Goal: Task Accomplishment & Management: Use online tool/utility

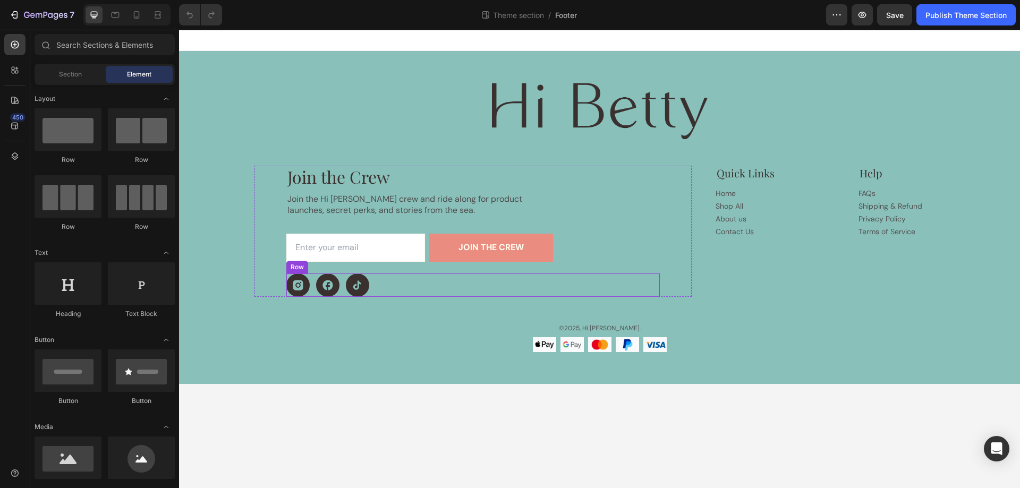
click at [388, 284] on div "Icon Icon Icon Row" at bounding box center [472, 285] width 373 height 23
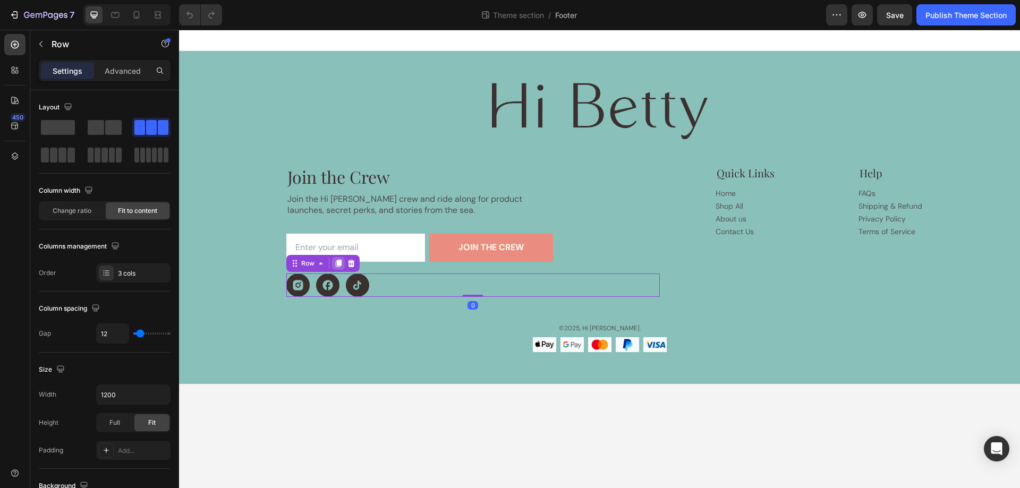
click at [336, 265] on icon at bounding box center [338, 263] width 8 height 8
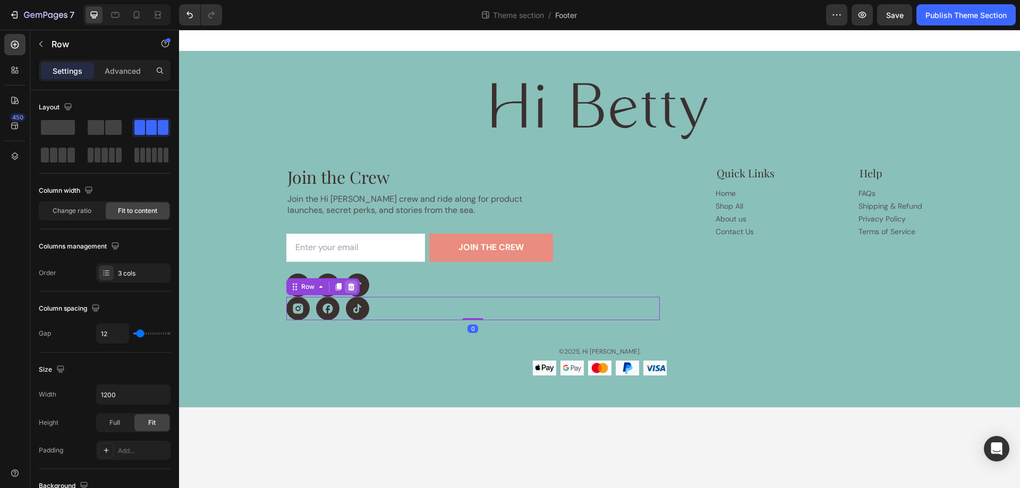
click at [348, 290] on icon at bounding box center [350, 286] width 7 height 7
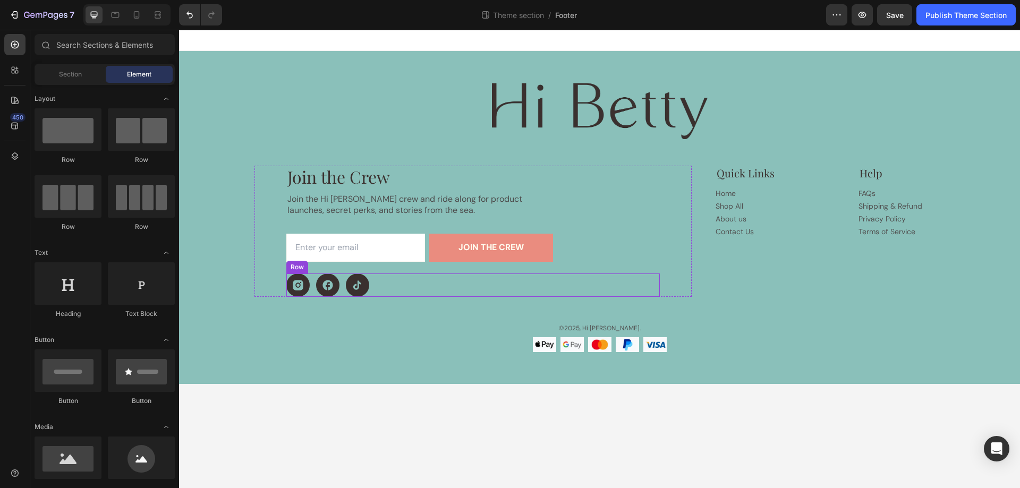
click at [381, 278] on div "Icon Icon Icon Row" at bounding box center [472, 285] width 373 height 23
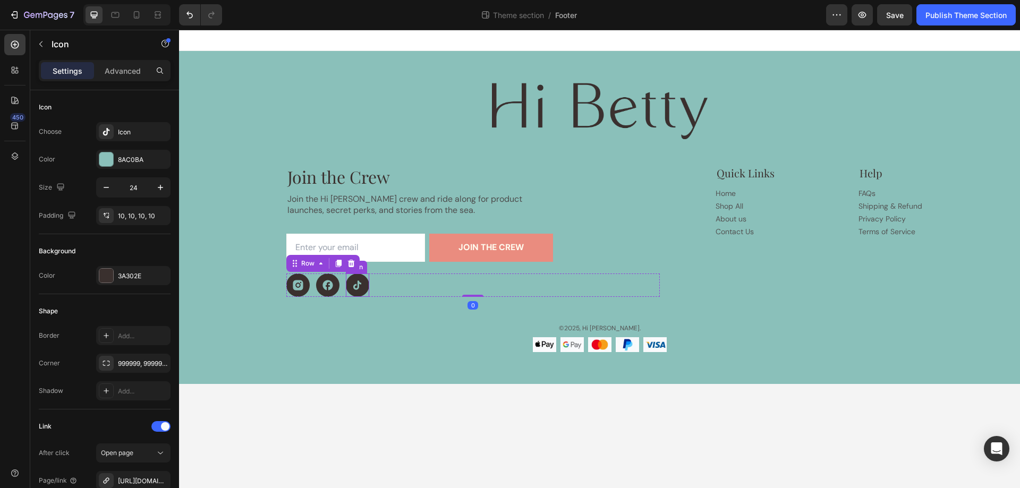
click at [354, 287] on icon at bounding box center [357, 285] width 8 height 9
click at [398, 266] on icon at bounding box center [397, 263] width 6 height 7
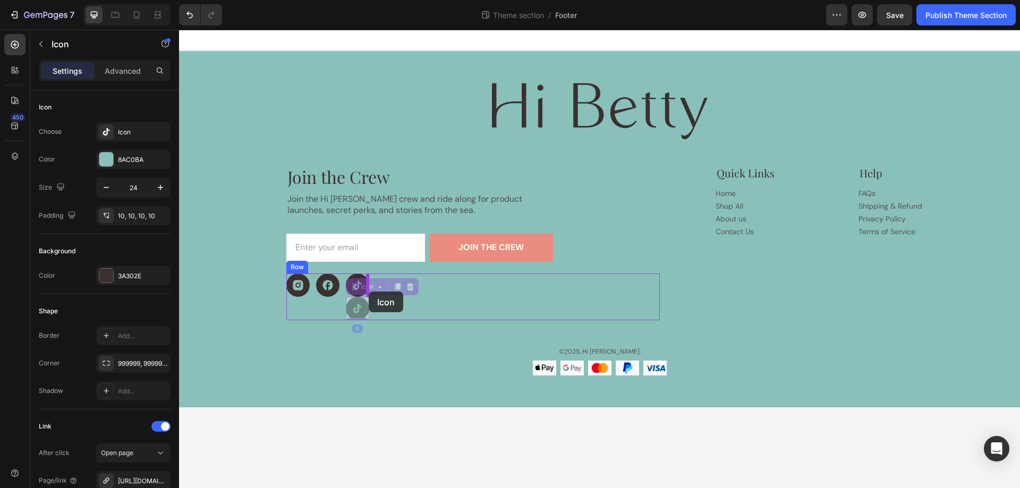
drag, startPoint x: 353, startPoint y: 287, endPoint x: 369, endPoint y: 292, distance: 16.5
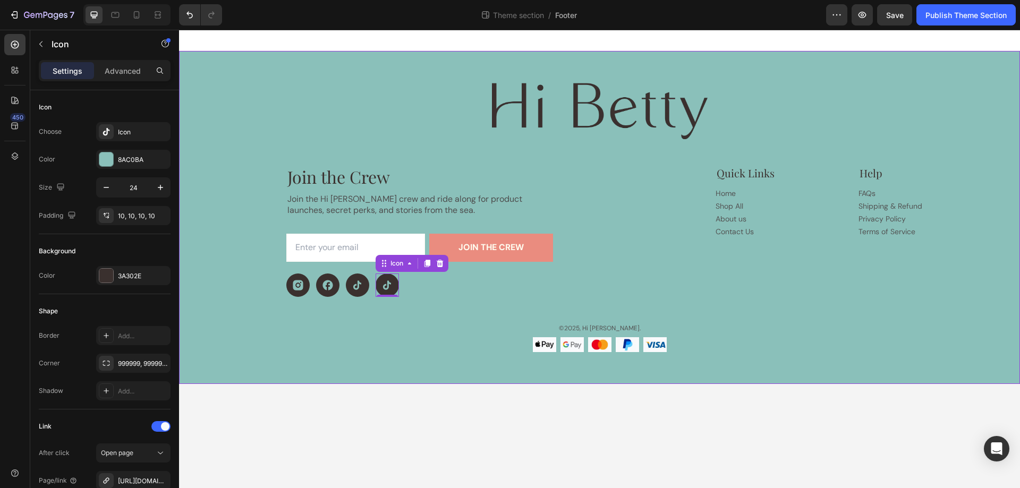
click at [360, 356] on div "Image Join the Crew Heading Join the Hi Betty crew and ride along for product l…" at bounding box center [599, 217] width 841 height 333
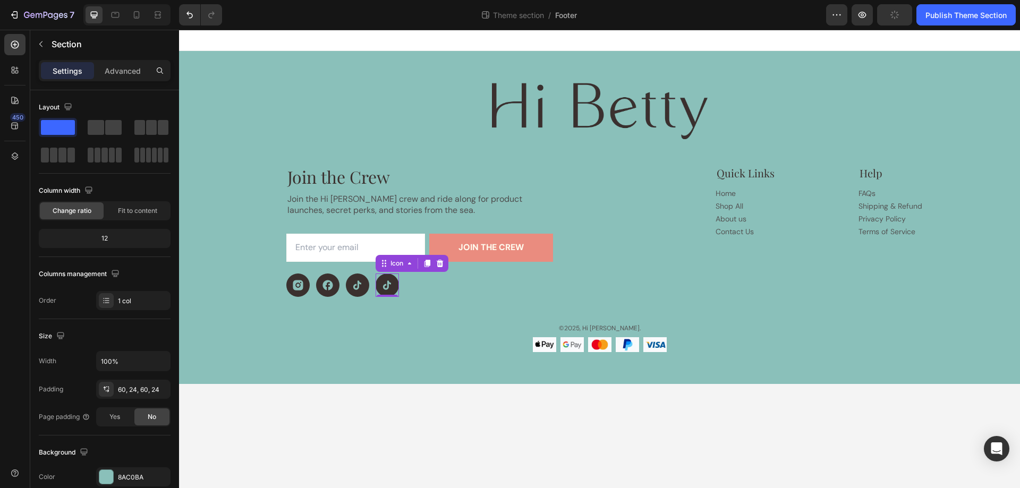
click at [386, 290] on icon at bounding box center [387, 285] width 12 height 13
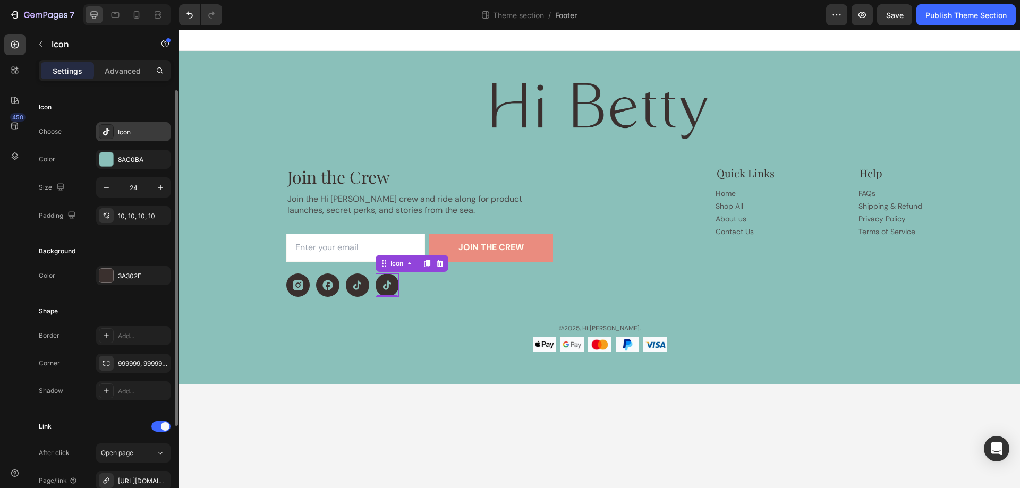
click at [104, 129] on icon at bounding box center [106, 131] width 11 height 11
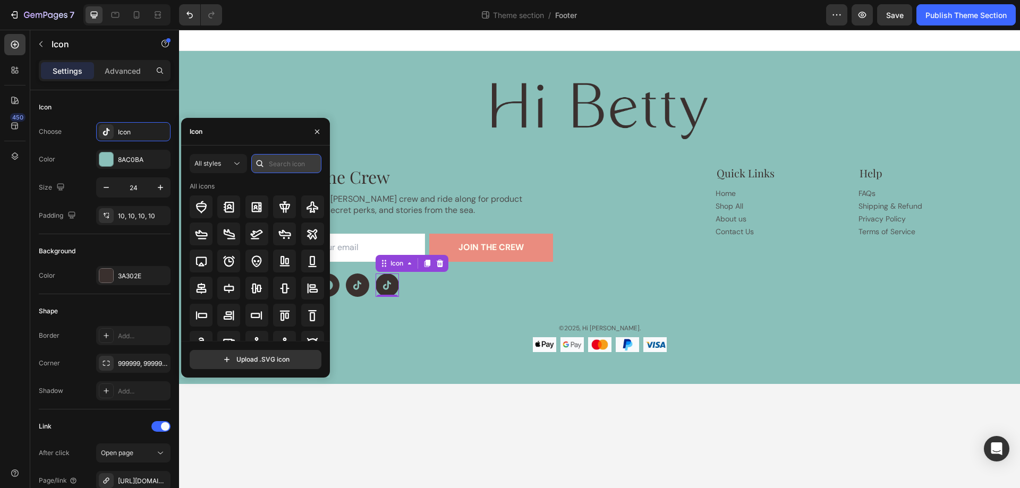
click at [282, 163] on input "text" at bounding box center [286, 163] width 70 height 19
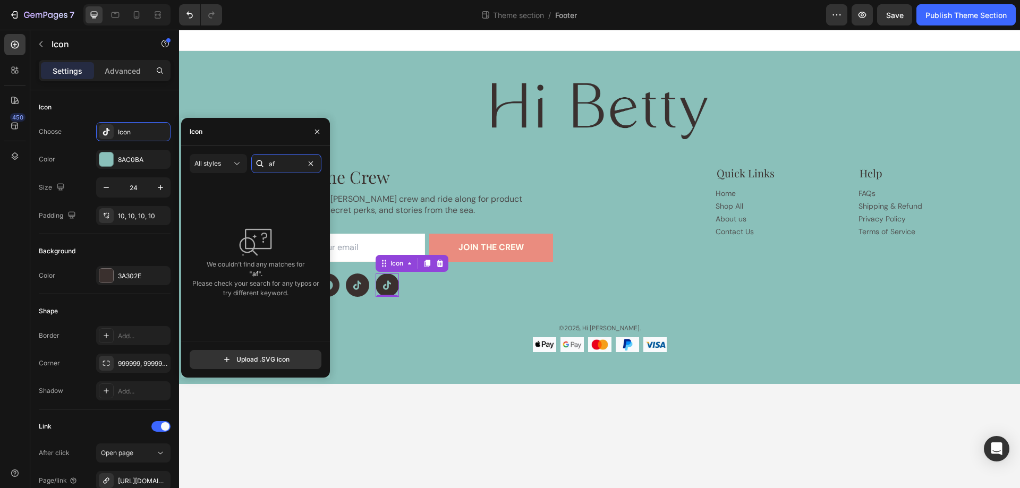
type input "a"
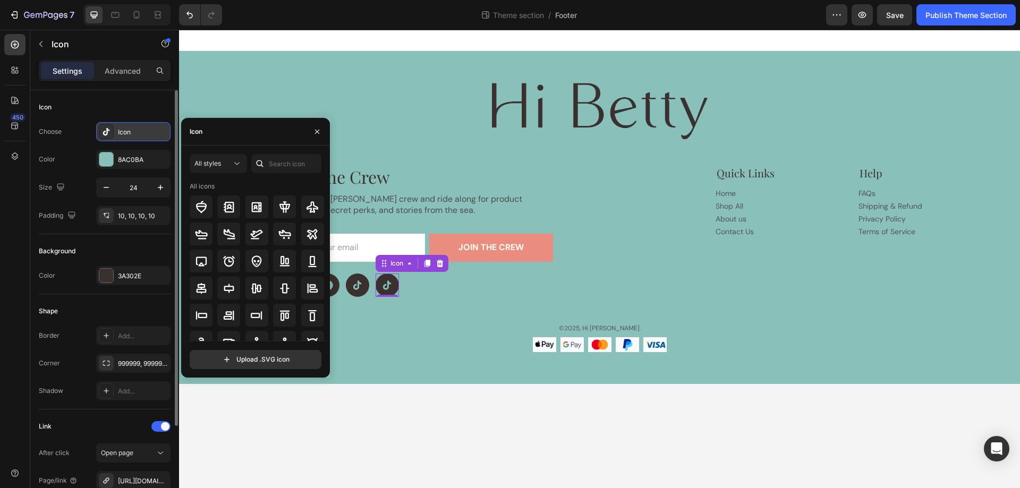
click at [106, 130] on icon at bounding box center [106, 131] width 11 height 11
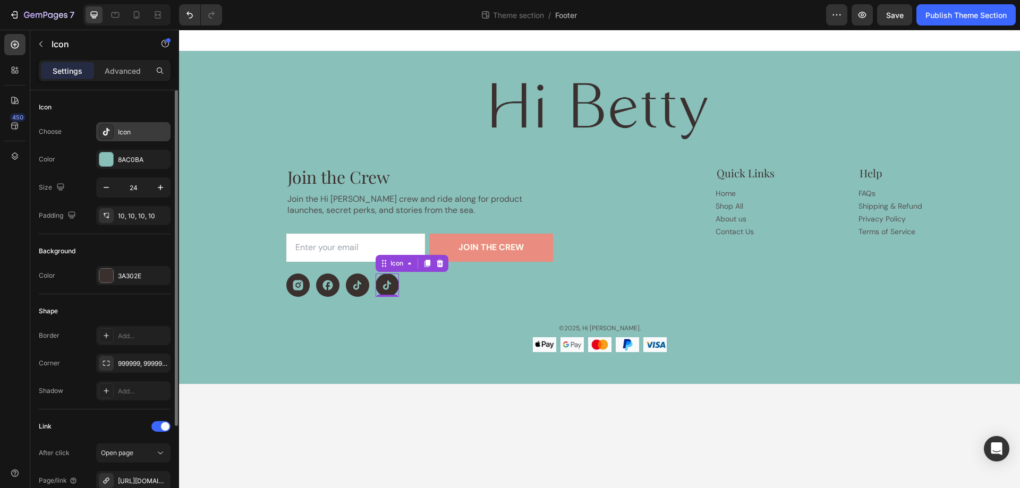
click at [106, 130] on icon at bounding box center [106, 131] width 11 height 11
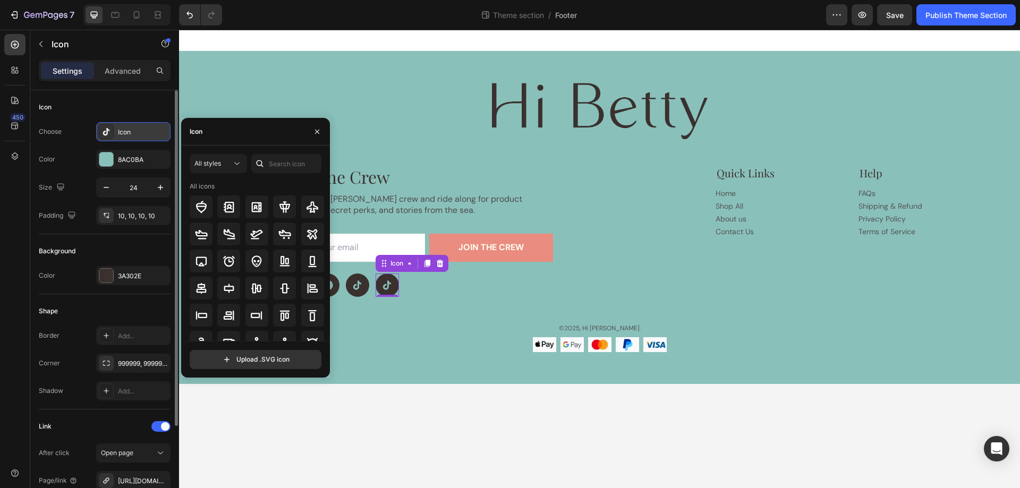
click at [106, 130] on icon at bounding box center [106, 131] width 11 height 11
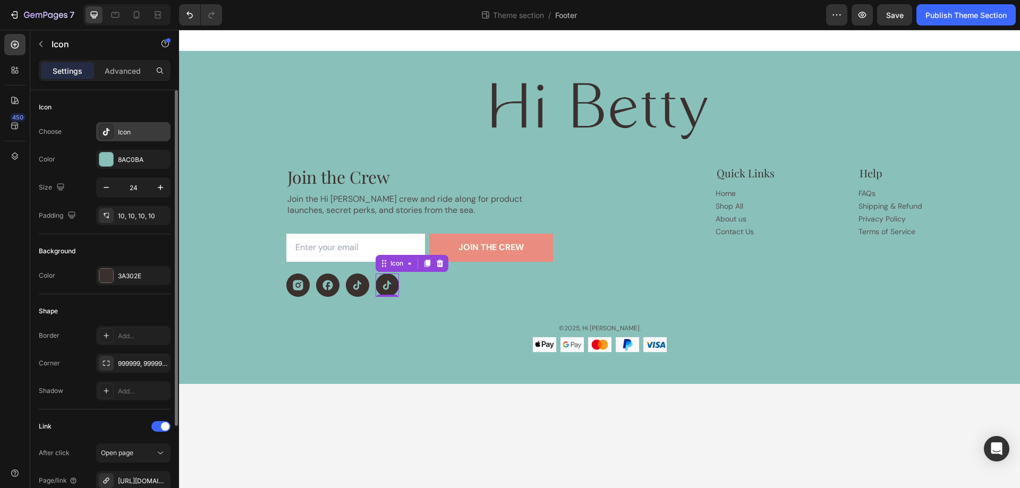
click at [108, 130] on icon at bounding box center [106, 131] width 7 height 7
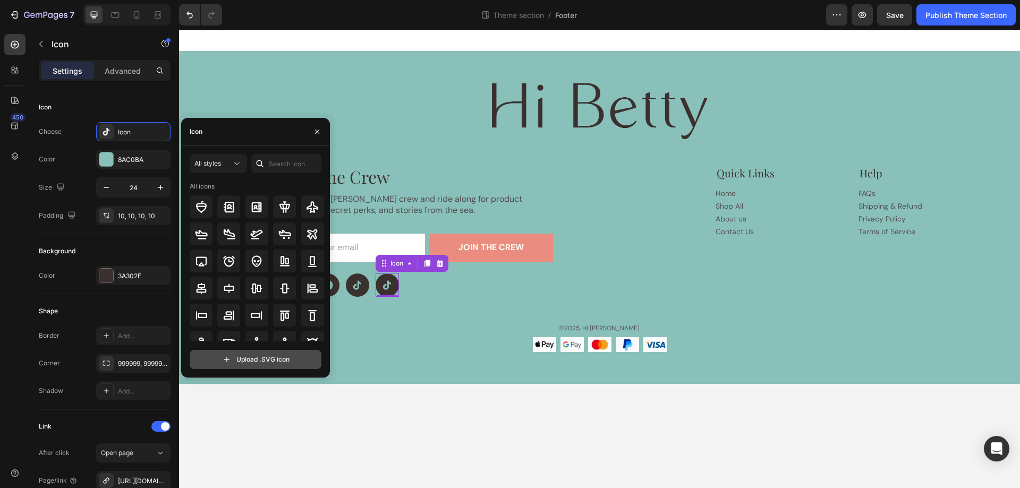
click at [243, 360] on input "file" at bounding box center [255, 360] width 131 height 18
type input "C:\fakepath\afterpay-vecf43pz0poaj1pssf2ja1-ezgif.com-gif-maker.svg"
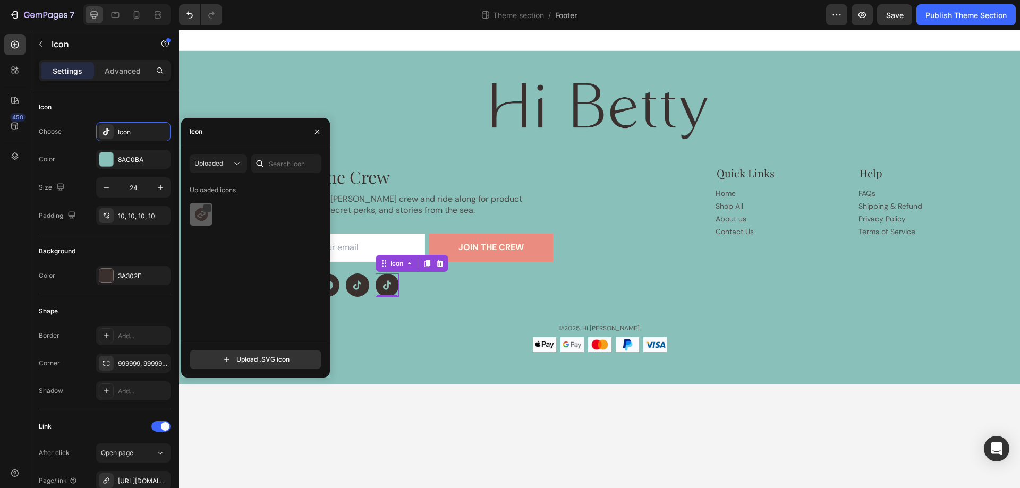
click at [199, 215] on img at bounding box center [201, 214] width 13 height 13
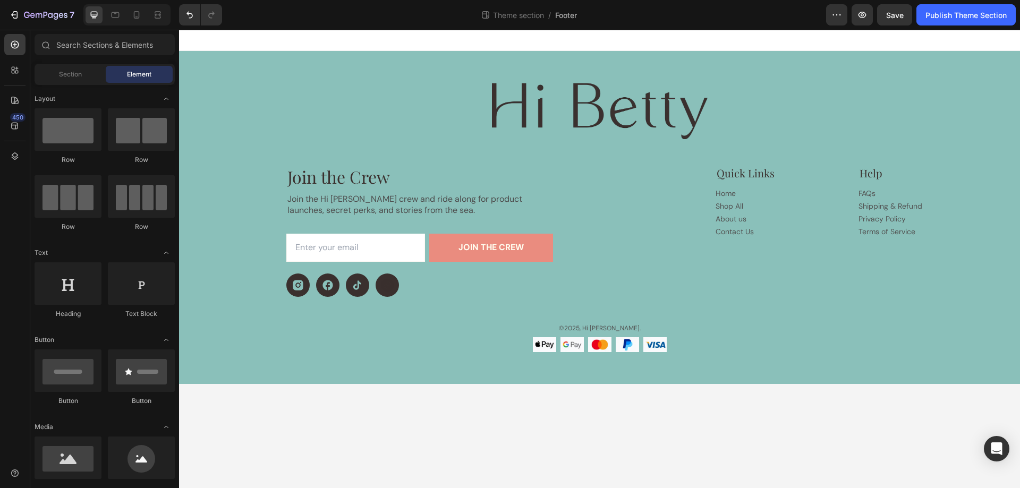
click at [382, 439] on body "Image Join the Crew Heading Join the Hi Betty crew and ride along for product l…" at bounding box center [599, 259] width 841 height 458
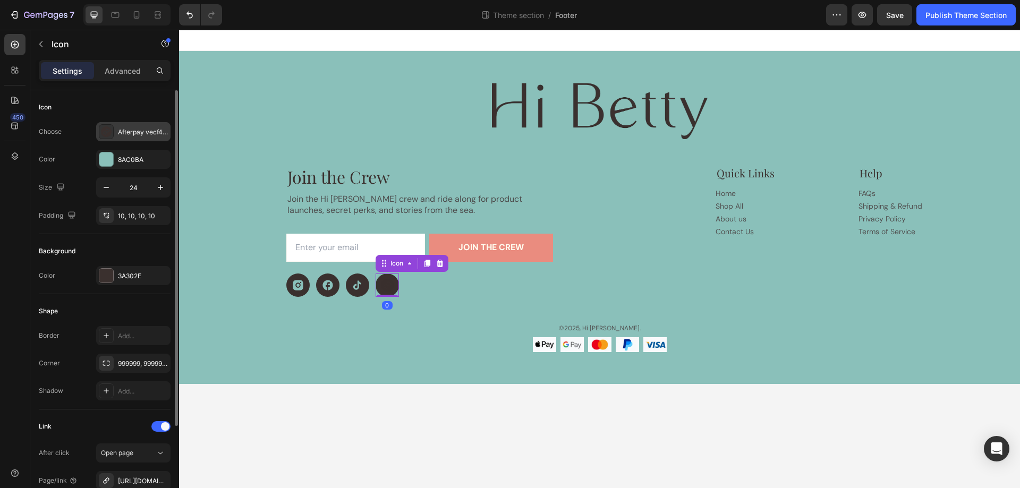
click at [106, 133] on icon at bounding box center [106, 131] width 11 height 11
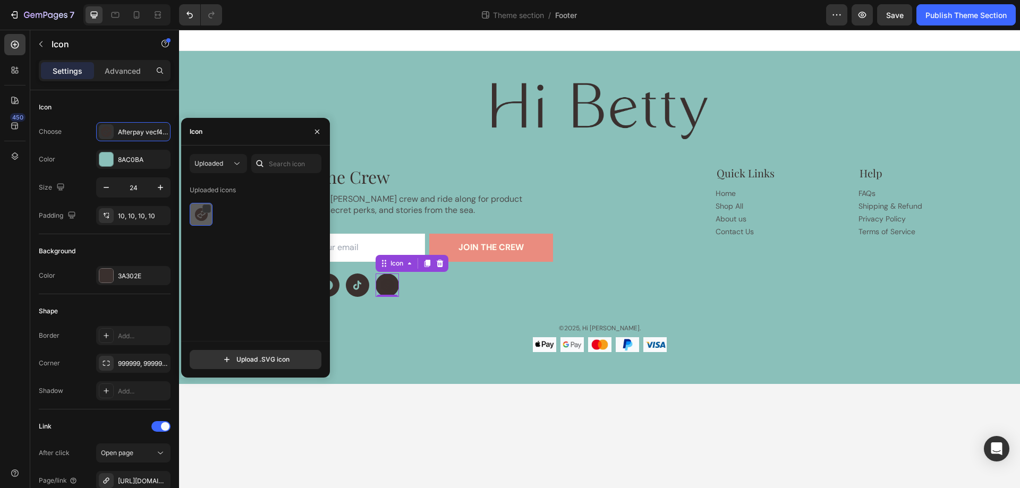
click at [206, 214] on img at bounding box center [201, 214] width 13 height 13
click at [360, 403] on body "Image Join the Crew Heading Join the Hi Betty crew and ride along for product l…" at bounding box center [599, 259] width 841 height 458
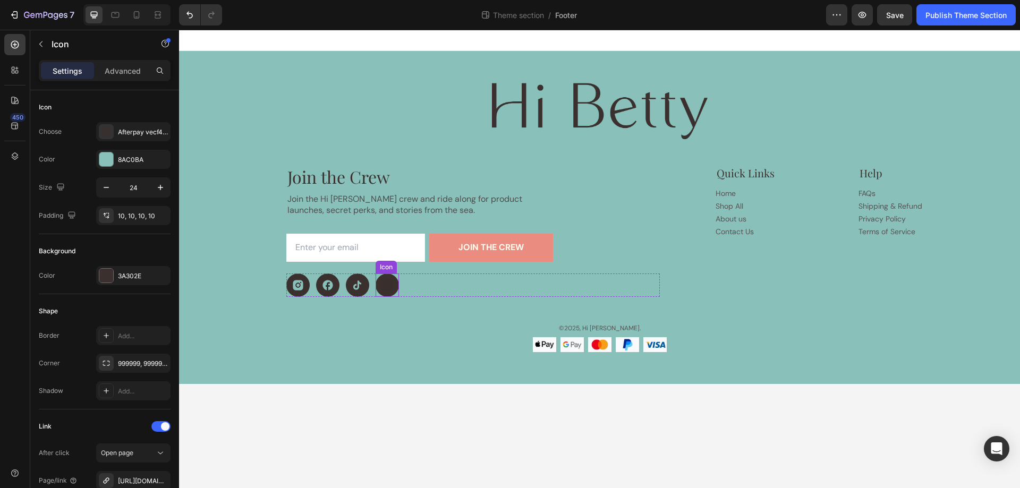
click at [381, 286] on icon at bounding box center [387, 285] width 13 height 13
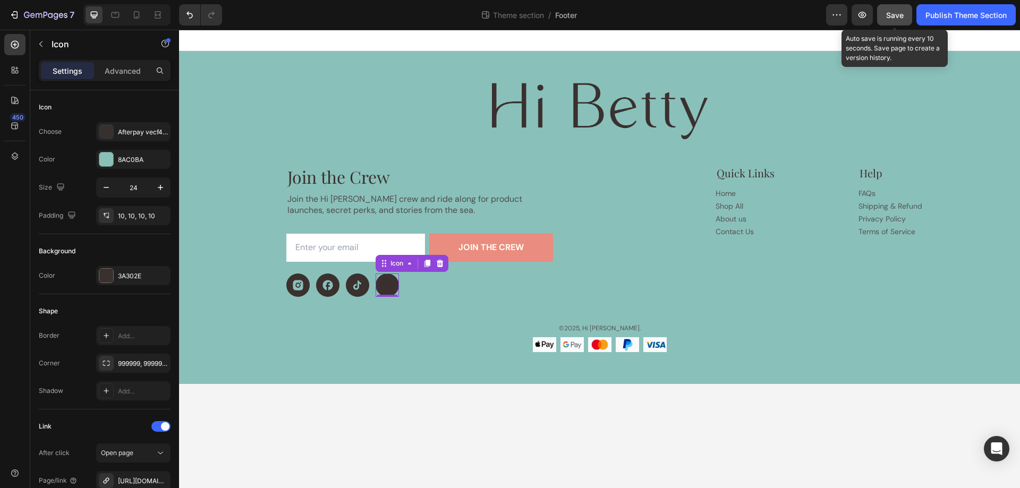
click at [891, 14] on span "Save" at bounding box center [895, 15] width 18 height 9
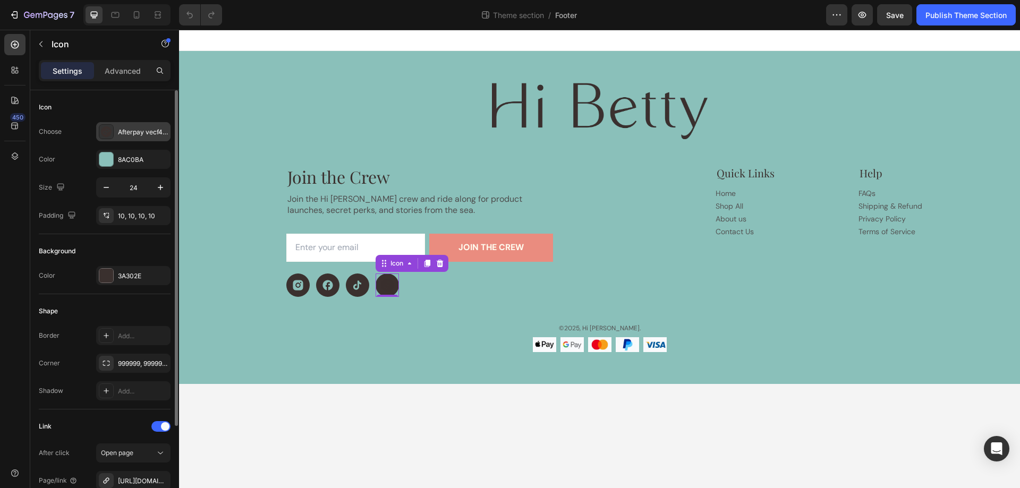
click at [104, 130] on icon at bounding box center [106, 131] width 11 height 11
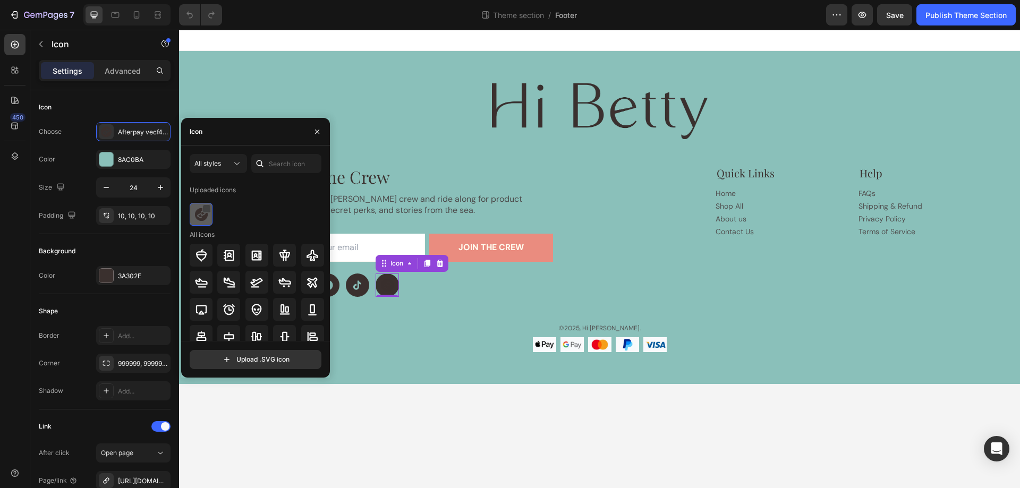
click at [207, 209] on div at bounding box center [206, 209] width 8 height 8
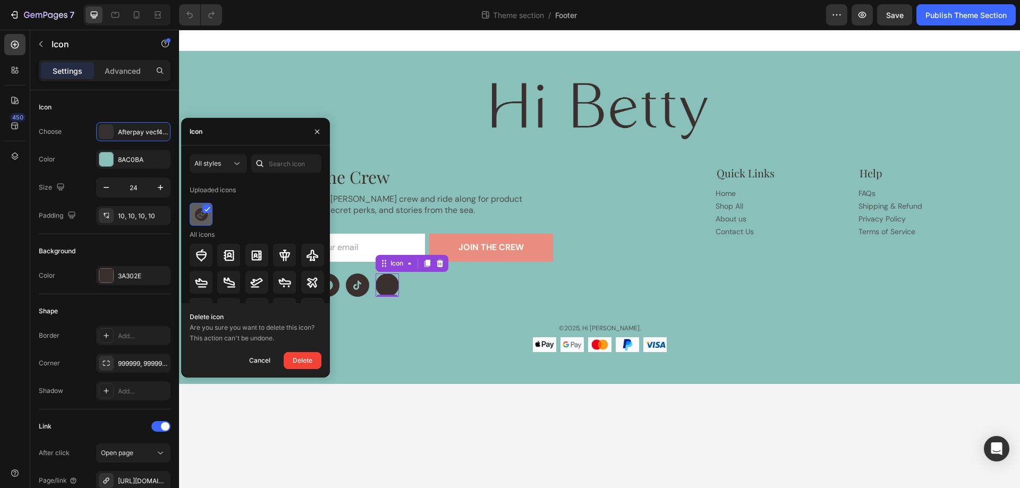
click at [207, 212] on div at bounding box center [206, 209] width 8 height 8
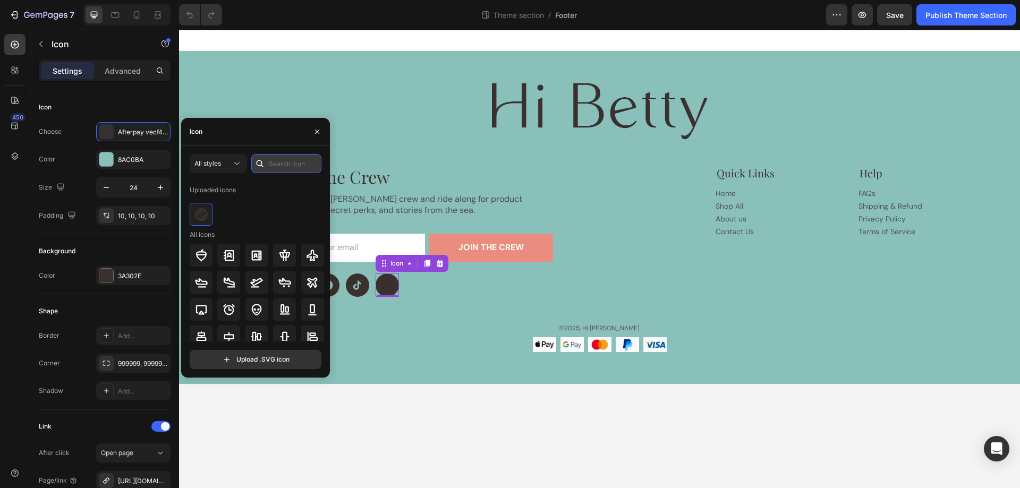
click at [275, 161] on input "text" at bounding box center [286, 163] width 70 height 19
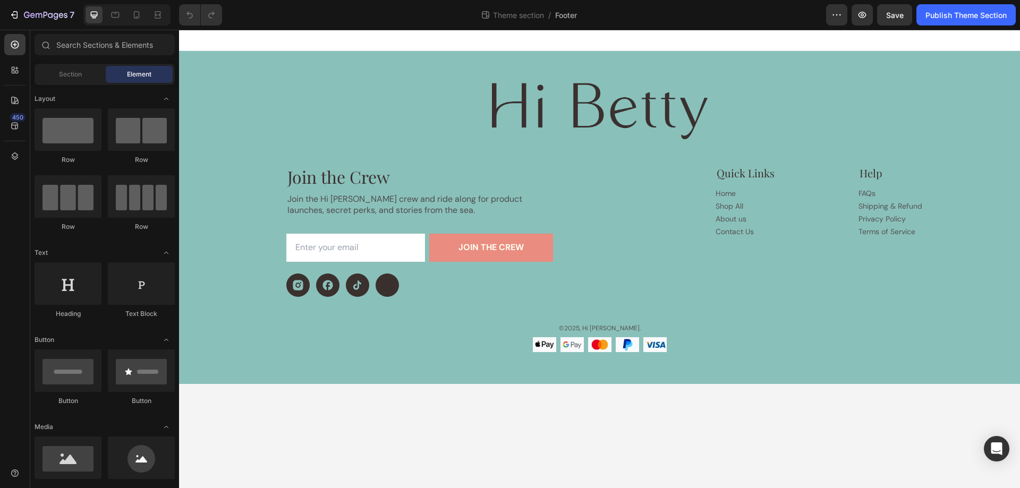
click at [339, 424] on body "Image Join the Crew Heading Join the Hi Betty crew and ride along for product l…" at bounding box center [599, 259] width 841 height 458
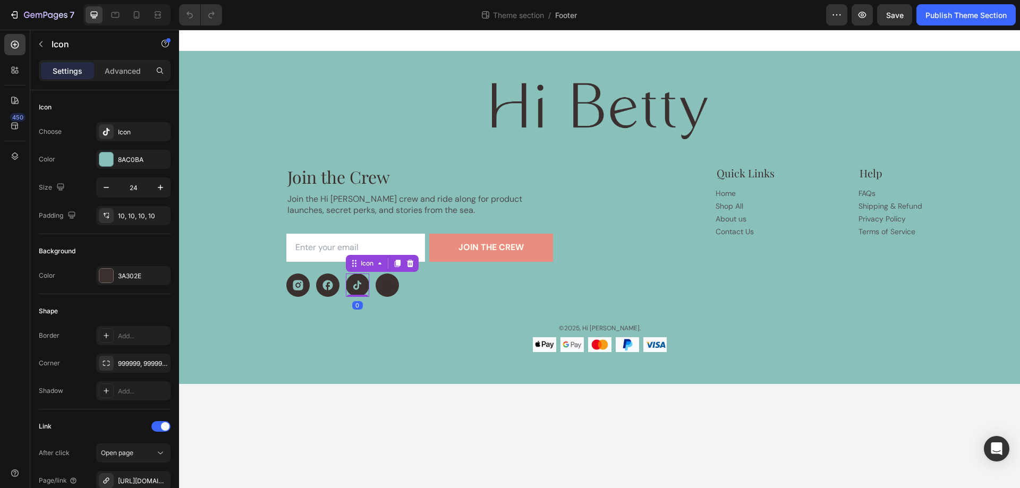
click at [353, 288] on icon at bounding box center [357, 285] width 12 height 13
click at [104, 127] on icon at bounding box center [106, 131] width 11 height 11
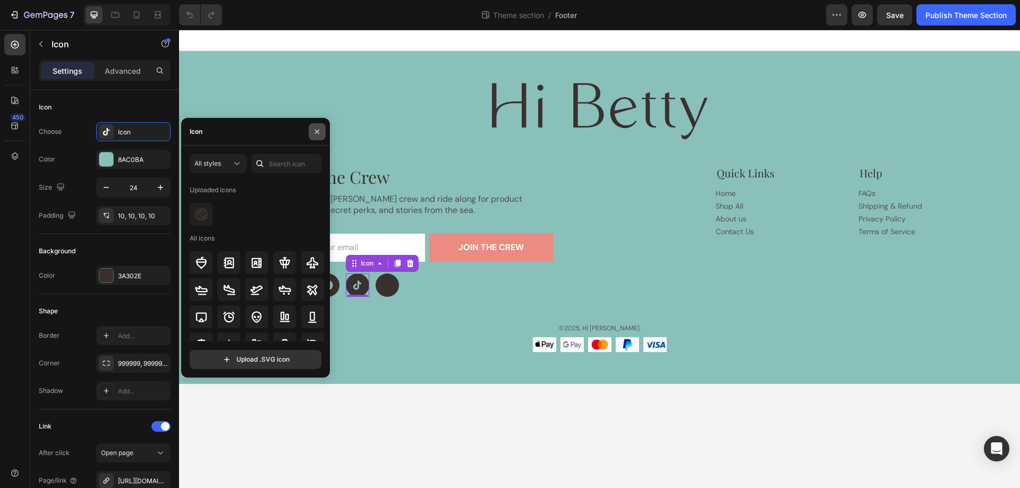
click at [313, 127] on icon "button" at bounding box center [317, 131] width 8 height 8
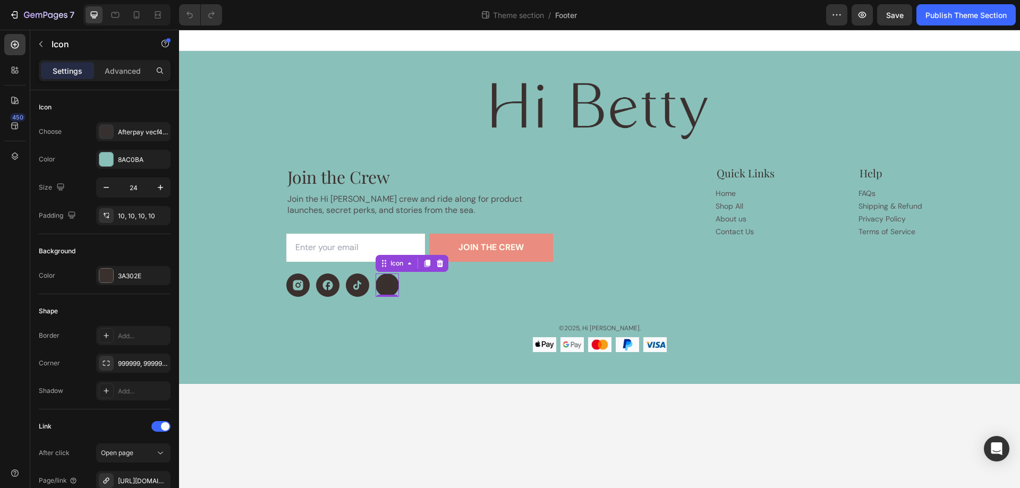
click at [387, 290] on icon at bounding box center [386, 285] width 13 height 13
click at [130, 127] on div "Afterpay vecf43pz0poaj1pssf2ja1 ezgif.Com gif maker" at bounding box center [143, 132] width 50 height 10
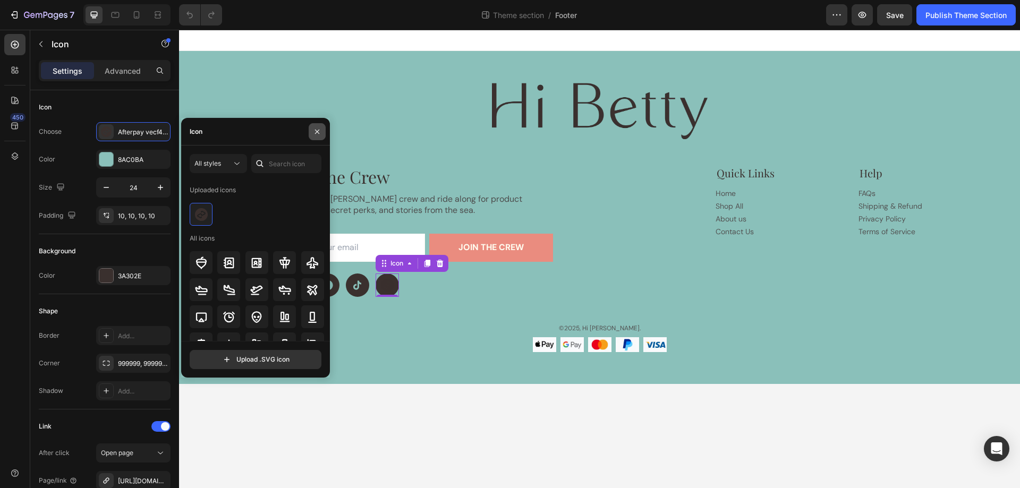
click at [319, 133] on icon "button" at bounding box center [317, 131] width 4 height 4
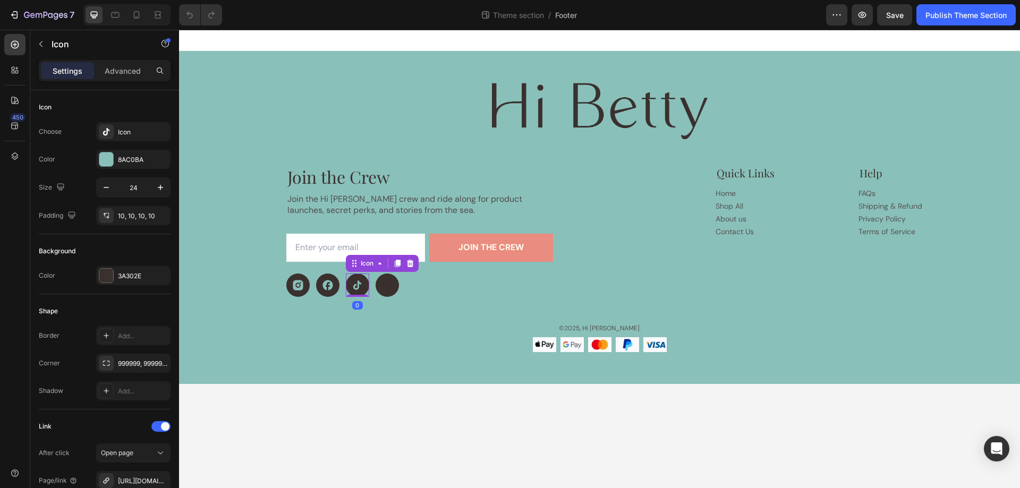
click at [364, 287] on div at bounding box center [357, 285] width 23 height 23
click at [100, 277] on div at bounding box center [106, 276] width 14 height 14
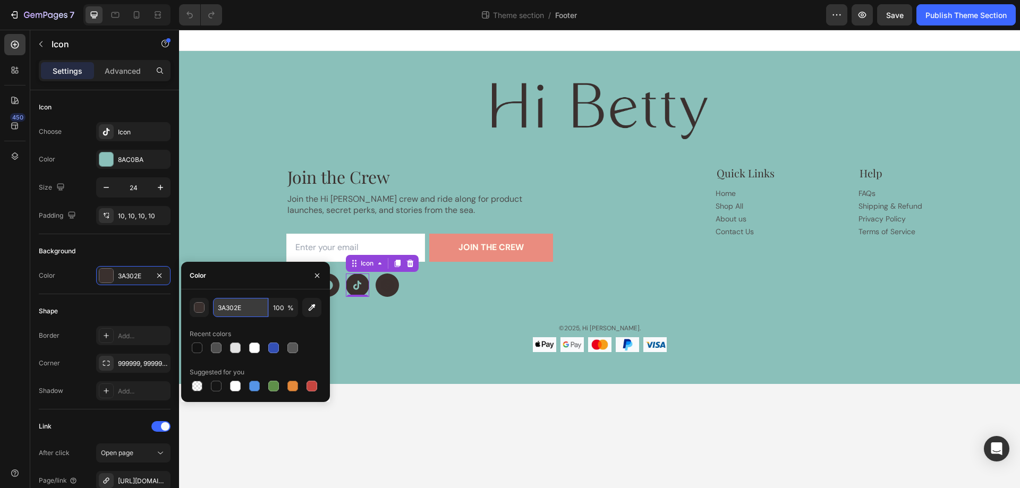
click at [244, 310] on input "3A302E" at bounding box center [240, 307] width 55 height 19
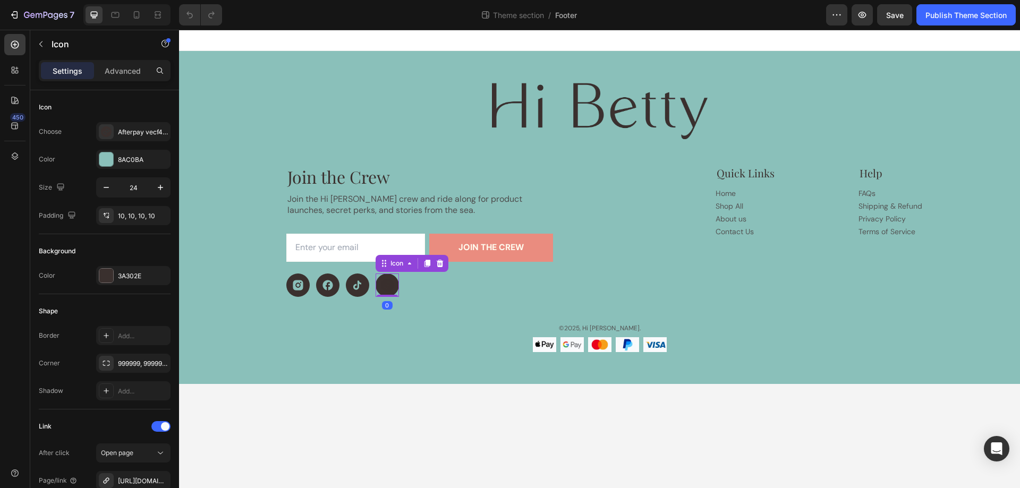
click at [377, 284] on div at bounding box center [387, 285] width 23 height 23
click at [103, 123] on div "Afterpay vecf43pz0poaj1pssf2ja1 ezgif.Com gif maker" at bounding box center [133, 131] width 74 height 19
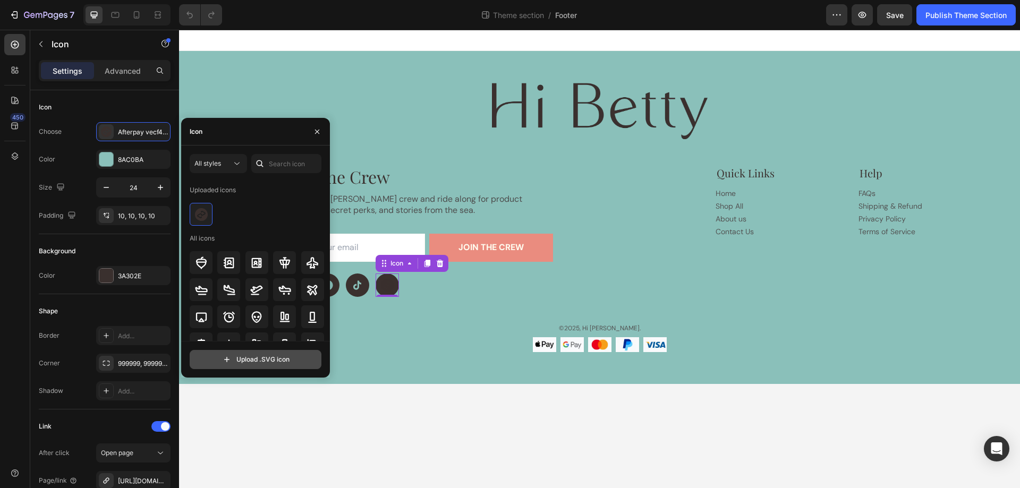
click at [227, 357] on input "file" at bounding box center [255, 360] width 131 height 18
type input "C:\fakepath\Afterpay--Streamline-Simple-Icons.svg"
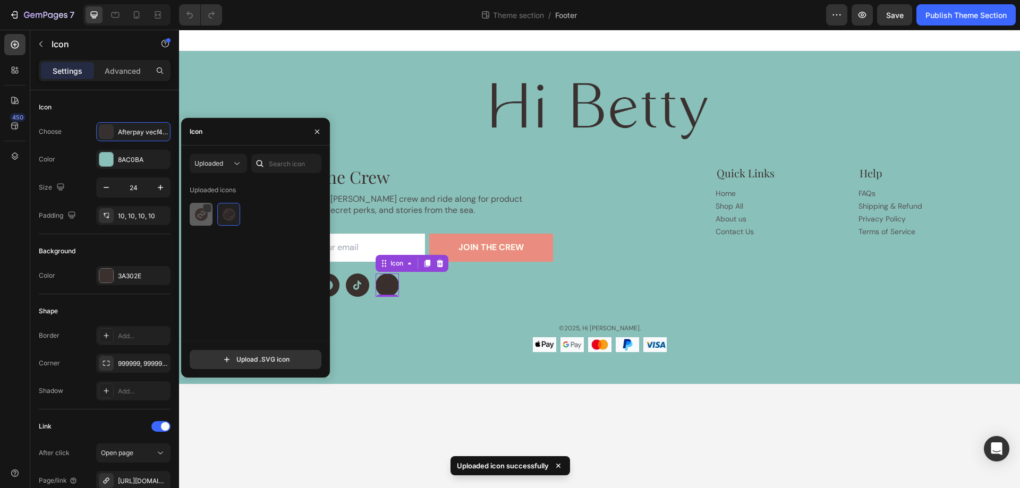
click at [200, 209] on img at bounding box center [201, 214] width 13 height 13
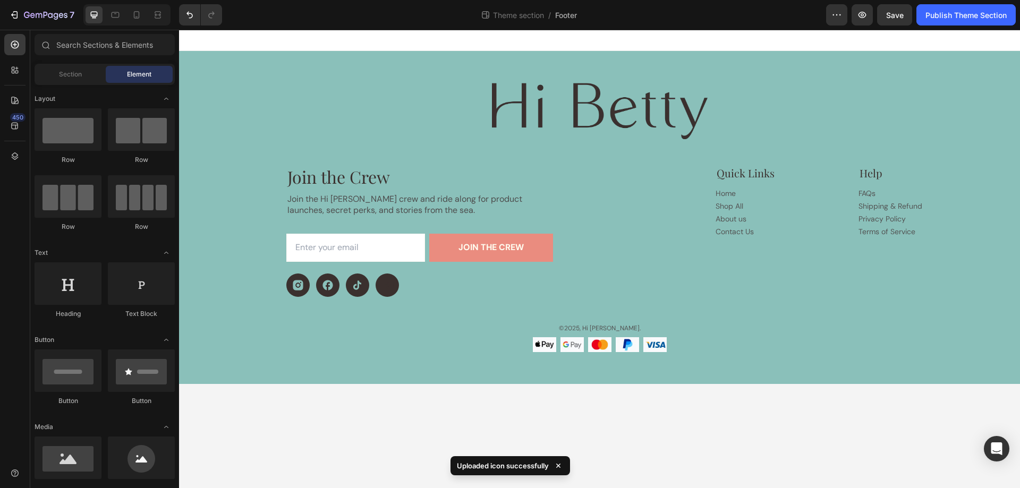
click at [291, 421] on body "Image Join the Crew Heading Join the Hi Betty crew and ride along for product l…" at bounding box center [599, 259] width 841 height 458
click at [385, 287] on icon at bounding box center [387, 285] width 13 height 13
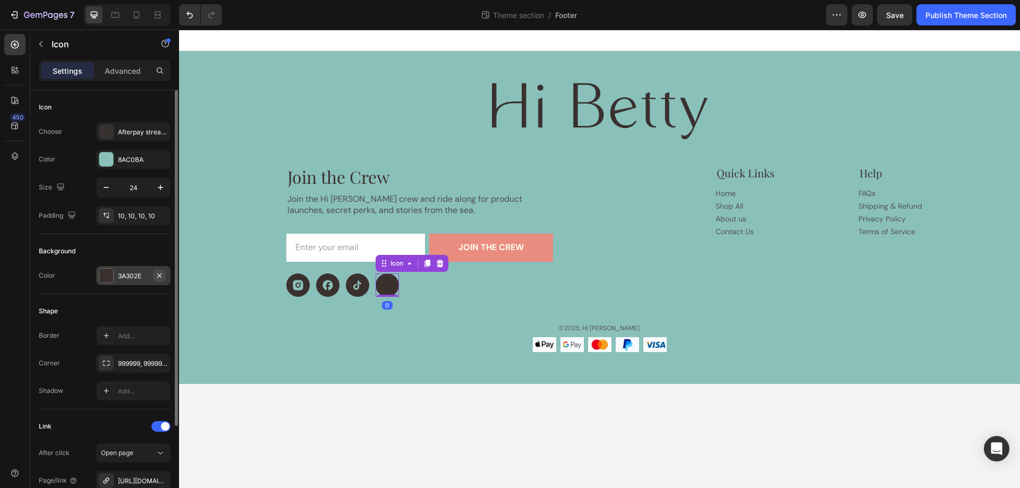
click at [159, 274] on icon "button" at bounding box center [159, 275] width 8 height 8
click at [388, 285] on icon at bounding box center [387, 285] width 13 height 13
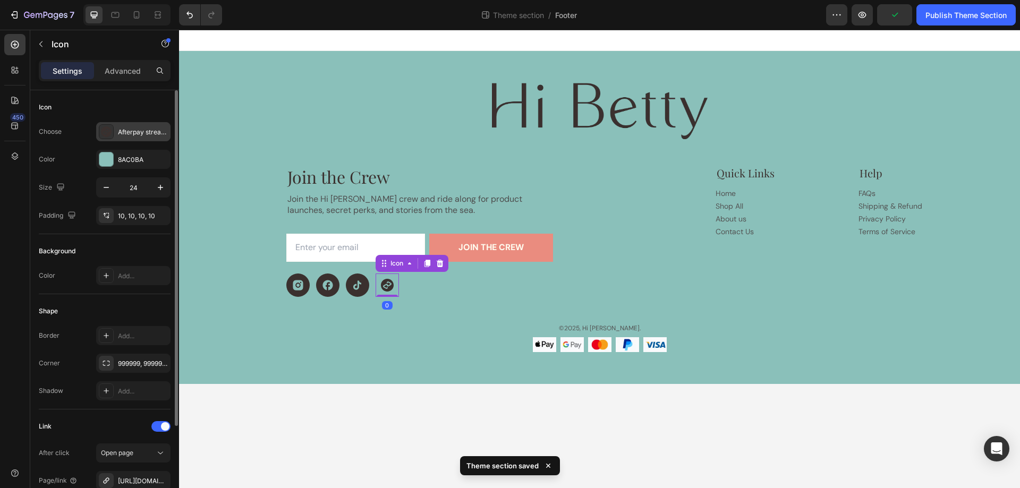
click at [103, 126] on icon "Afterpay Streamline Icon: https://streamlinehq.com Afterpay" at bounding box center [106, 131] width 11 height 11
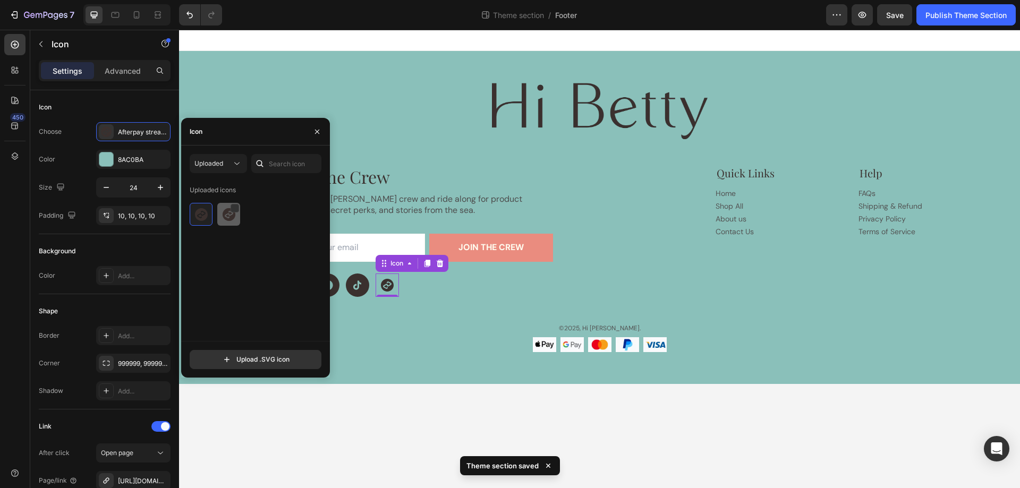
click at [228, 220] on img at bounding box center [229, 214] width 13 height 13
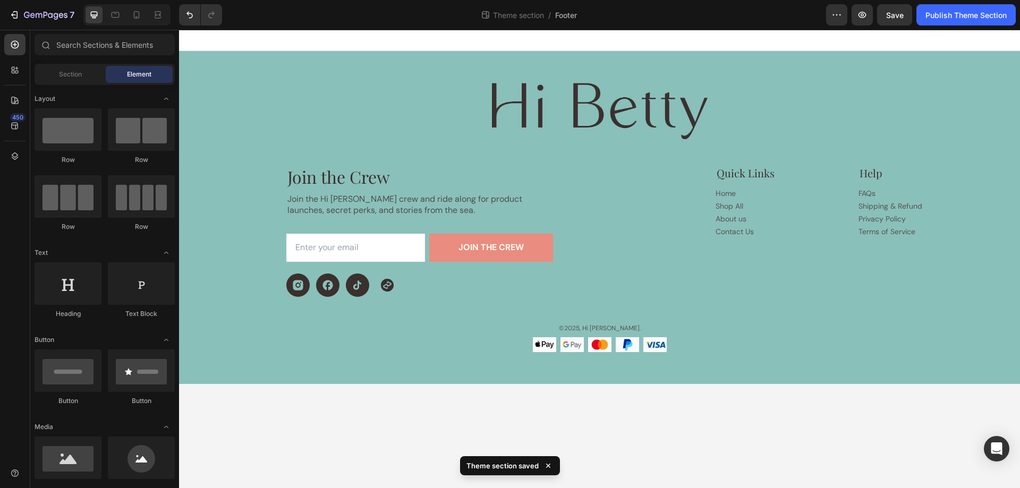
click at [346, 392] on body "Image Join the Crew Heading Join the Hi Betty crew and ride along for product l…" at bounding box center [599, 259] width 841 height 458
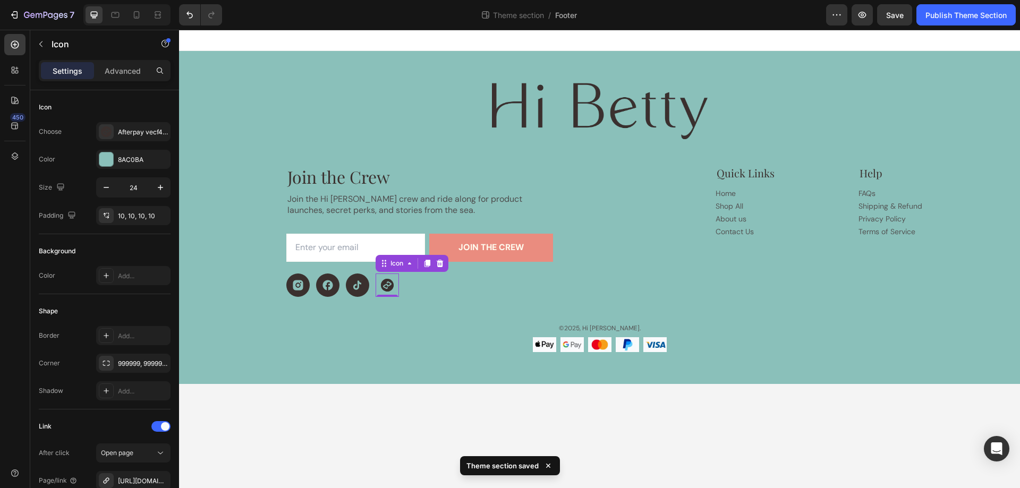
click at [387, 285] on icon at bounding box center [387, 285] width 13 height 13
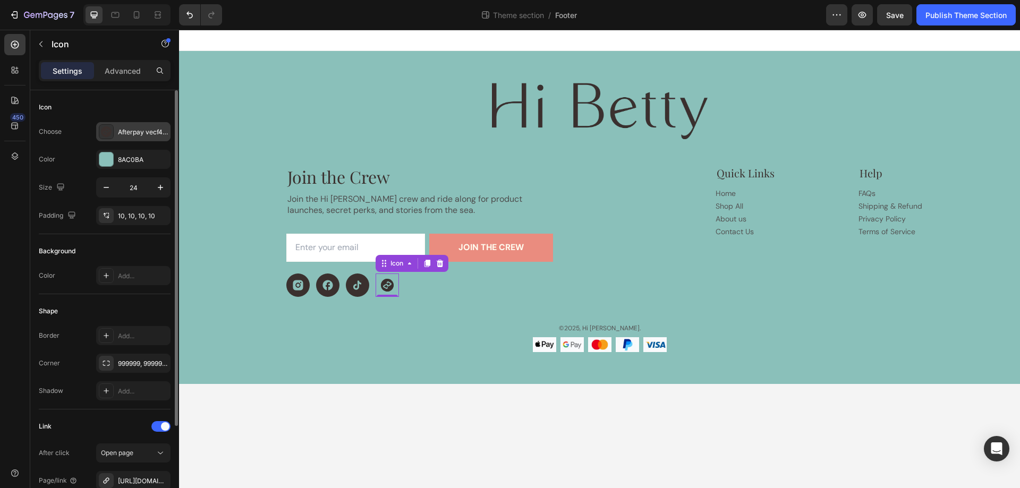
click at [107, 125] on div at bounding box center [106, 131] width 15 height 15
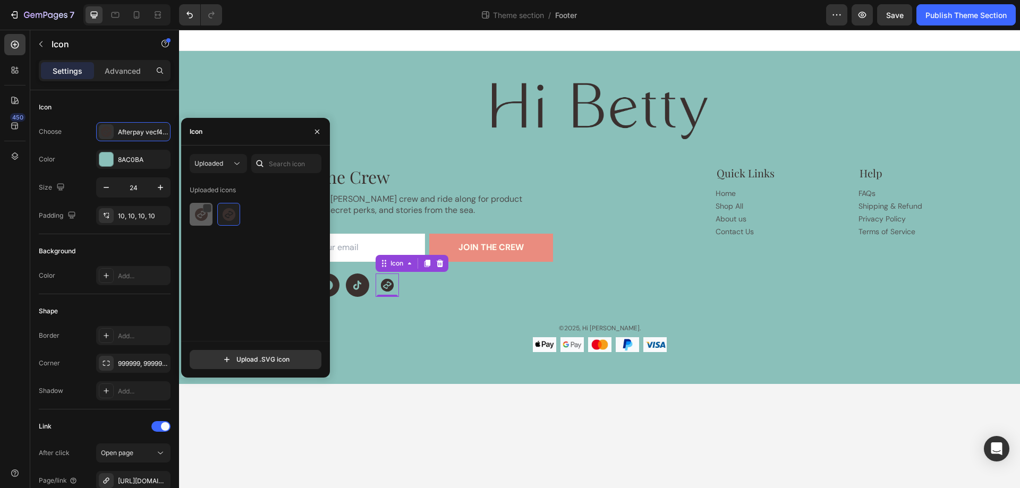
click at [201, 216] on img at bounding box center [201, 214] width 13 height 13
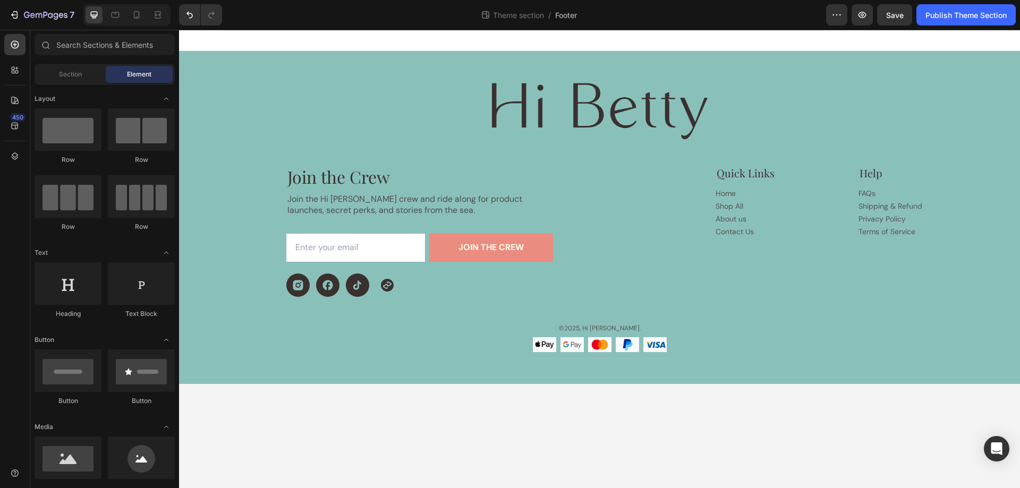
click at [332, 394] on body "Image Join the Crew Heading Join the Hi Betty crew and ride along for product l…" at bounding box center [599, 259] width 841 height 458
click at [388, 286] on icon "Afterpay Streamline Icon: https://streamlinehq.com Afterpay" at bounding box center [387, 285] width 13 height 13
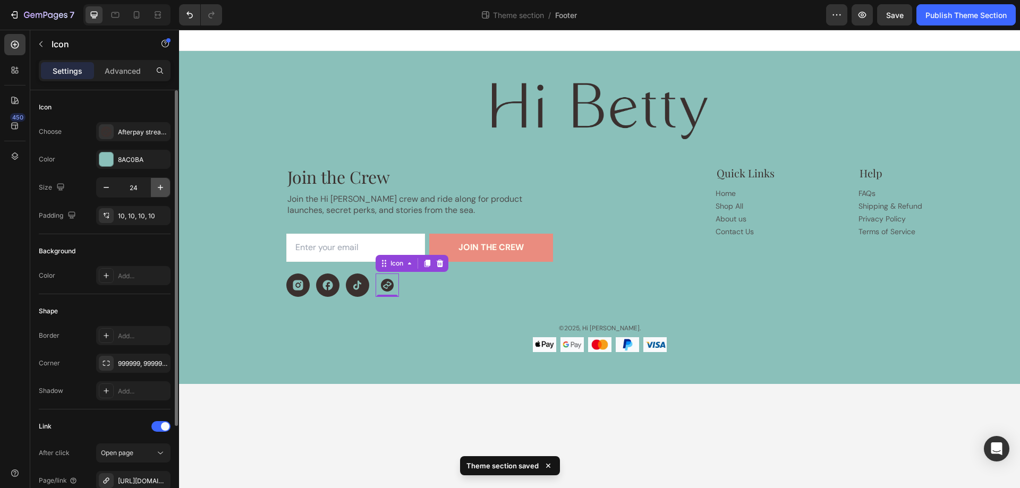
click at [158, 189] on icon "button" at bounding box center [160, 187] width 11 height 11
click at [159, 189] on icon "button" at bounding box center [160, 187] width 11 height 11
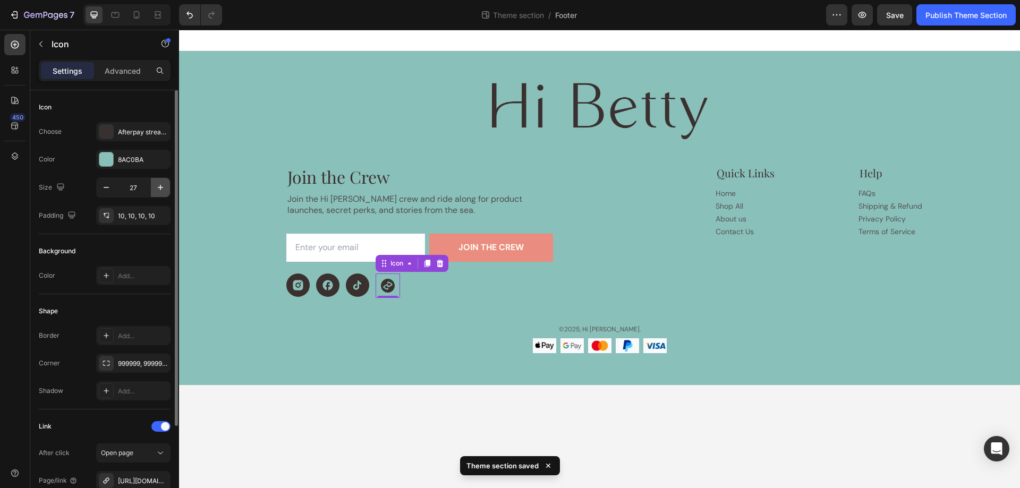
click at [159, 189] on icon "button" at bounding box center [160, 187] width 11 height 11
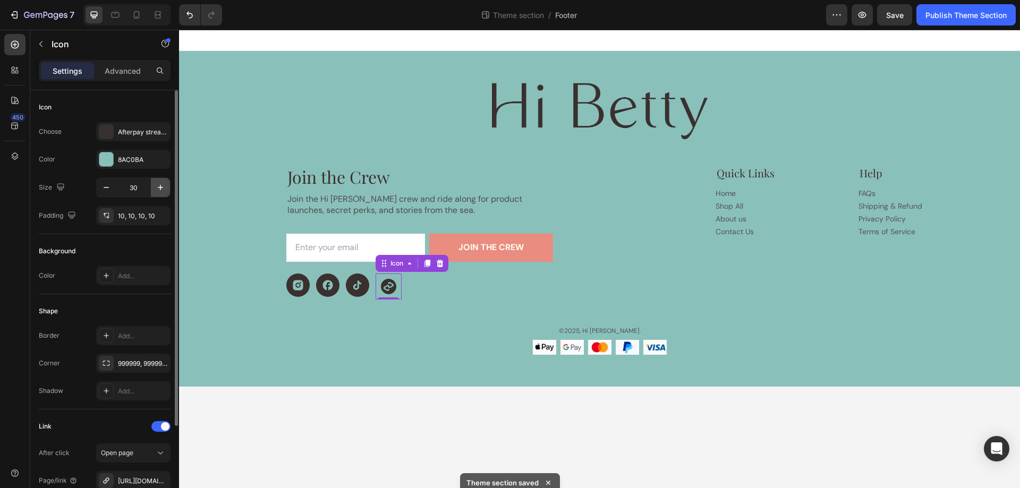
click at [159, 189] on icon "button" at bounding box center [160, 187] width 11 height 11
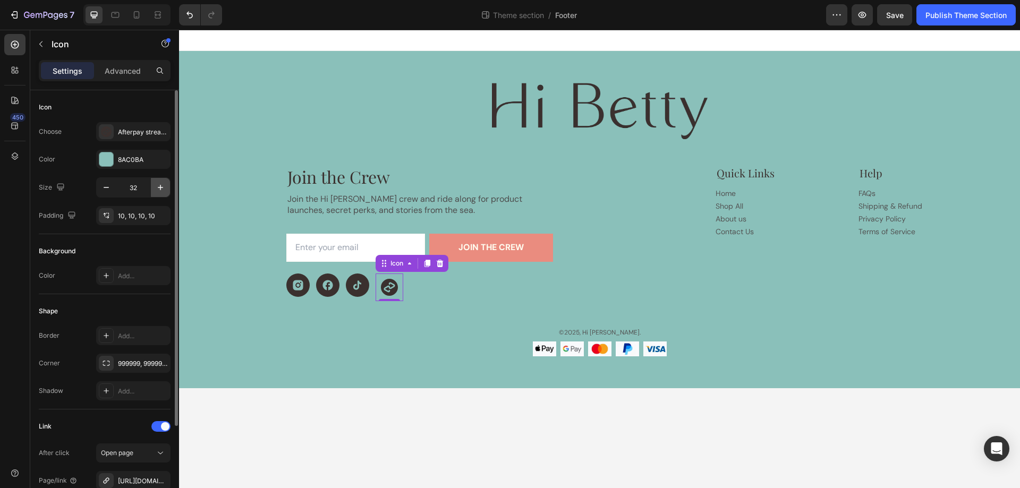
click at [159, 188] on icon "button" at bounding box center [160, 187] width 5 height 5
click at [158, 187] on icon "button" at bounding box center [160, 187] width 11 height 11
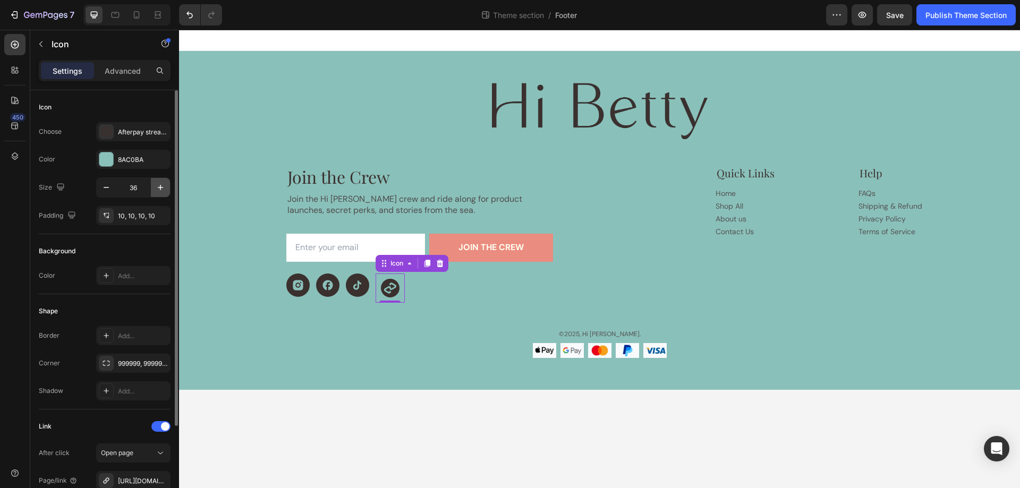
click at [158, 187] on icon "button" at bounding box center [160, 187] width 11 height 11
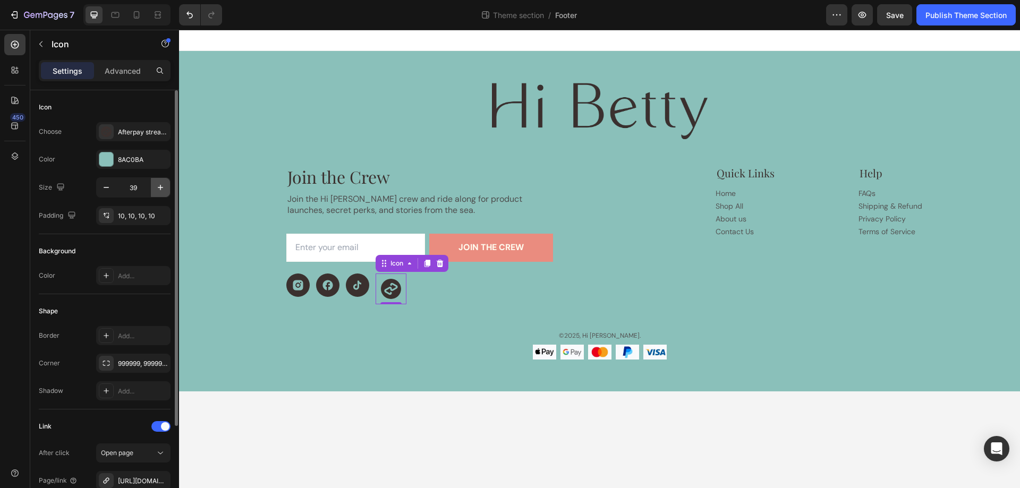
click at [158, 187] on icon "button" at bounding box center [160, 187] width 11 height 11
click at [157, 214] on icon "button" at bounding box center [159, 215] width 4 height 4
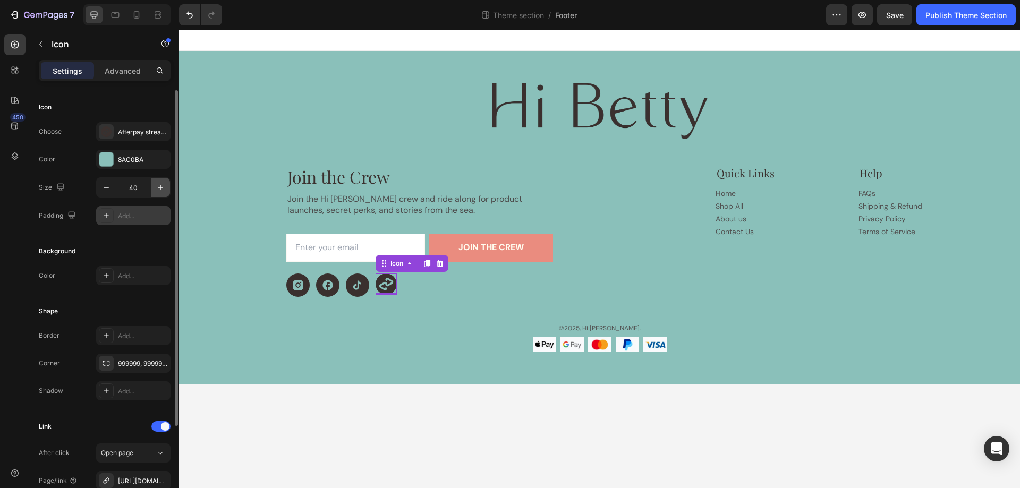
click at [159, 190] on icon "button" at bounding box center [160, 187] width 11 height 11
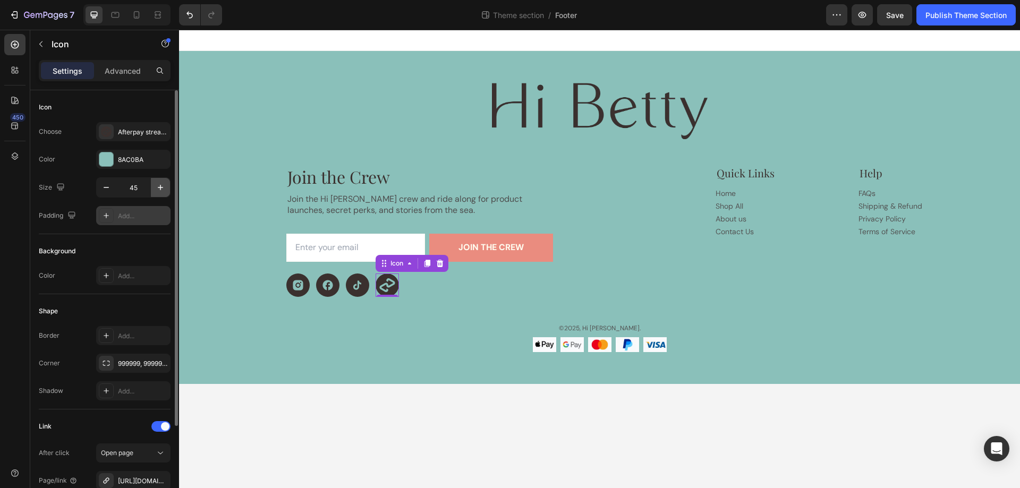
click at [159, 190] on icon "button" at bounding box center [160, 187] width 11 height 11
type input "46"
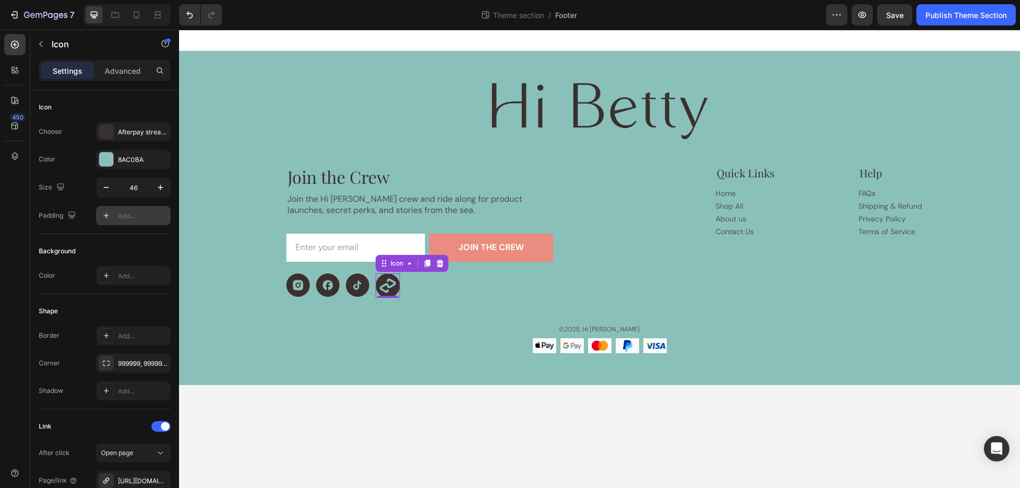
click at [300, 415] on body "Image Join the Crew Heading Join the Hi Betty crew and ride along for product l…" at bounding box center [599, 259] width 841 height 458
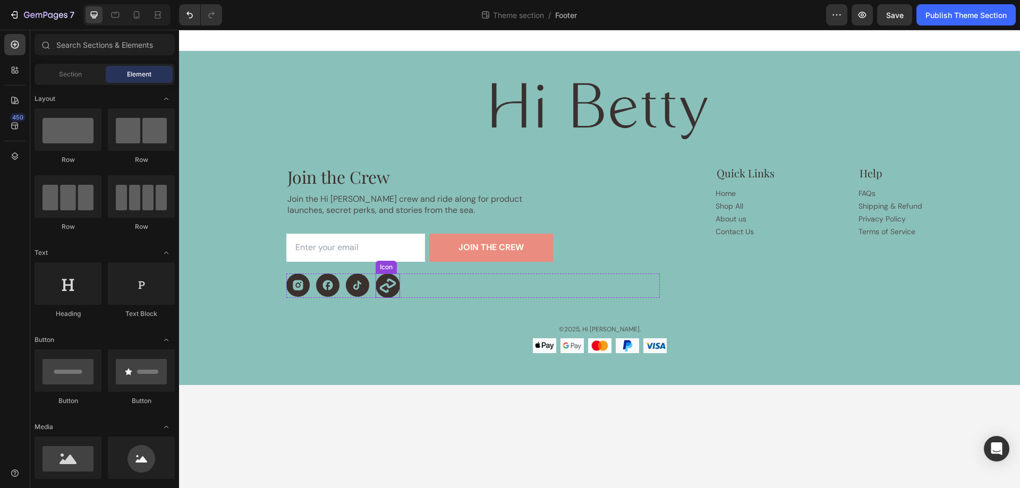
click at [392, 284] on icon at bounding box center [388, 286] width 24 height 24
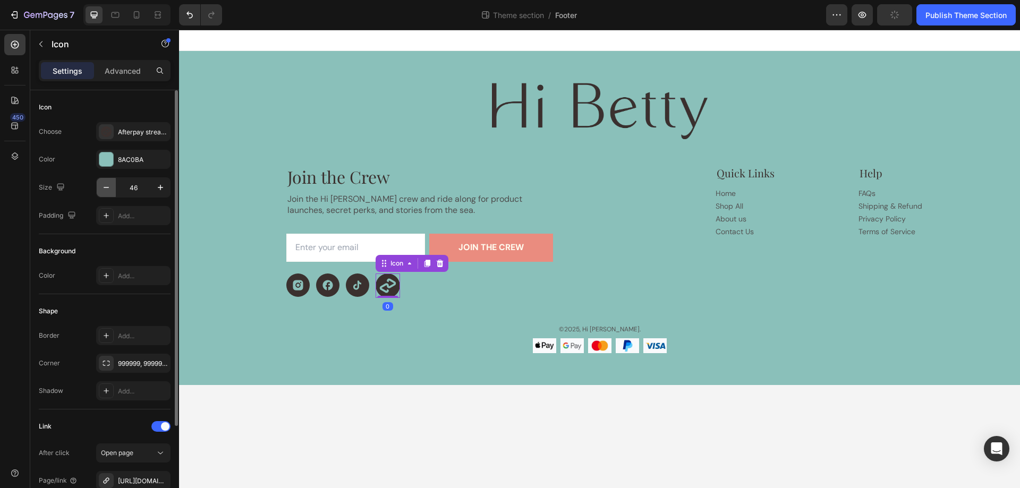
click at [106, 188] on icon "button" at bounding box center [106, 187] width 11 height 11
type input "44"
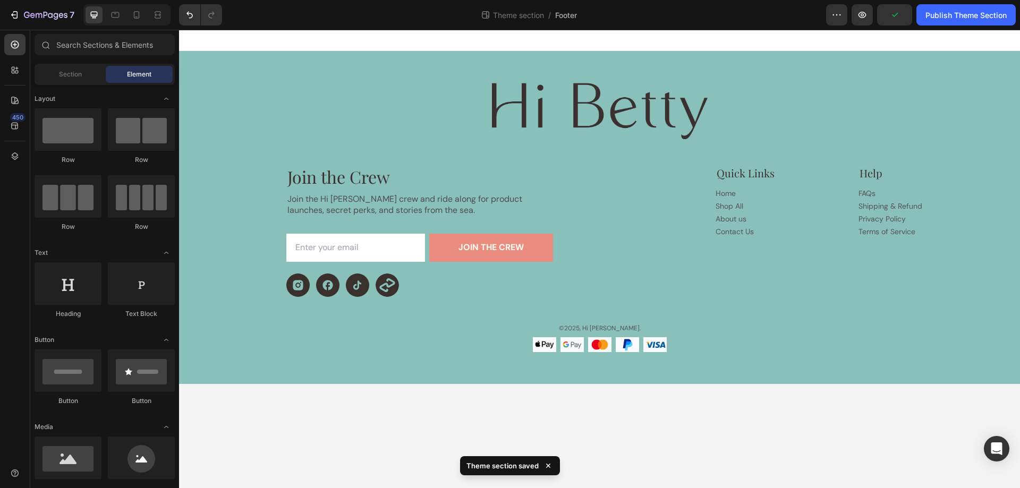
click at [267, 444] on body "Image Join the Crew Heading Join the Hi Betty crew and ride along for product l…" at bounding box center [599, 259] width 841 height 458
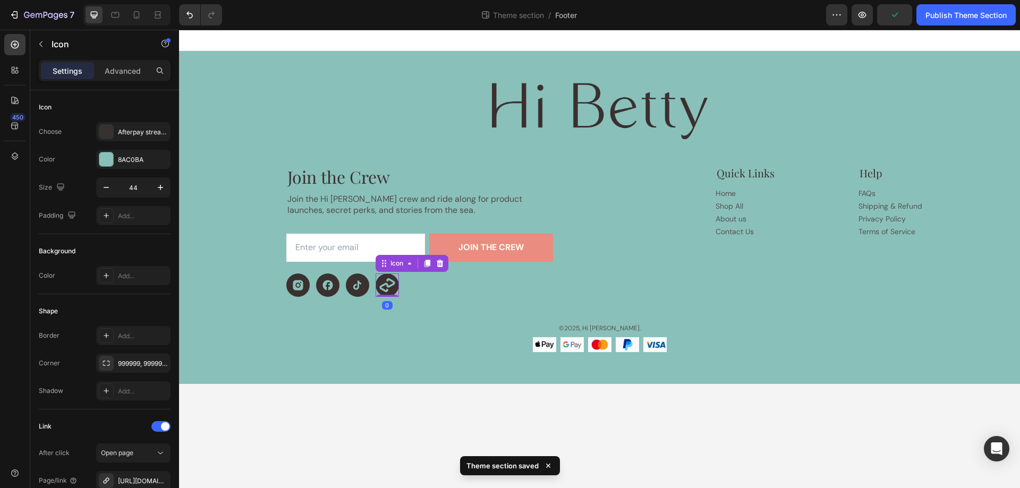
click at [386, 286] on icon "Afterpay Streamline Icon: https://streamlinehq.com Afterpay" at bounding box center [387, 285] width 23 height 23
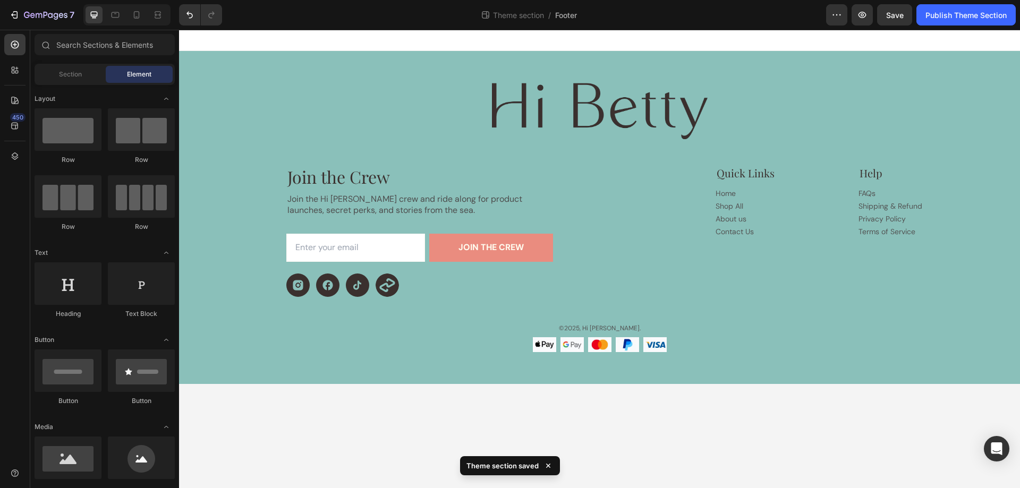
click at [365, 419] on body "Image Join the Crew Heading Join the Hi Betty crew and ride along for product l…" at bounding box center [599, 259] width 841 height 458
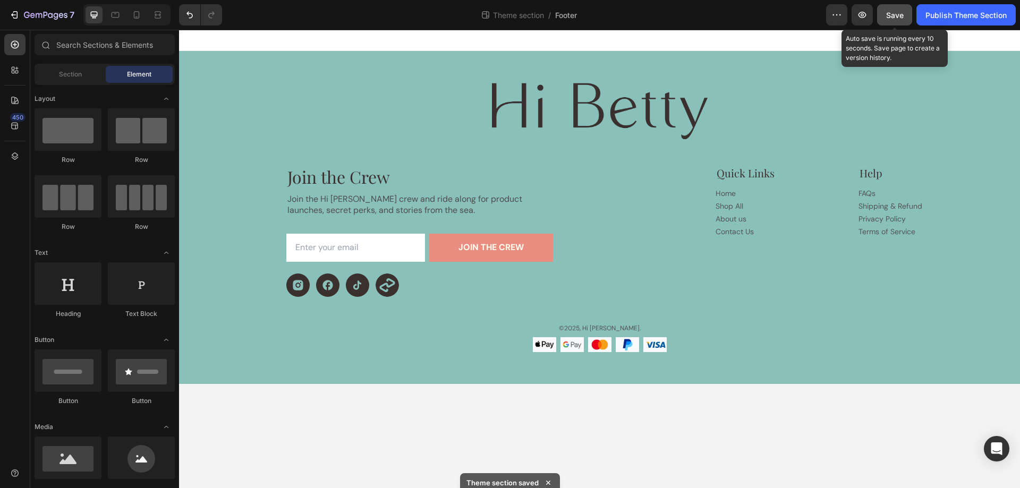
click at [888, 17] on span "Save" at bounding box center [895, 15] width 18 height 9
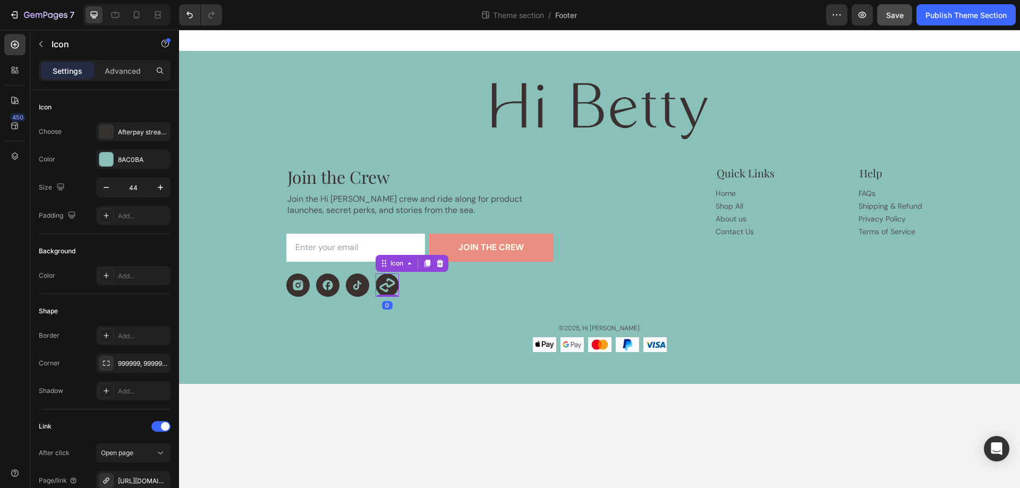
click at [386, 280] on icon at bounding box center [387, 285] width 23 height 23
click at [121, 71] on p "Advanced" at bounding box center [123, 70] width 36 height 11
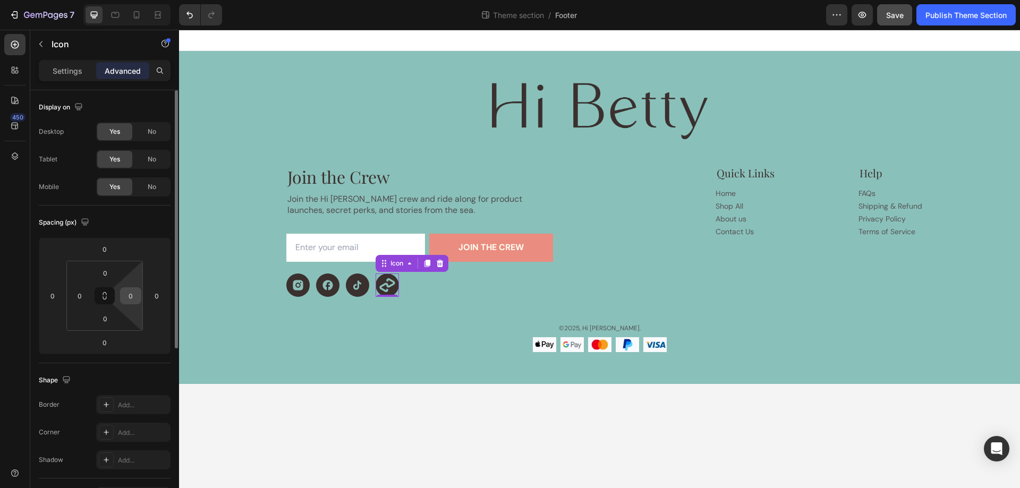
click at [131, 300] on input "0" at bounding box center [131, 296] width 16 height 16
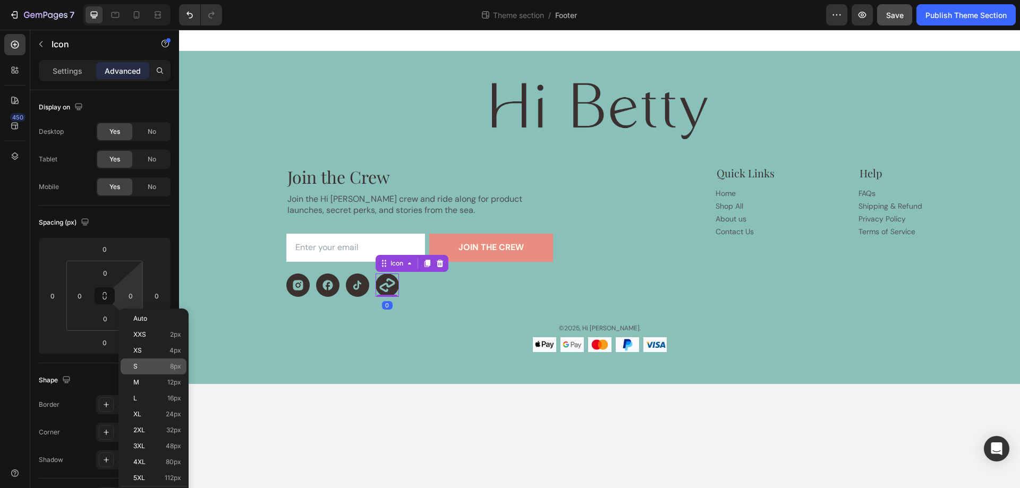
click at [170, 365] on span "8px" at bounding box center [175, 366] width 11 height 7
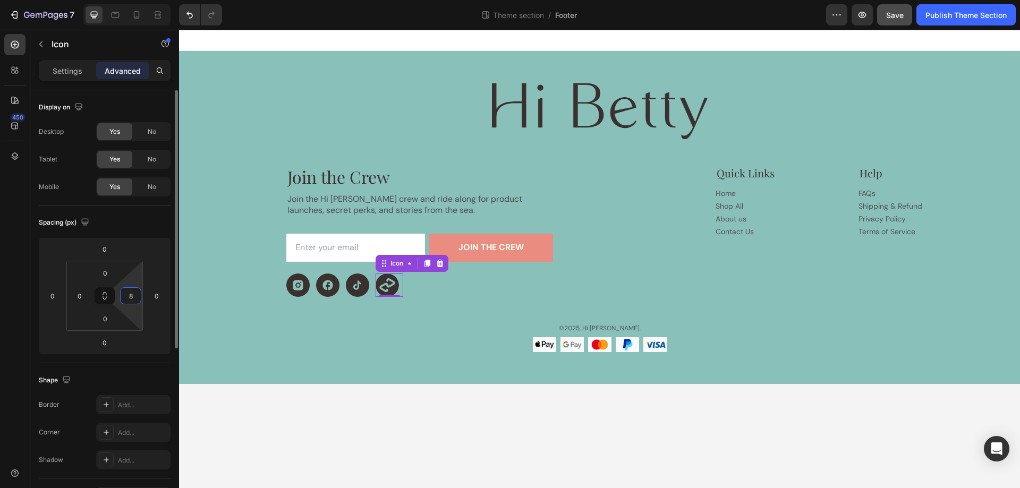
click at [135, 297] on input "8" at bounding box center [131, 296] width 16 height 16
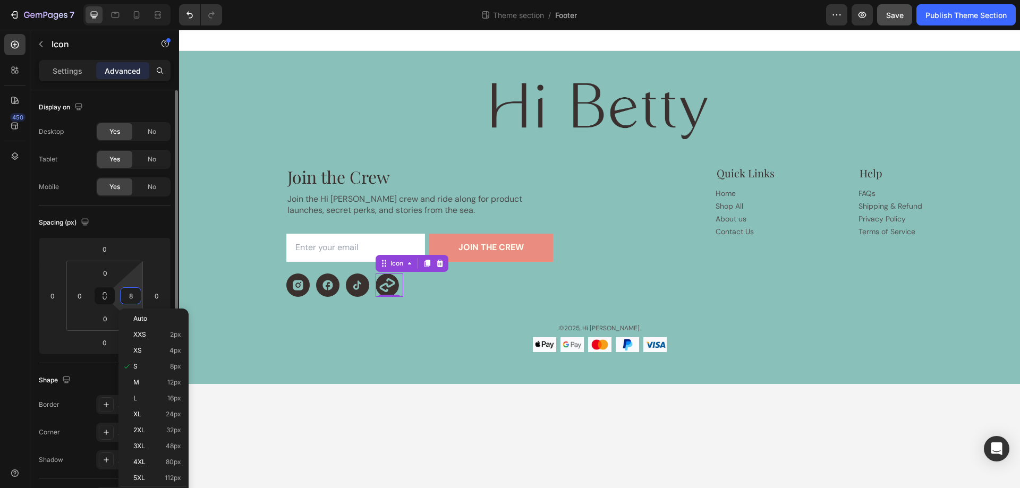
type input "0"
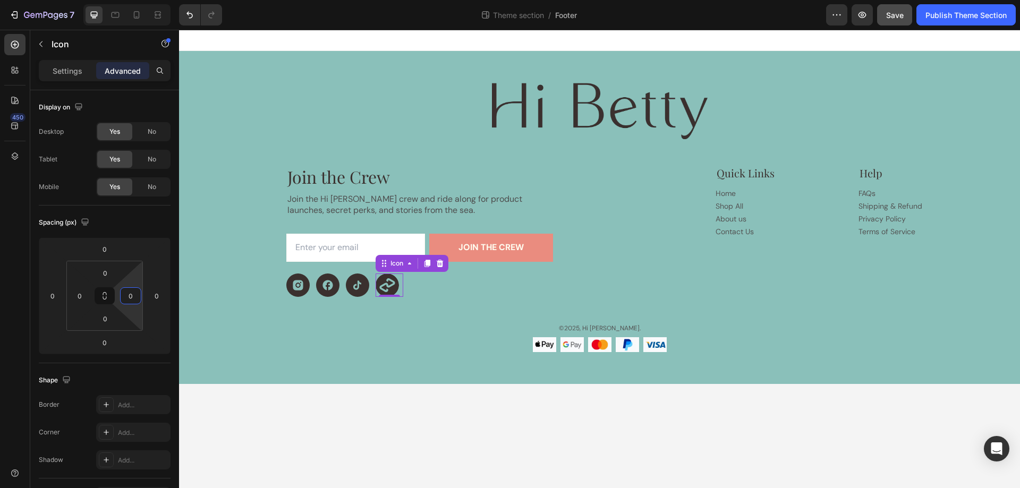
click at [314, 439] on body "Image Join the Crew Heading Join the Hi Betty crew and ride along for product l…" at bounding box center [599, 259] width 841 height 458
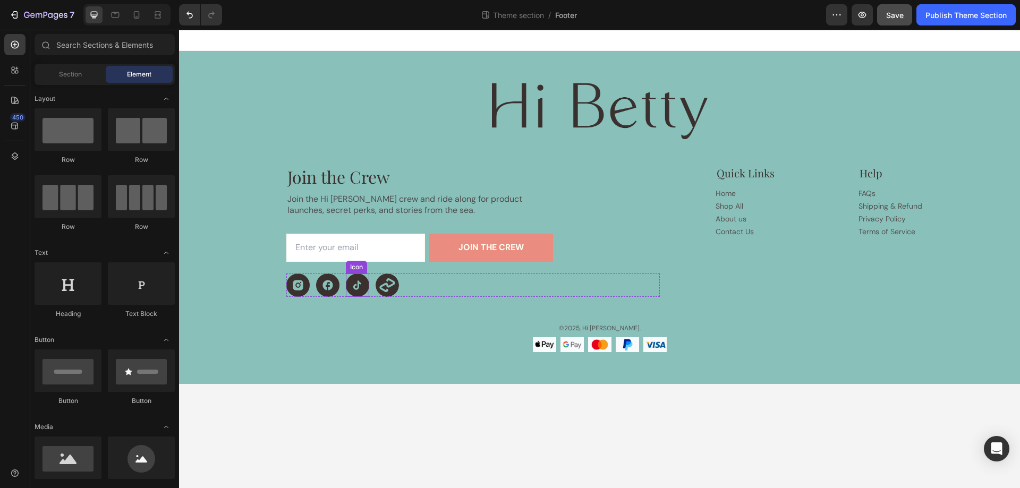
click at [364, 283] on div at bounding box center [357, 285] width 23 height 23
click at [378, 438] on body "Image Join the Crew Heading Join the Hi Betty crew and ride along for product l…" at bounding box center [599, 259] width 841 height 458
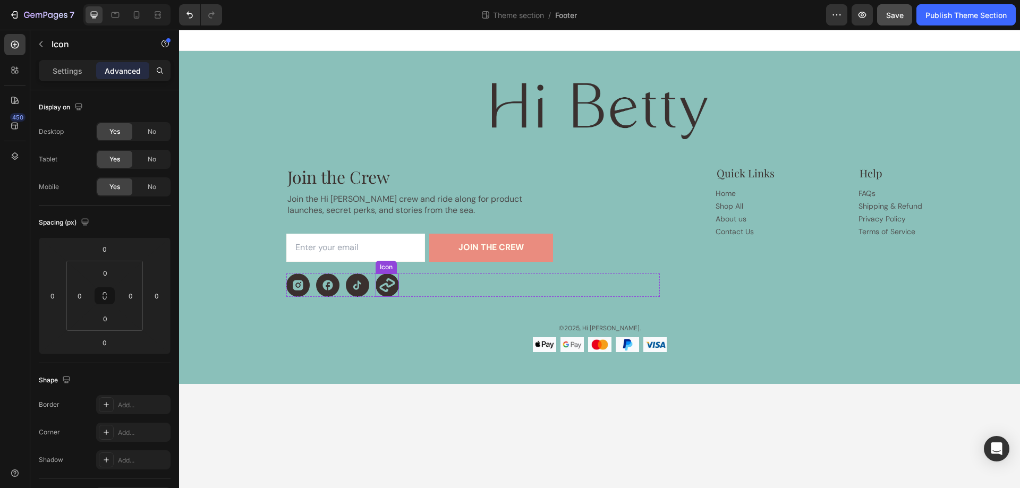
click at [387, 287] on icon "Afterpay Streamline Icon: https://streamlinehq.com Afterpay" at bounding box center [387, 285] width 23 height 23
click at [55, 76] on div "Settings" at bounding box center [67, 70] width 53 height 17
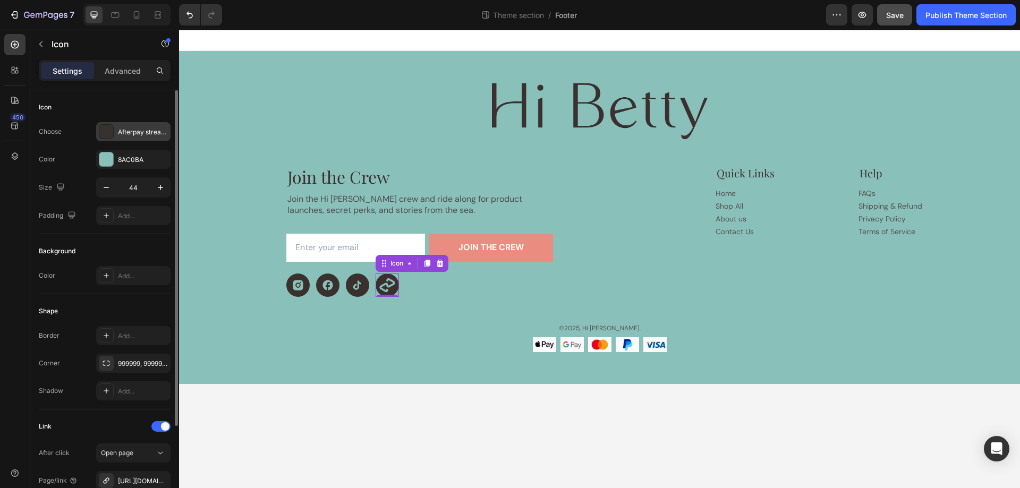
click at [104, 131] on icon at bounding box center [106, 131] width 11 height 11
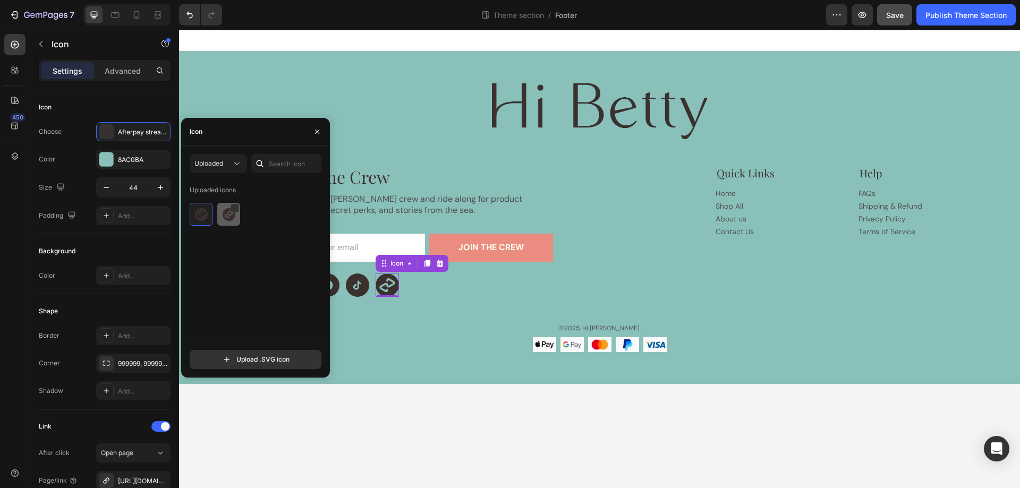
click at [228, 214] on img at bounding box center [229, 214] width 13 height 13
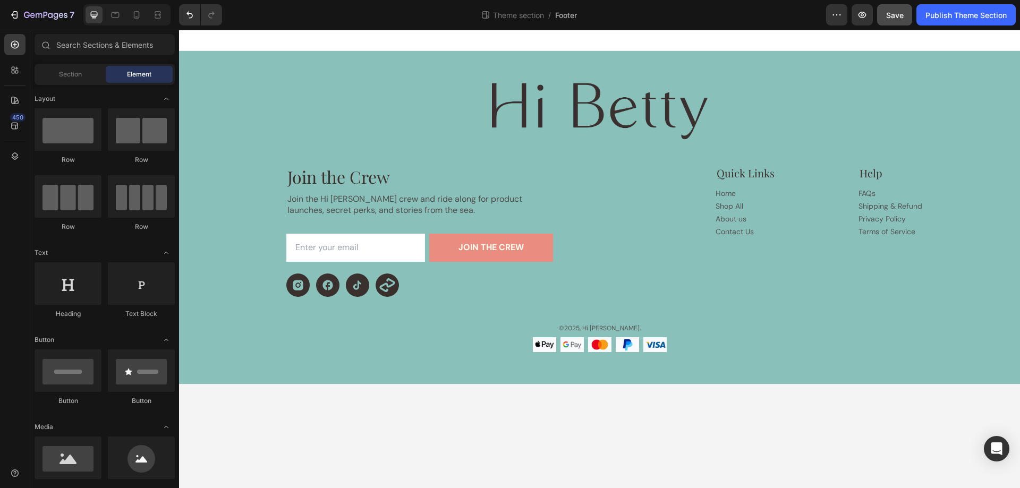
click at [262, 419] on body "Image Join the Crew Heading Join the Hi Betty crew and ride along for product l…" at bounding box center [599, 259] width 841 height 458
click at [388, 283] on icon at bounding box center [386, 285] width 23 height 23
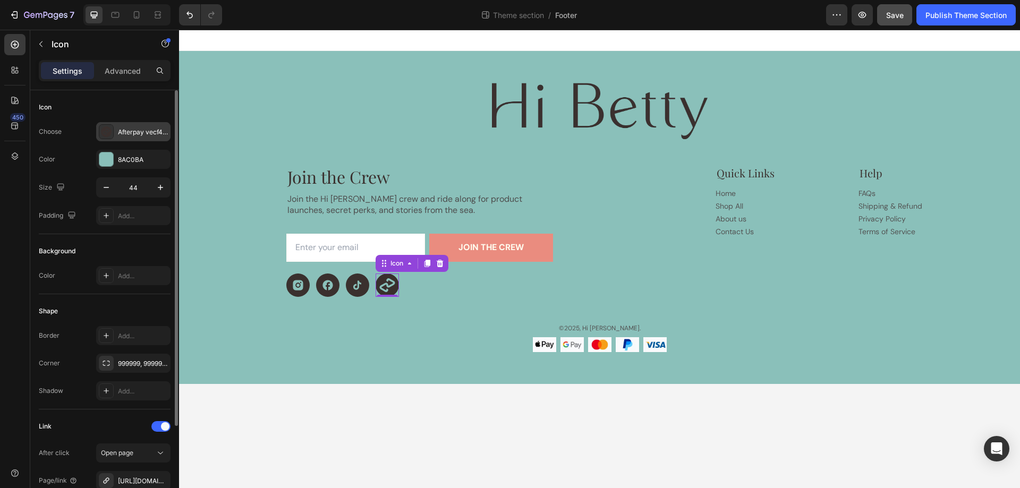
click at [106, 131] on icon at bounding box center [106, 131] width 11 height 11
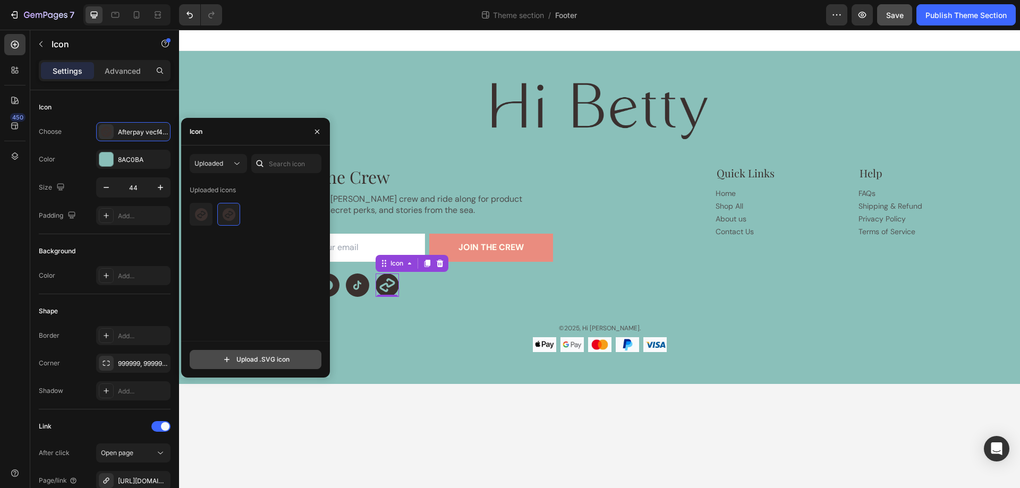
click at [243, 363] on input "file" at bounding box center [255, 360] width 131 height 18
type input "C:\fakepath\afterpay-ezgif.com-gif-maker.svg"
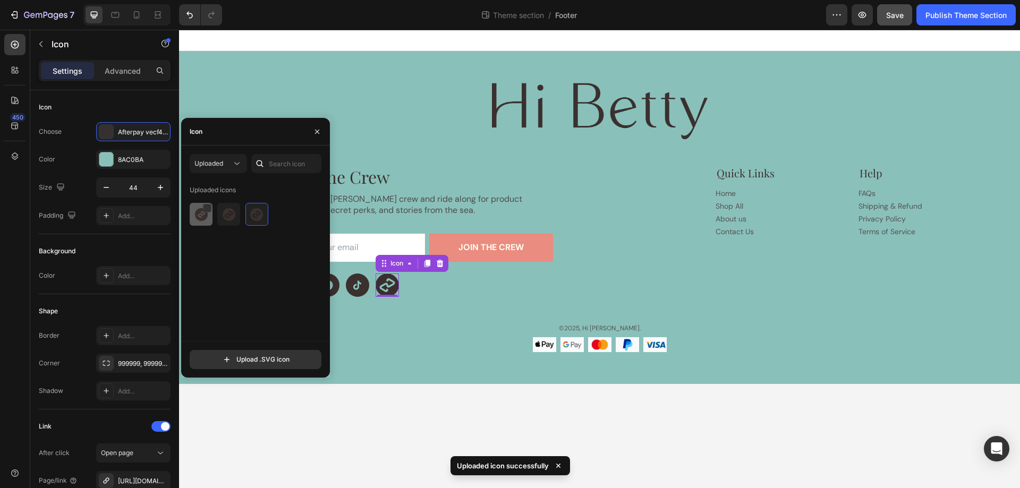
click at [205, 217] on img at bounding box center [201, 214] width 13 height 13
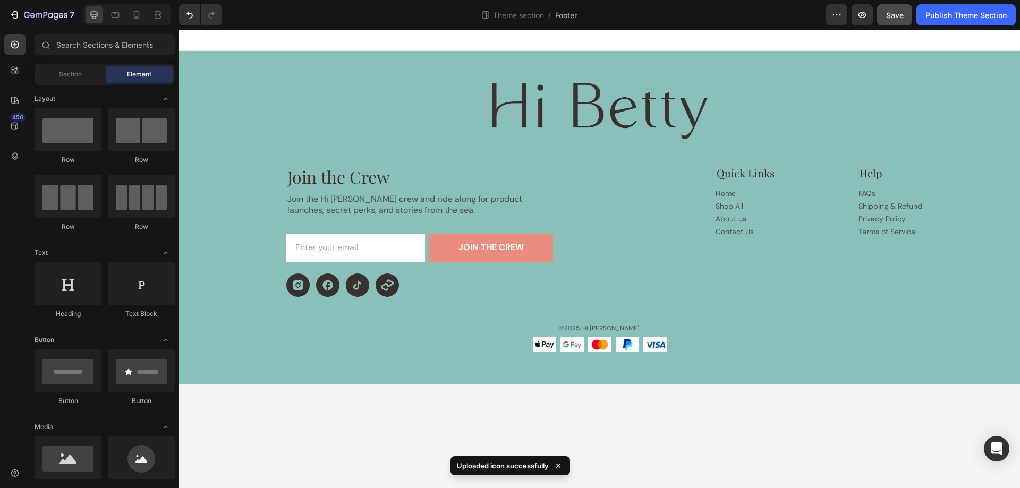
click at [410, 402] on body "Image Join the Crew Heading Join the Hi Betty crew and ride along for product l…" at bounding box center [599, 259] width 841 height 458
click at [111, 11] on icon at bounding box center [115, 15] width 11 height 11
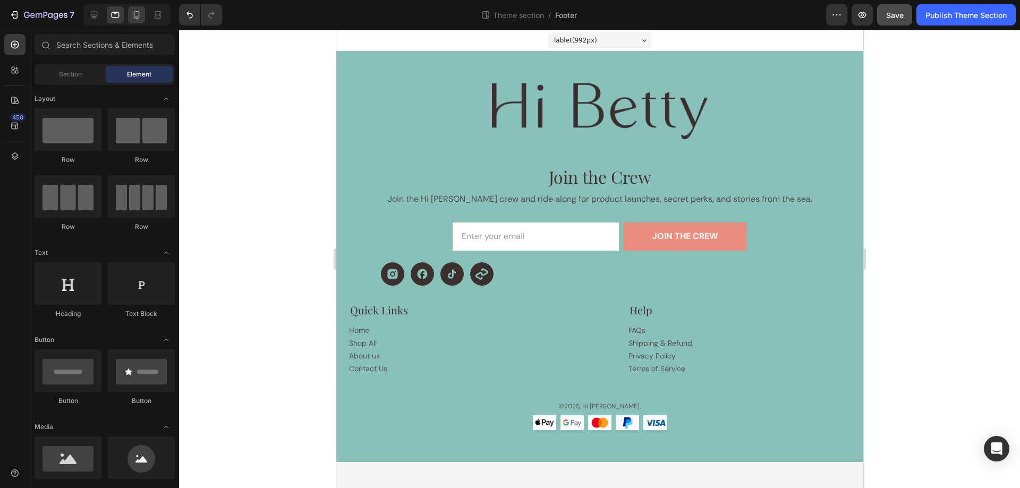
drag, startPoint x: 156, startPoint y: 15, endPoint x: 140, endPoint y: 12, distance: 16.3
click at [144, 12] on div at bounding box center [126, 14] width 87 height 21
click at [138, 12] on icon at bounding box center [137, 14] width 6 height 7
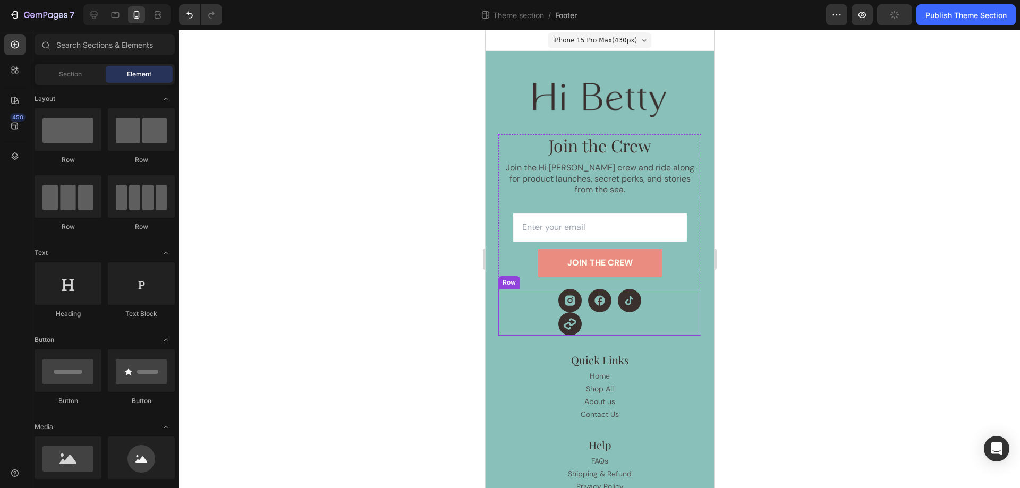
click at [615, 307] on div "Icon Icon Icon Icon Row" at bounding box center [599, 312] width 203 height 47
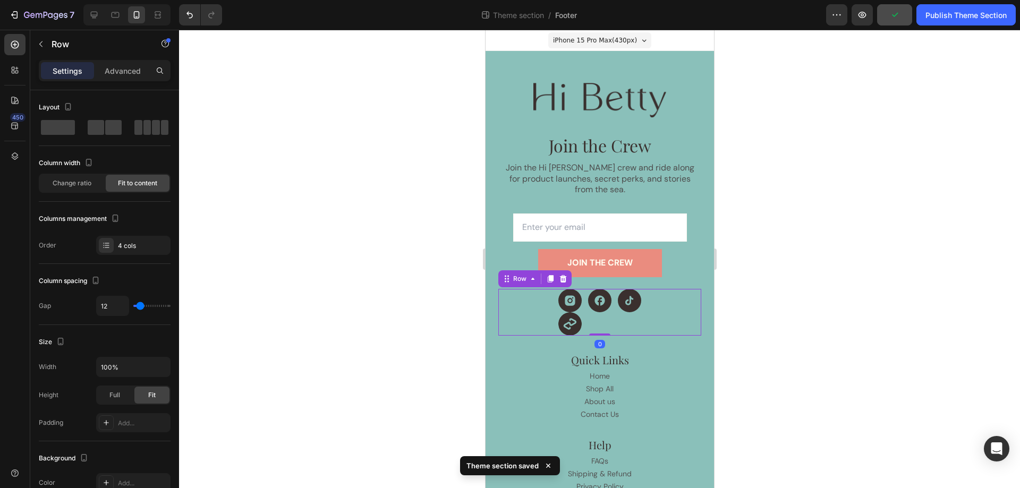
click at [637, 316] on div "Icon Icon Icon Icon Row 0" at bounding box center [599, 312] width 203 height 47
click at [564, 312] on icon at bounding box center [569, 323] width 23 height 23
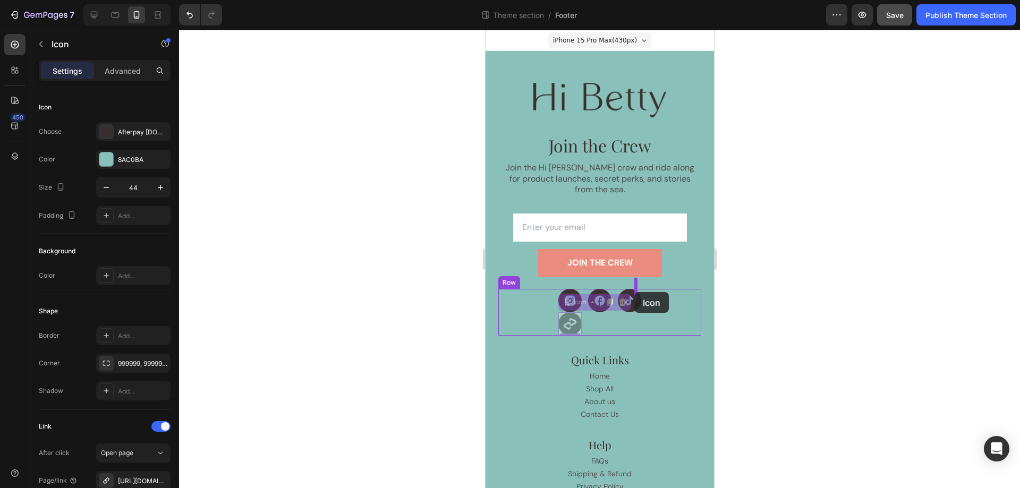
drag, startPoint x: 563, startPoint y: 295, endPoint x: 634, endPoint y: 292, distance: 71.3
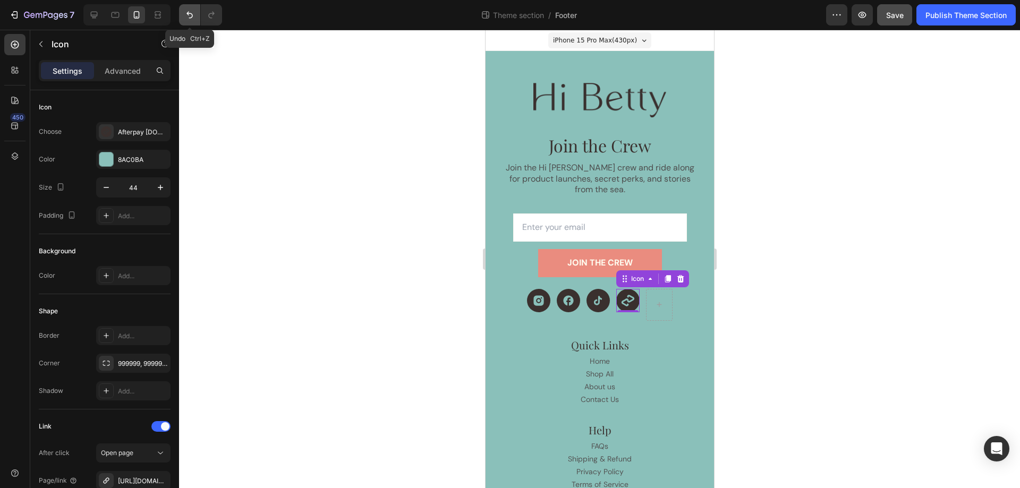
click at [184, 13] on button "Undo/Redo" at bounding box center [189, 14] width 21 height 21
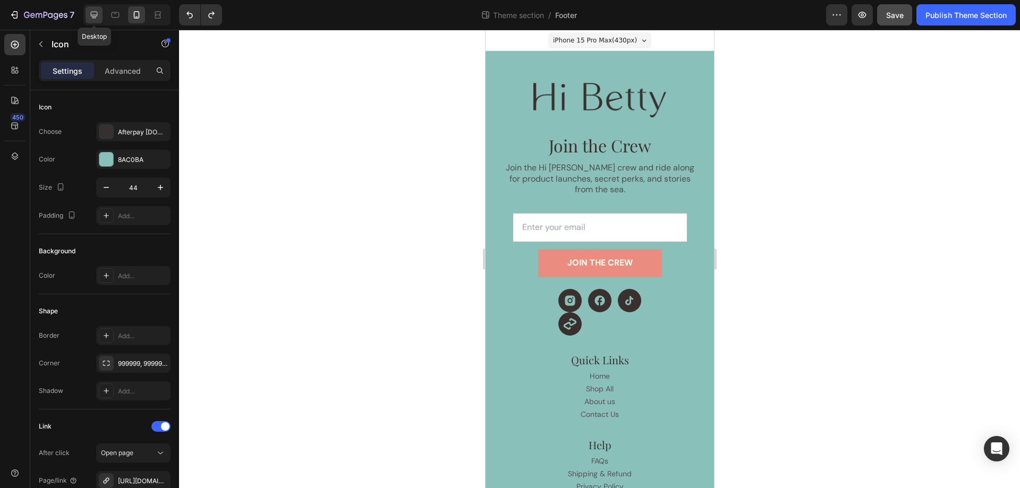
click at [101, 13] on div at bounding box center [94, 14] width 17 height 17
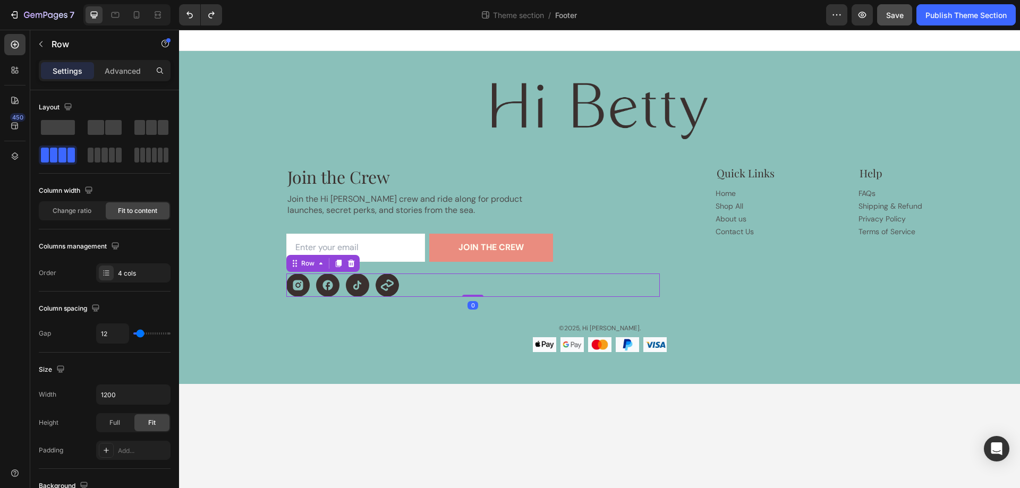
click at [409, 288] on div "Icon Icon Icon Icon Row 0" at bounding box center [472, 285] width 373 height 23
click at [338, 265] on icon at bounding box center [338, 263] width 6 height 7
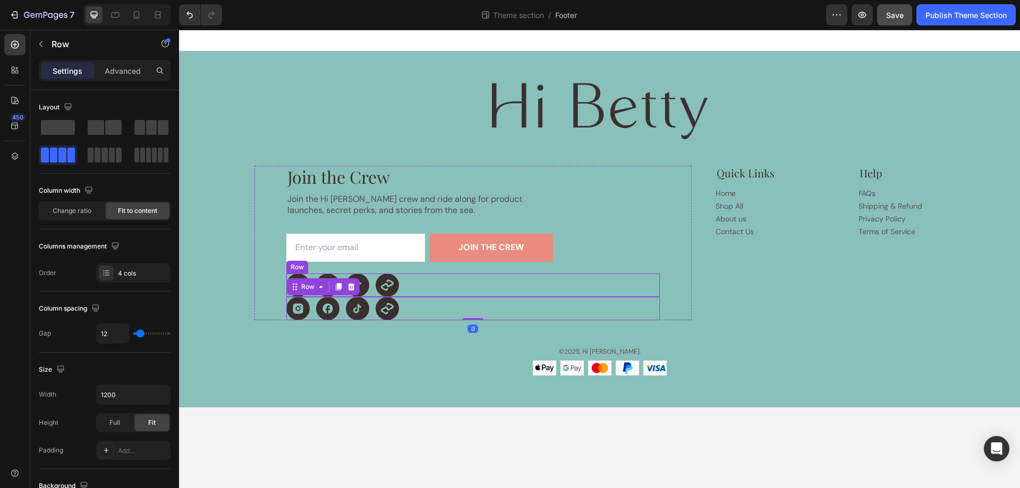
click at [455, 284] on div "Icon Icon Icon Icon Row" at bounding box center [472, 285] width 373 height 23
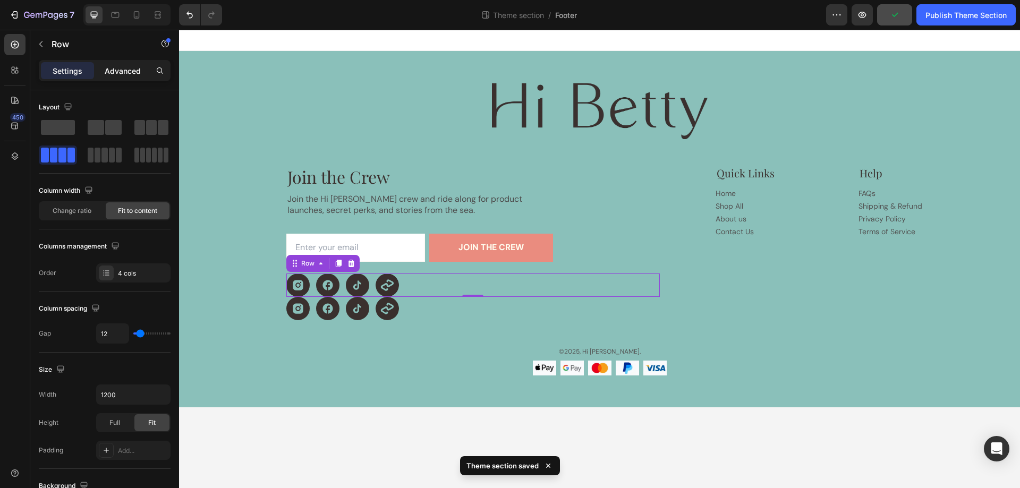
click at [122, 70] on p "Advanced" at bounding box center [123, 70] width 36 height 11
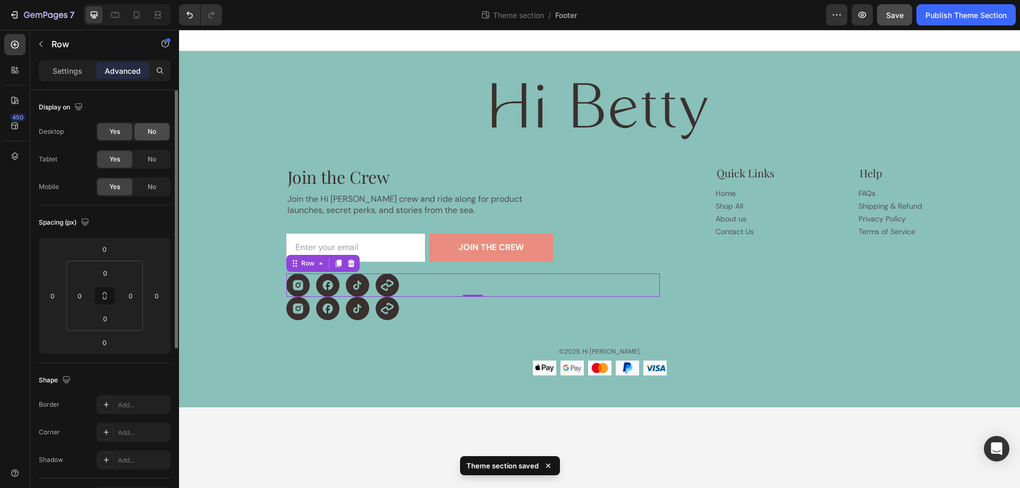
click at [149, 131] on span "No" at bounding box center [152, 132] width 8 height 10
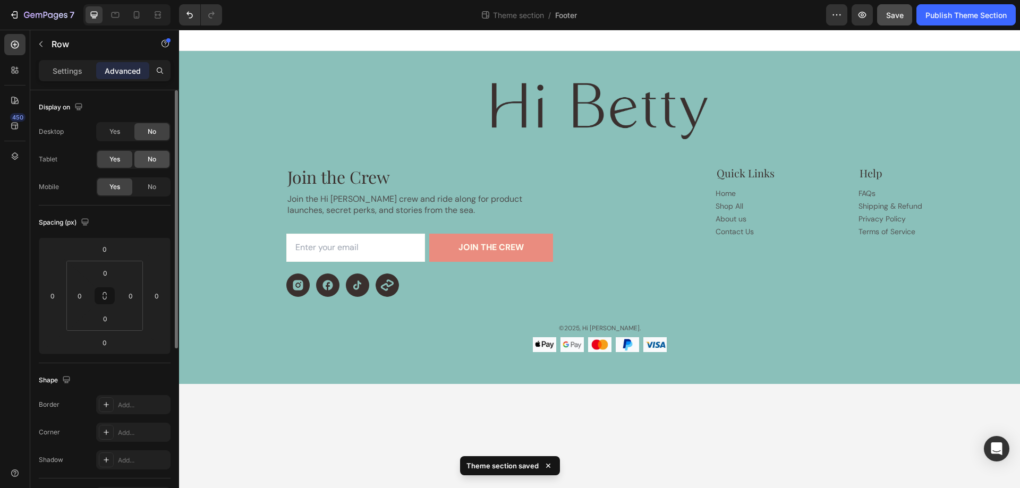
click at [149, 156] on span "No" at bounding box center [152, 160] width 8 height 10
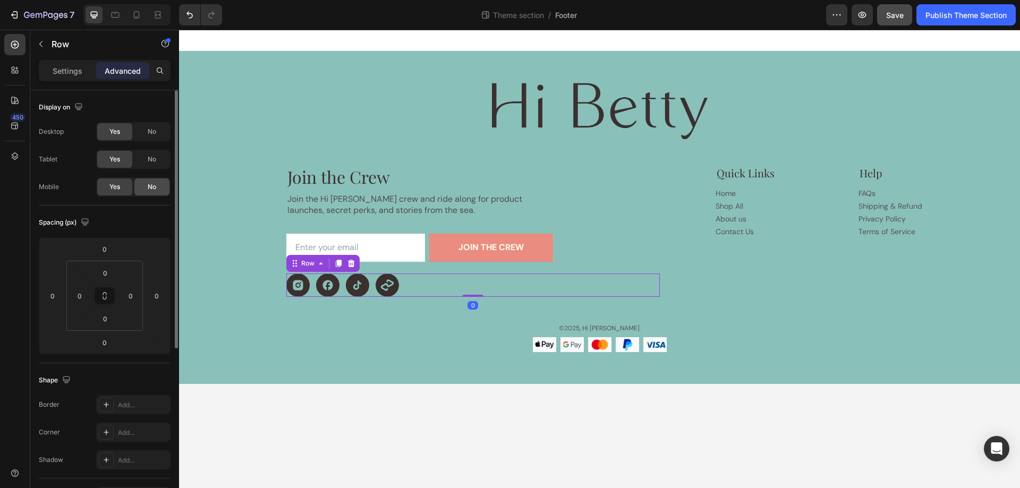
click at [152, 185] on span "No" at bounding box center [152, 187] width 8 height 10
click at [137, 16] on icon at bounding box center [137, 14] width 6 height 7
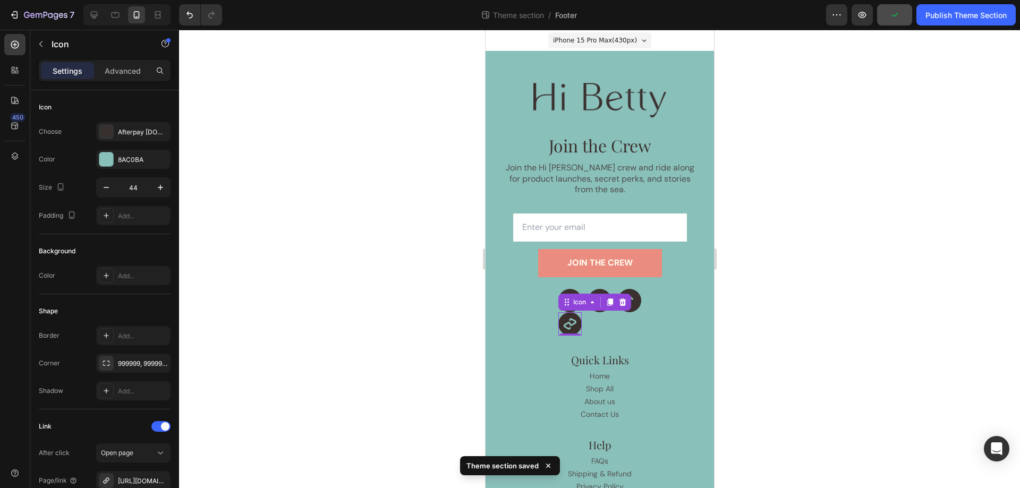
click at [573, 320] on icon at bounding box center [569, 323] width 23 height 23
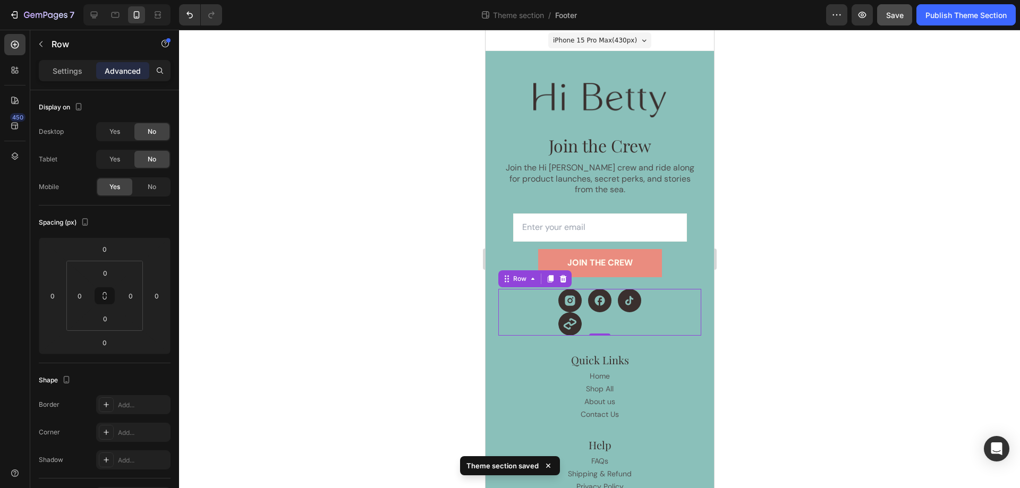
click at [585, 319] on div "Icon Icon Icon Icon Row 0" at bounding box center [599, 312] width 203 height 47
click at [61, 70] on p "Settings" at bounding box center [68, 70] width 30 height 11
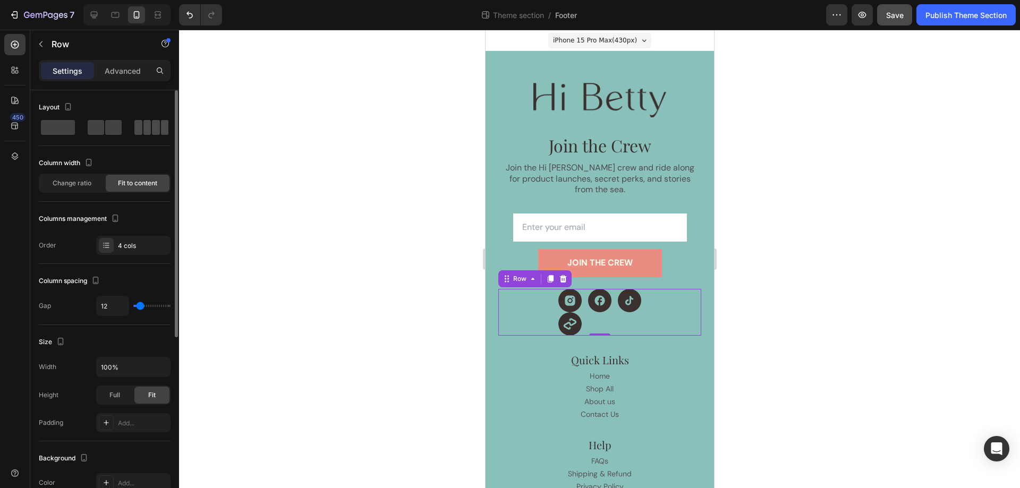
click at [161, 126] on span at bounding box center [165, 127] width 8 height 15
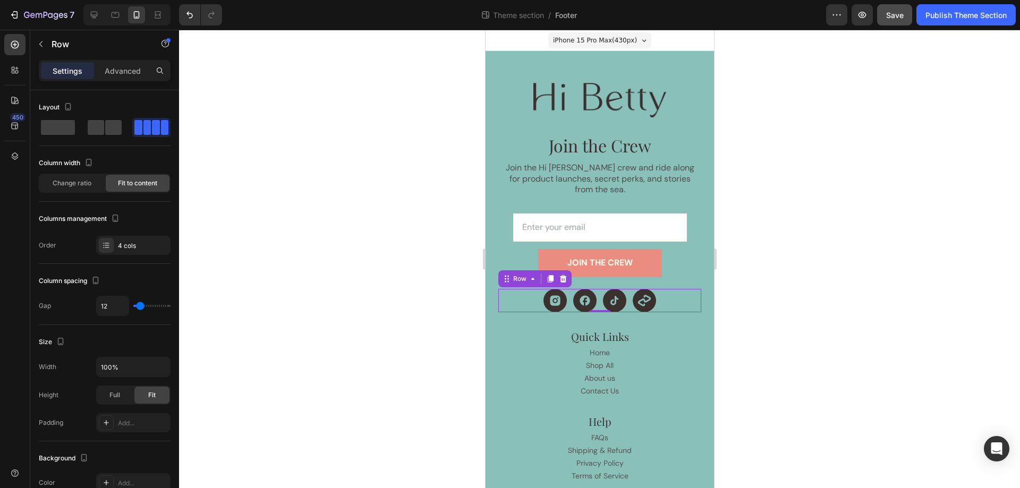
click at [822, 277] on div at bounding box center [599, 259] width 841 height 458
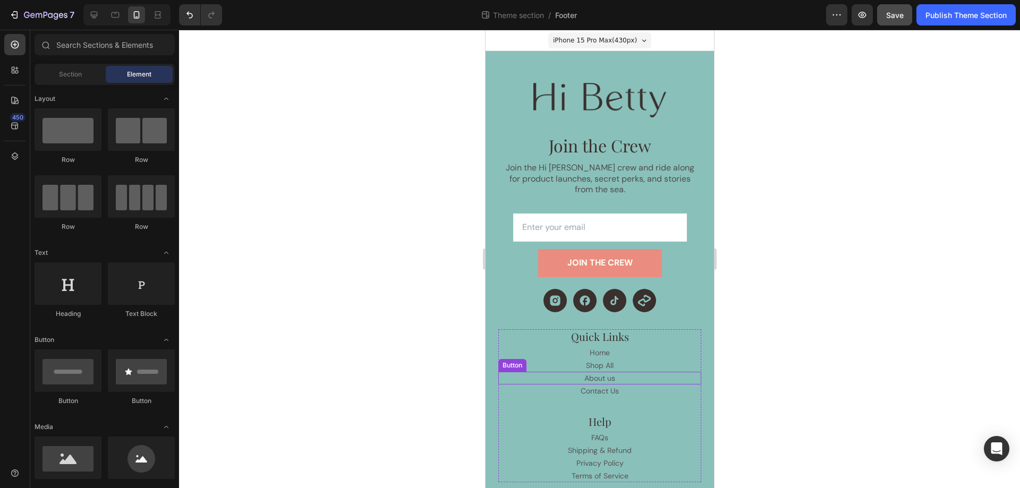
scroll to position [61, 0]
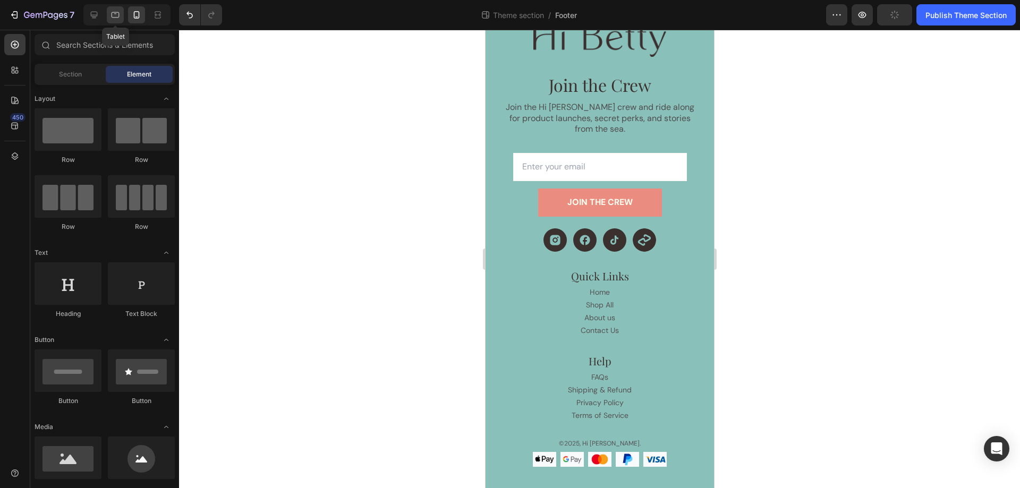
click at [109, 7] on div at bounding box center [115, 14] width 17 height 17
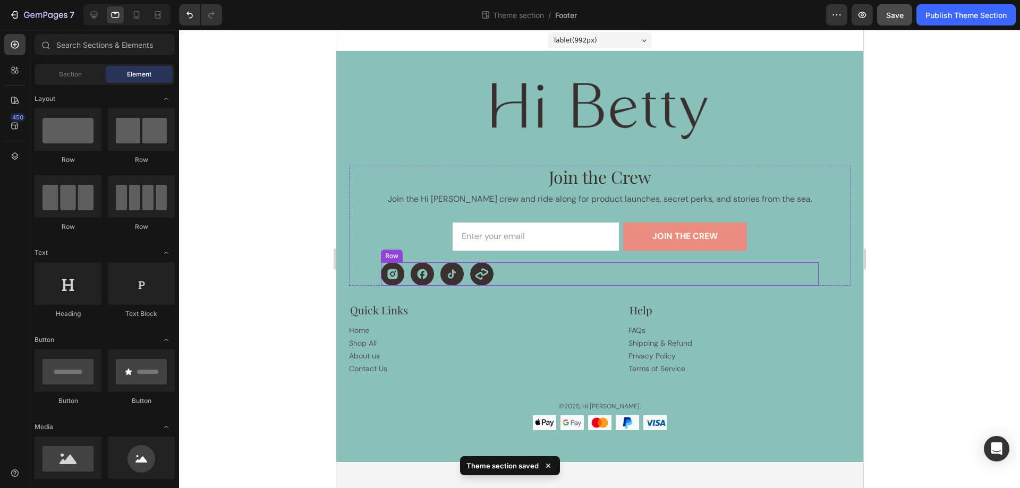
click at [531, 274] on div "Icon Icon Icon Icon Row" at bounding box center [599, 273] width 438 height 23
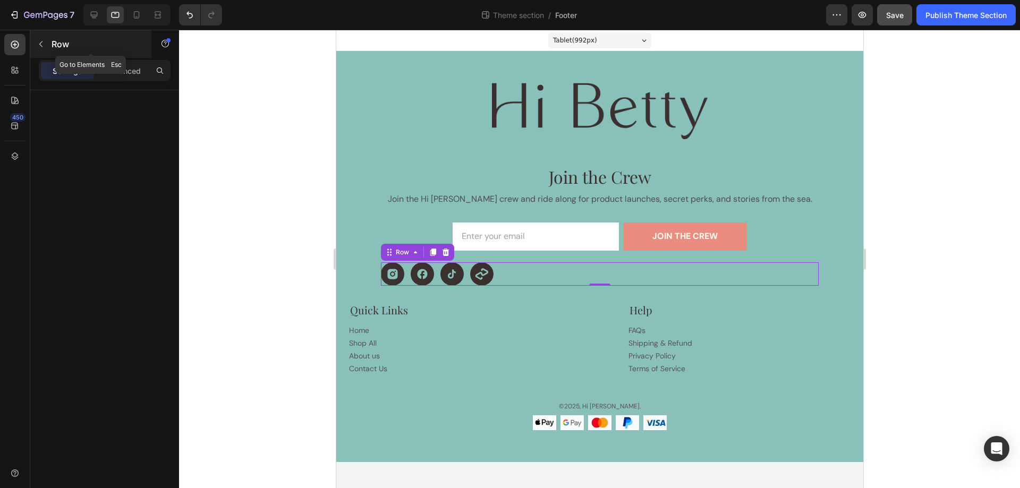
click at [40, 48] on icon "button" at bounding box center [41, 44] width 8 height 8
click at [116, 70] on p "Advanced" at bounding box center [123, 70] width 36 height 11
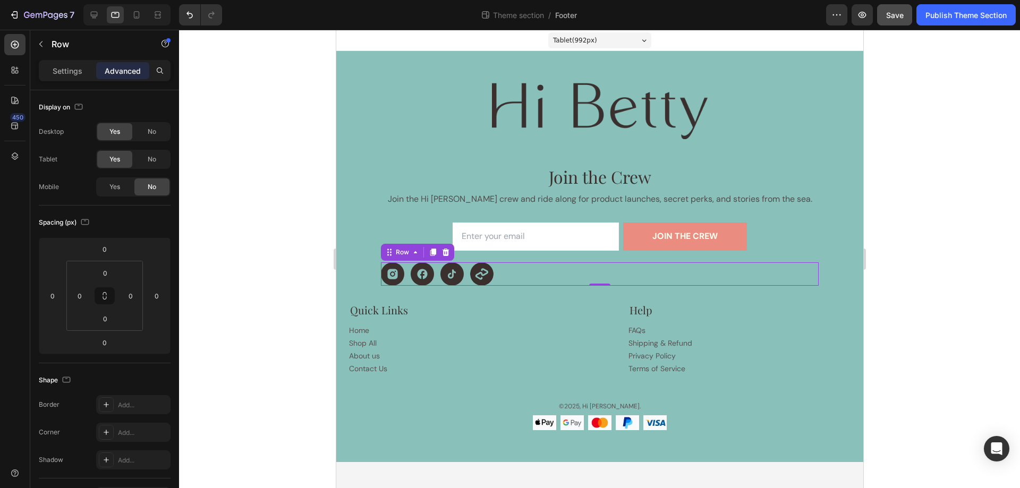
click at [582, 271] on div "Icon Icon Icon Icon Row 0" at bounding box center [599, 273] width 438 height 23
click at [930, 225] on div at bounding box center [599, 259] width 841 height 458
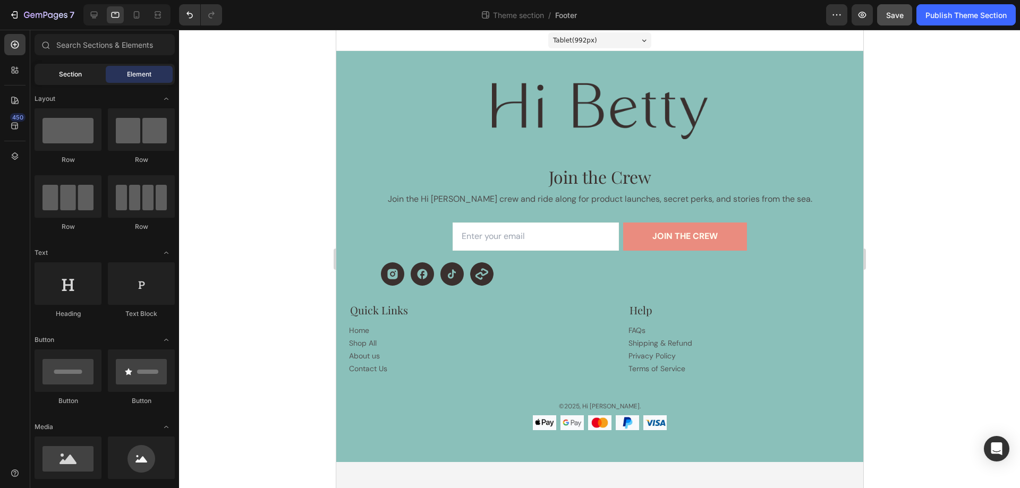
click at [74, 71] on span "Section" at bounding box center [70, 75] width 23 height 10
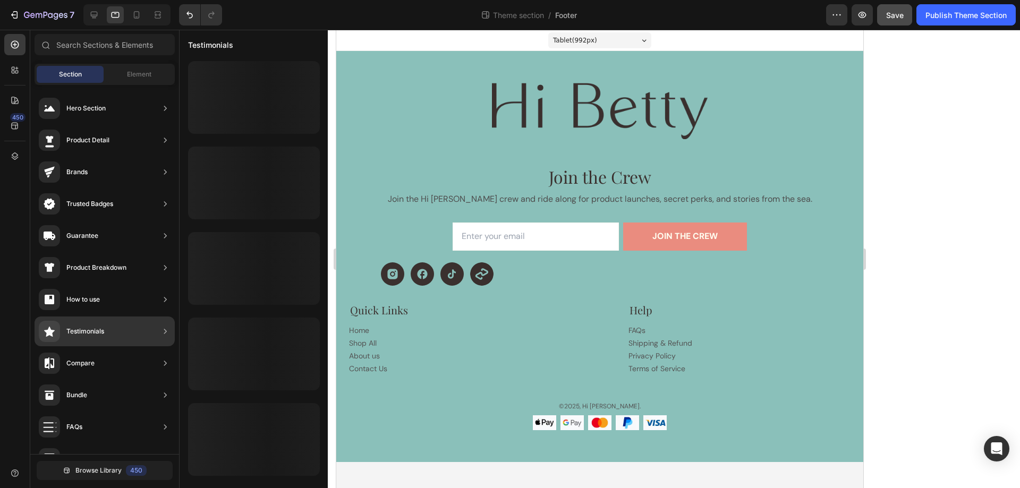
scroll to position [247, 0]
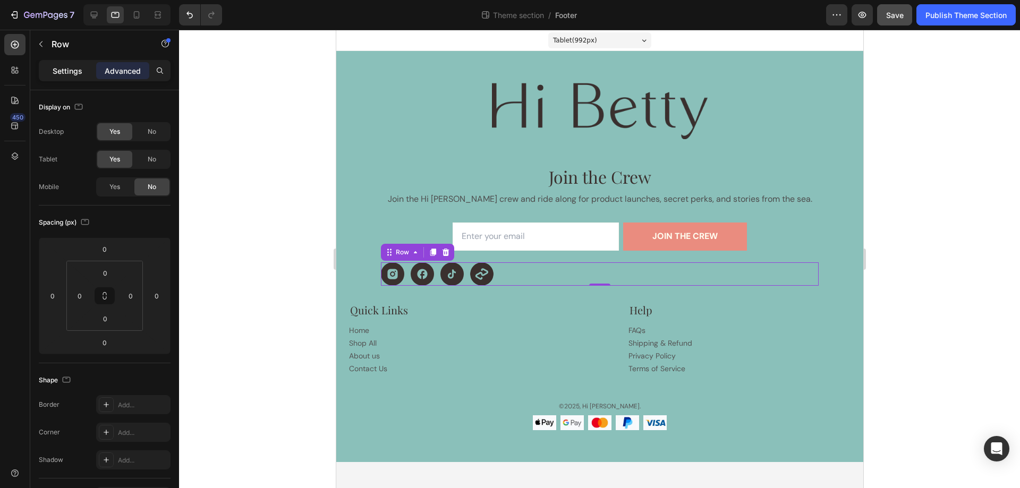
click at [61, 71] on p "Settings" at bounding box center [68, 70] width 30 height 11
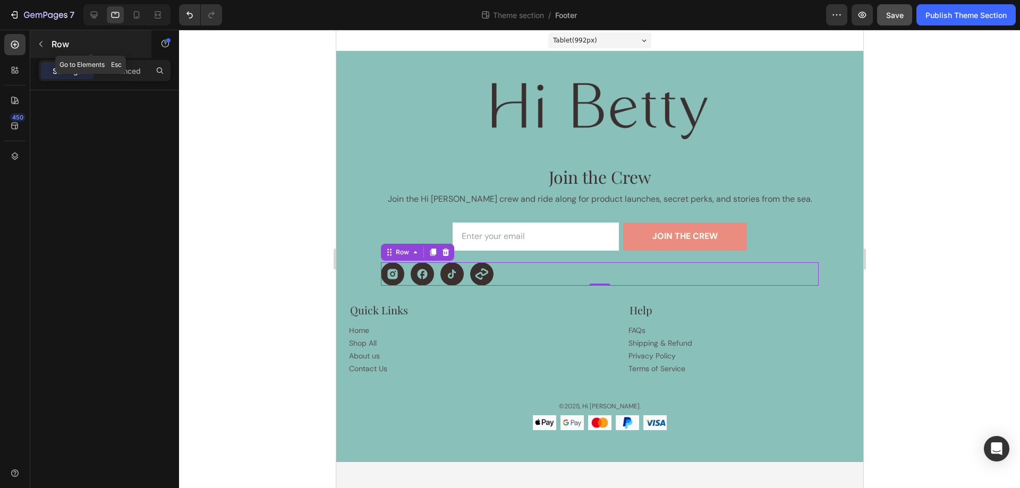
click at [43, 40] on icon "button" at bounding box center [41, 44] width 8 height 8
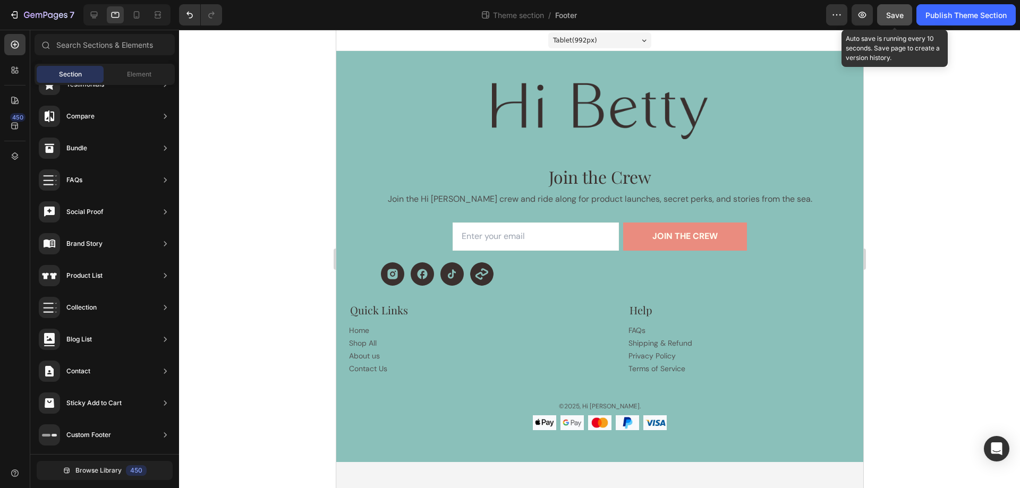
click at [891, 11] on span "Save" at bounding box center [895, 15] width 18 height 9
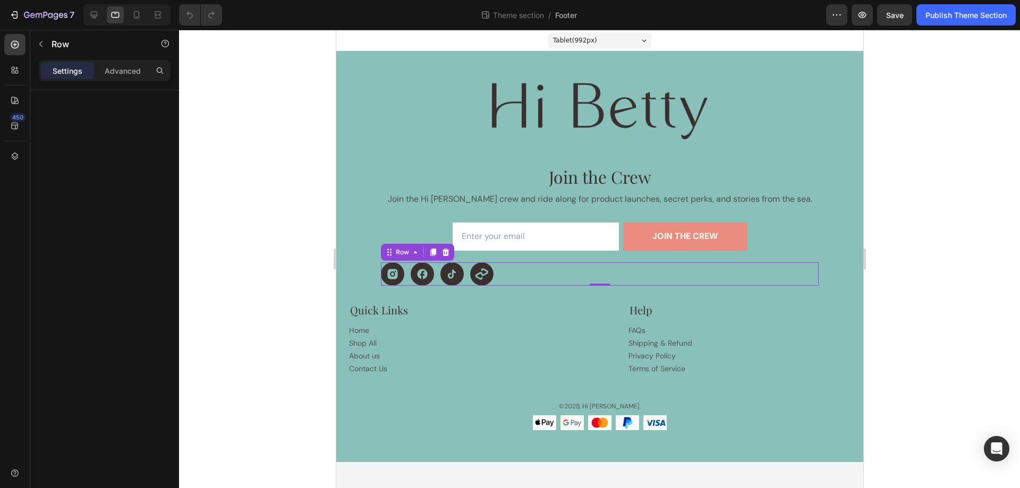
click at [523, 279] on div "Icon Icon Icon Icon Row 0" at bounding box center [599, 273] width 438 height 23
click at [43, 44] on icon "button" at bounding box center [41, 44] width 8 height 8
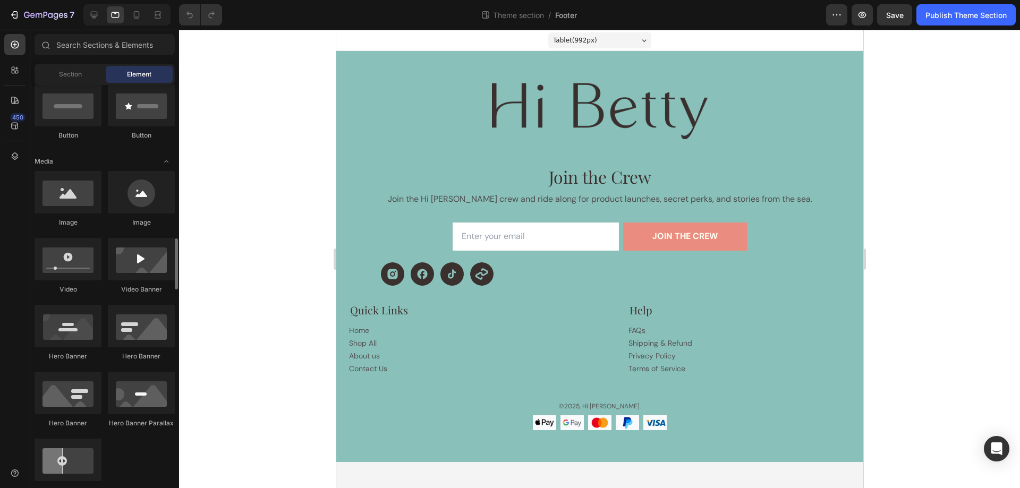
scroll to position [478, 0]
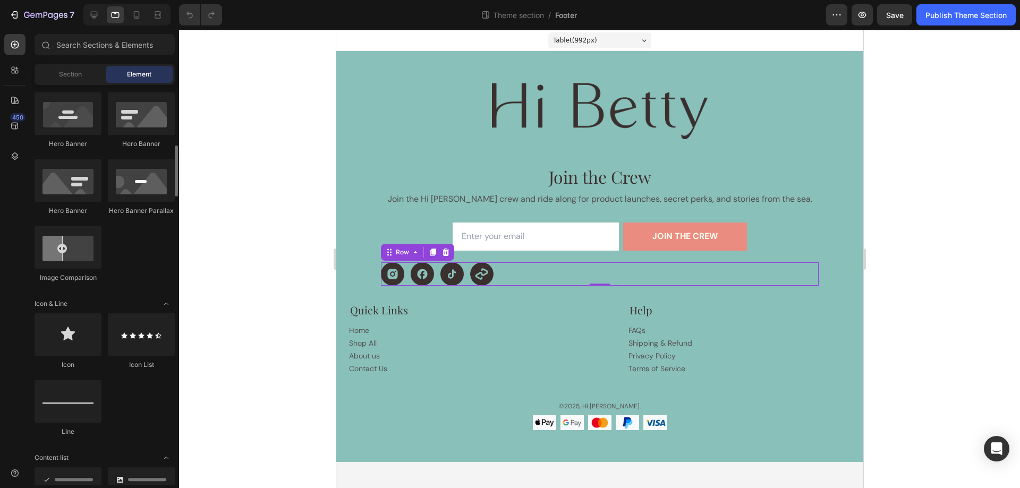
click at [526, 275] on div "Icon Icon Icon Icon Row 0" at bounding box center [599, 273] width 438 height 23
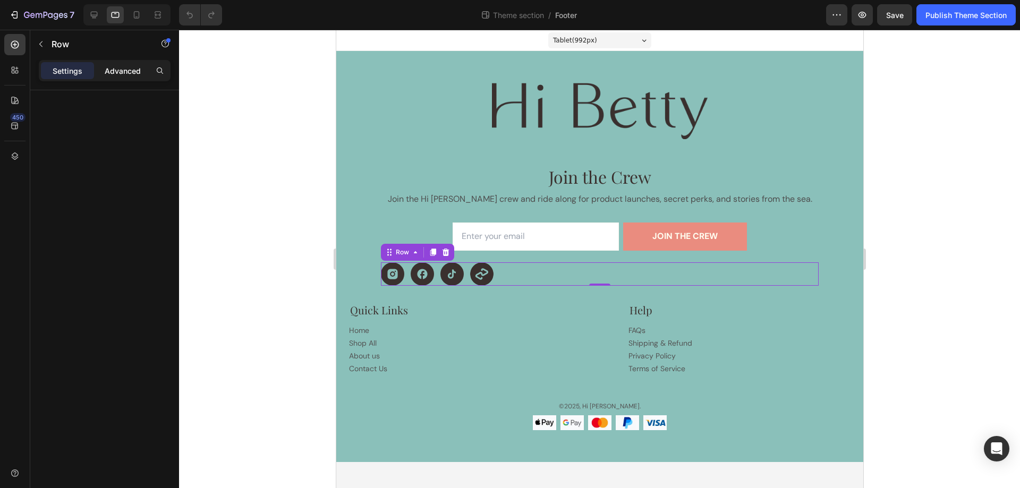
click at [130, 67] on p "Advanced" at bounding box center [123, 70] width 36 height 11
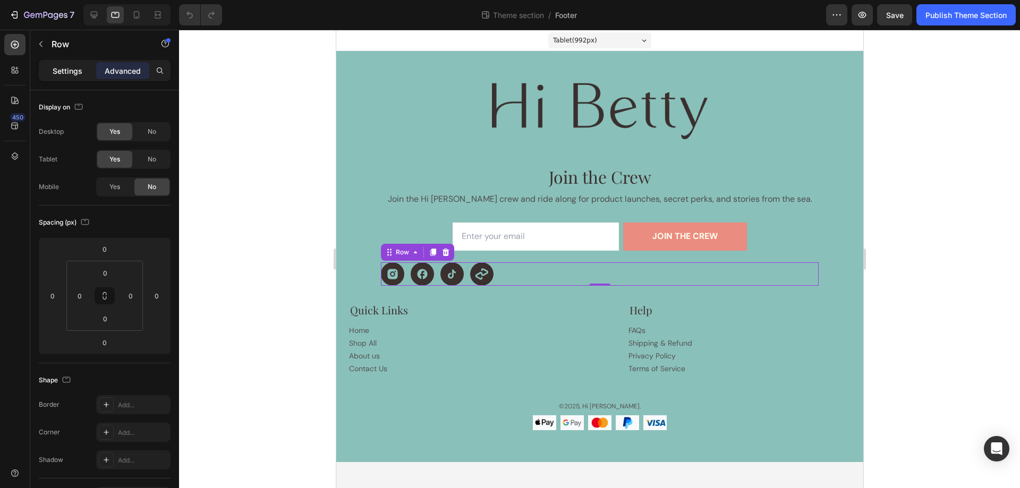
click at [68, 69] on p "Settings" at bounding box center [68, 70] width 30 height 11
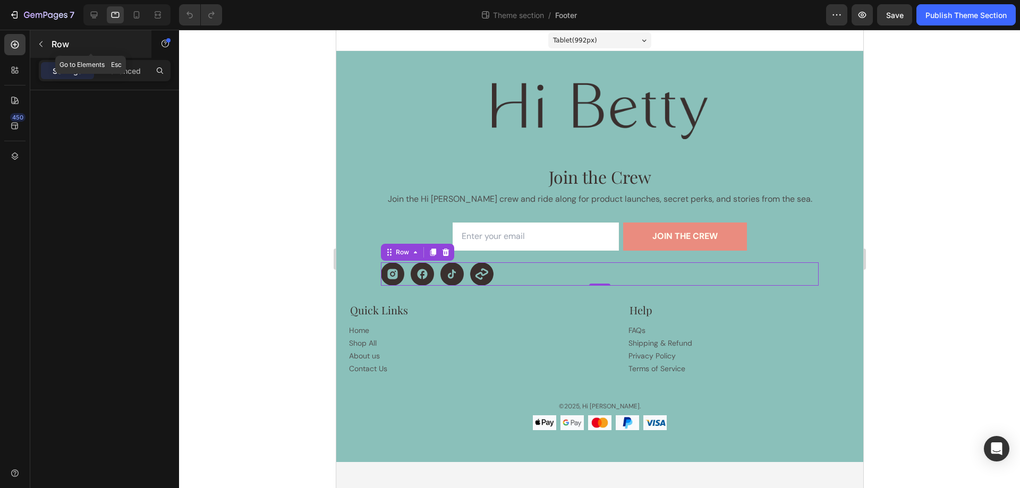
click at [39, 39] on button "button" at bounding box center [40, 44] width 17 height 17
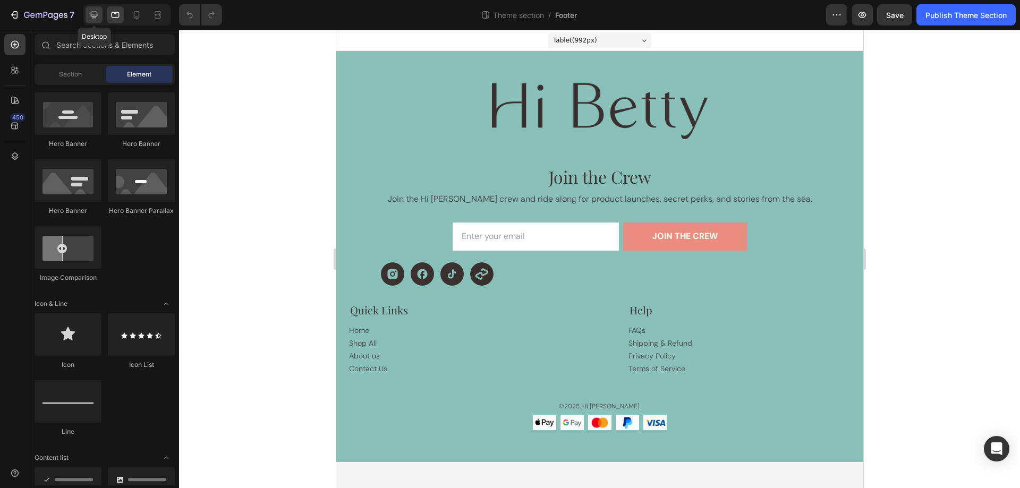
click at [97, 12] on icon at bounding box center [94, 15] width 7 height 7
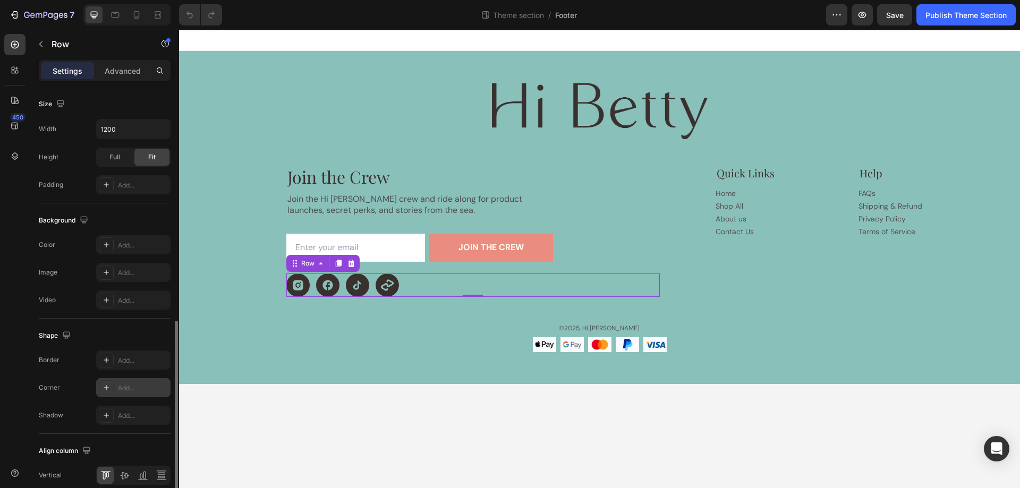
scroll to position [341, 0]
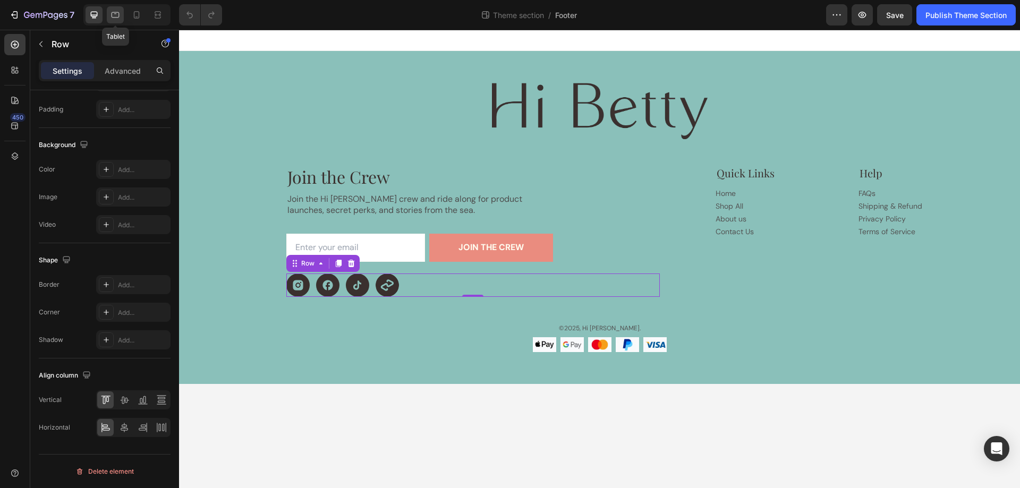
click at [120, 13] on icon at bounding box center [115, 15] width 11 height 11
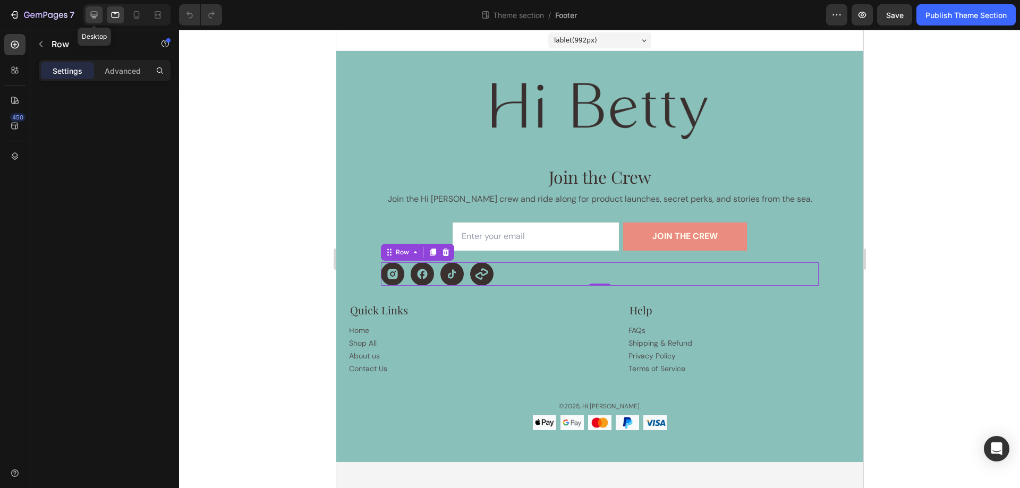
click at [93, 13] on icon at bounding box center [94, 15] width 11 height 11
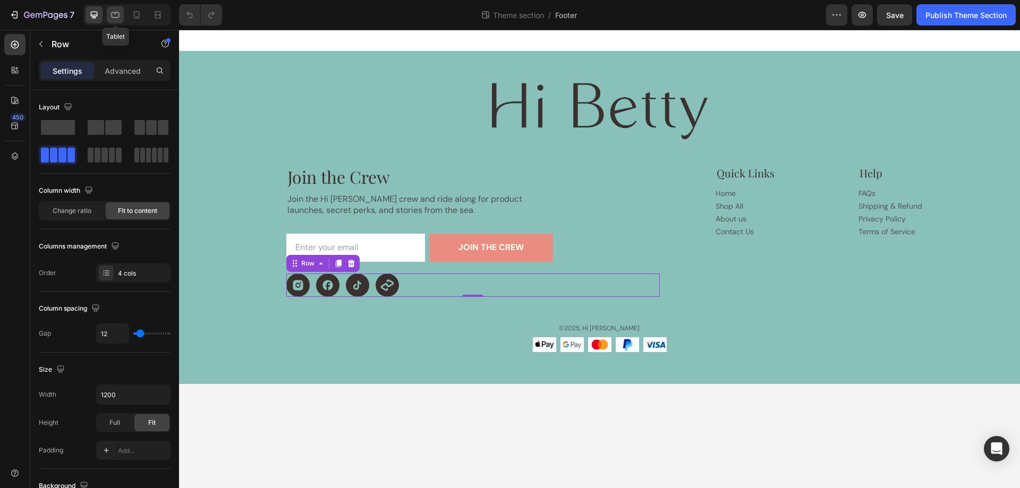
click at [118, 19] on icon at bounding box center [115, 15] width 11 height 11
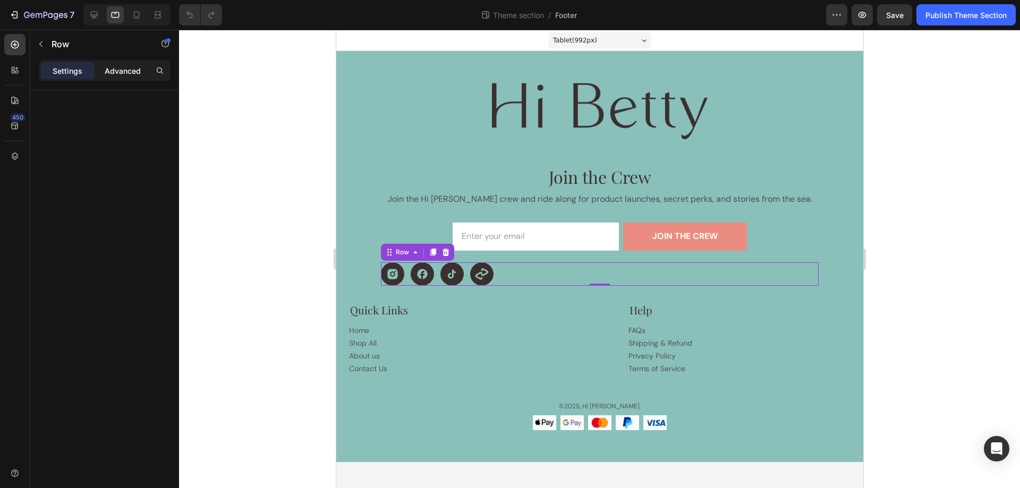
click at [130, 70] on p "Advanced" at bounding box center [123, 70] width 36 height 11
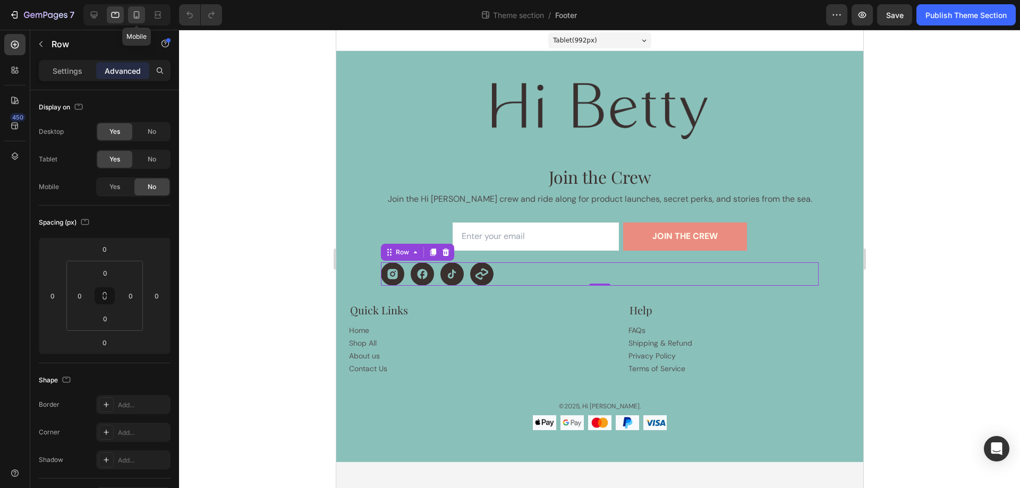
click at [136, 22] on div at bounding box center [136, 14] width 17 height 17
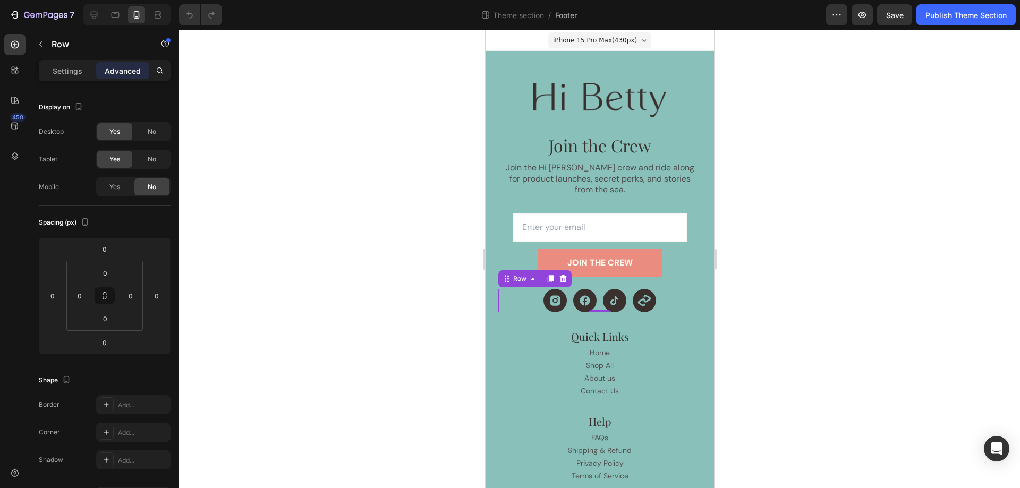
scroll to position [280, 0]
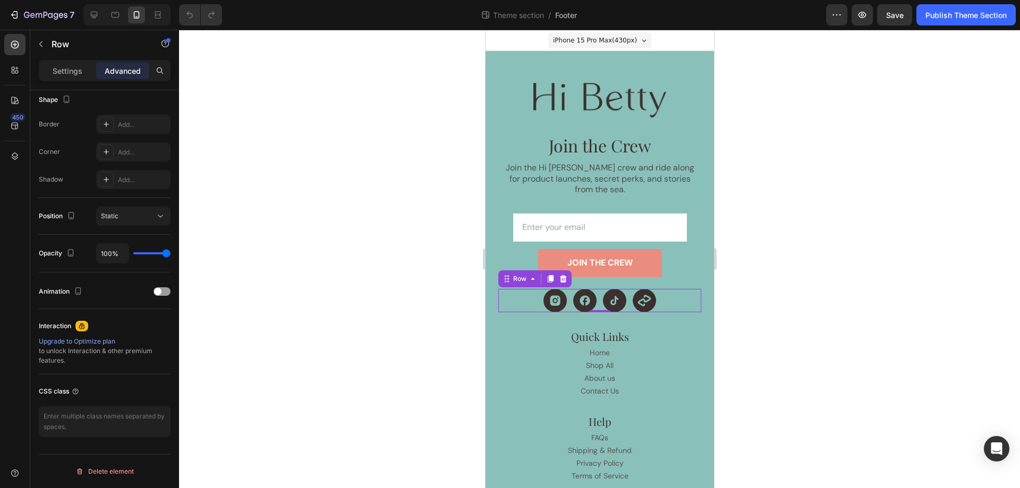
click at [676, 289] on div "Icon Icon Icon Icon Row 0" at bounding box center [599, 300] width 203 height 23
click at [59, 71] on p "Settings" at bounding box center [68, 70] width 30 height 11
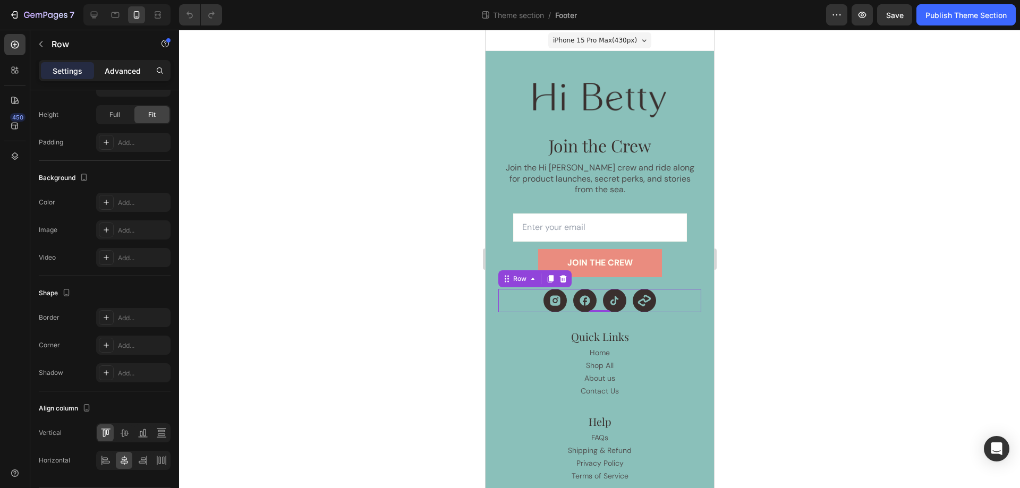
click at [111, 66] on p "Advanced" at bounding box center [123, 70] width 36 height 11
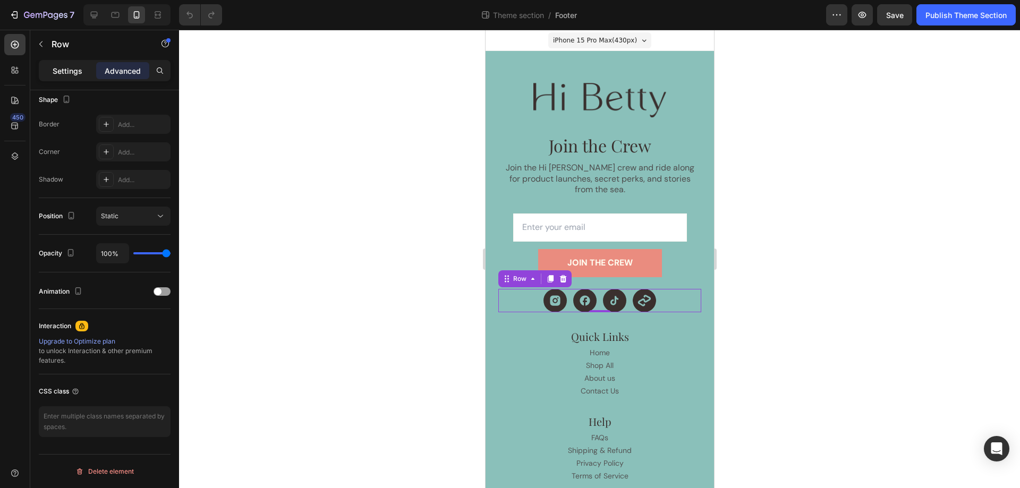
click at [58, 70] on p "Settings" at bounding box center [68, 70] width 30 height 11
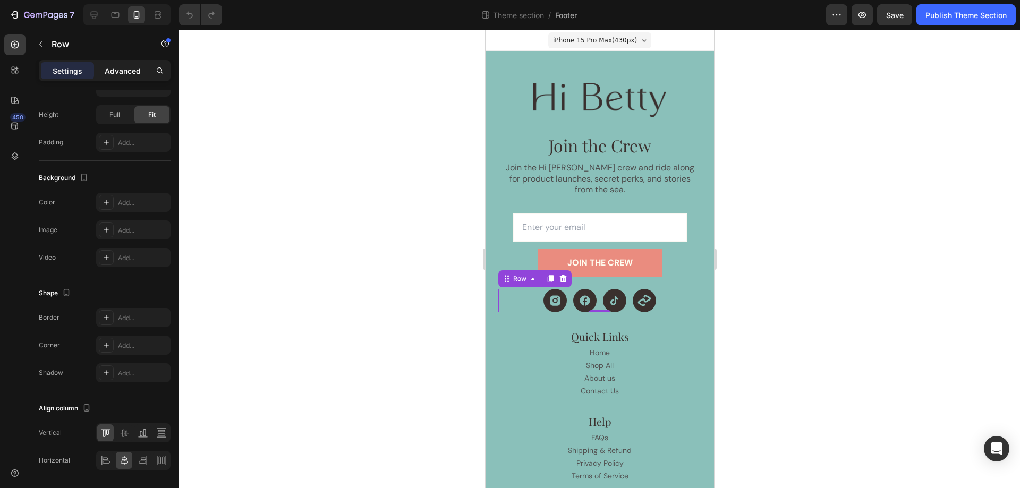
click at [108, 72] on p "Advanced" at bounding box center [123, 70] width 36 height 11
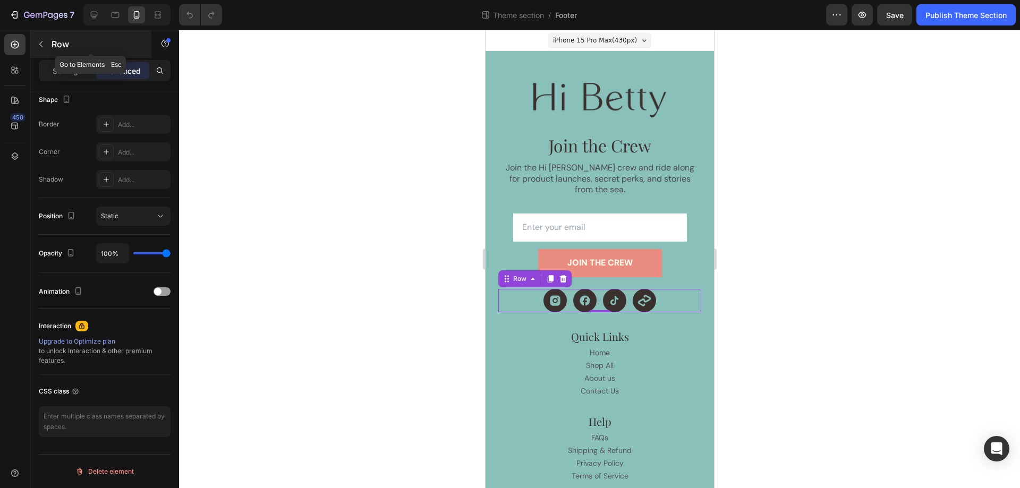
click at [38, 41] on icon "button" at bounding box center [41, 44] width 8 height 8
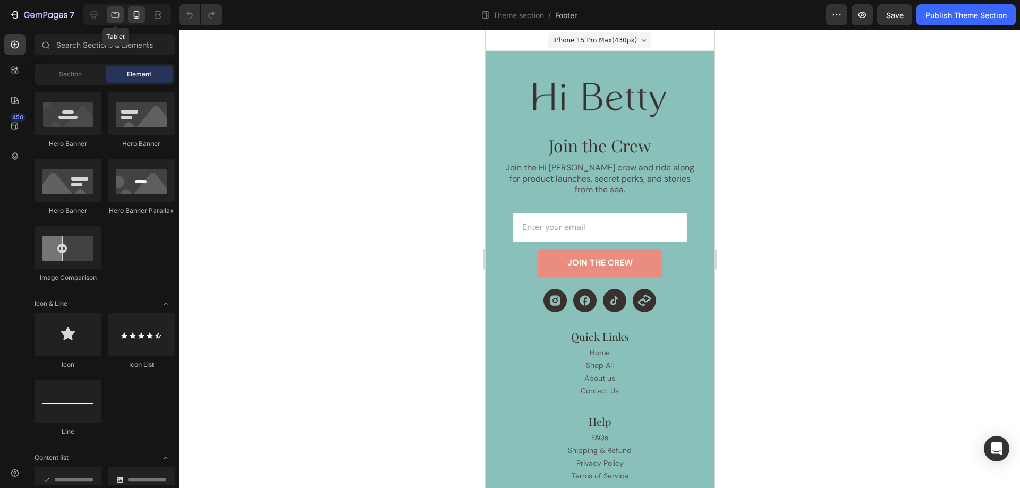
click at [119, 10] on icon at bounding box center [115, 15] width 11 height 11
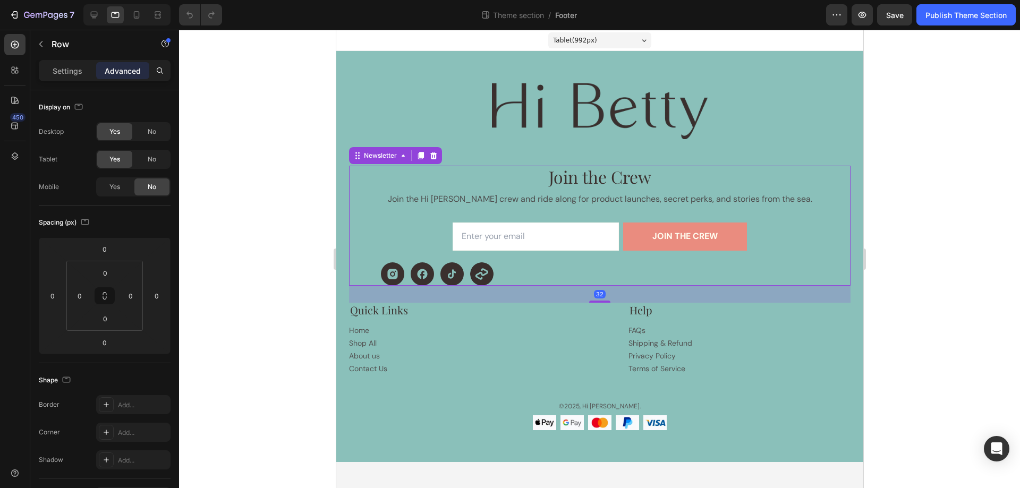
click at [824, 248] on div "Join the Crew Heading Join the Hi Betty crew and ride along for product launche…" at bounding box center [598, 226] width 501 height 120
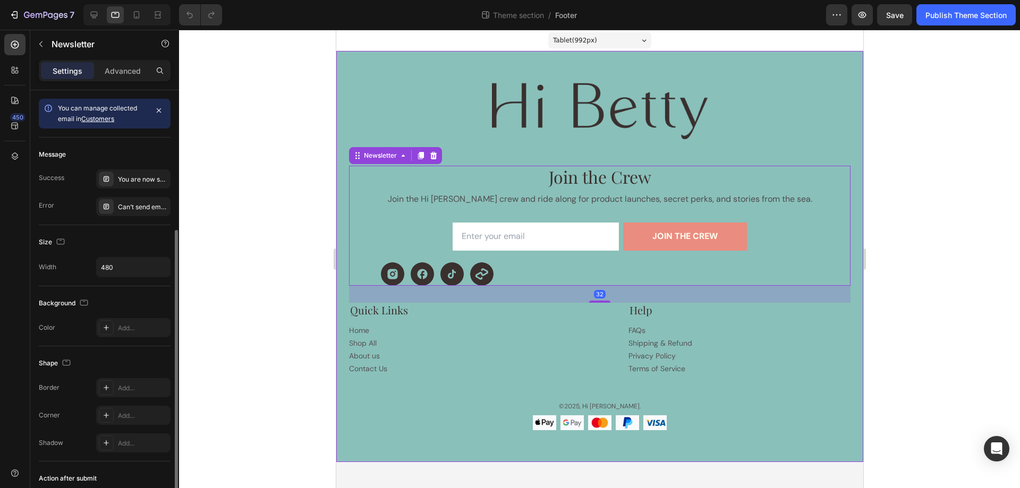
scroll to position [75, 0]
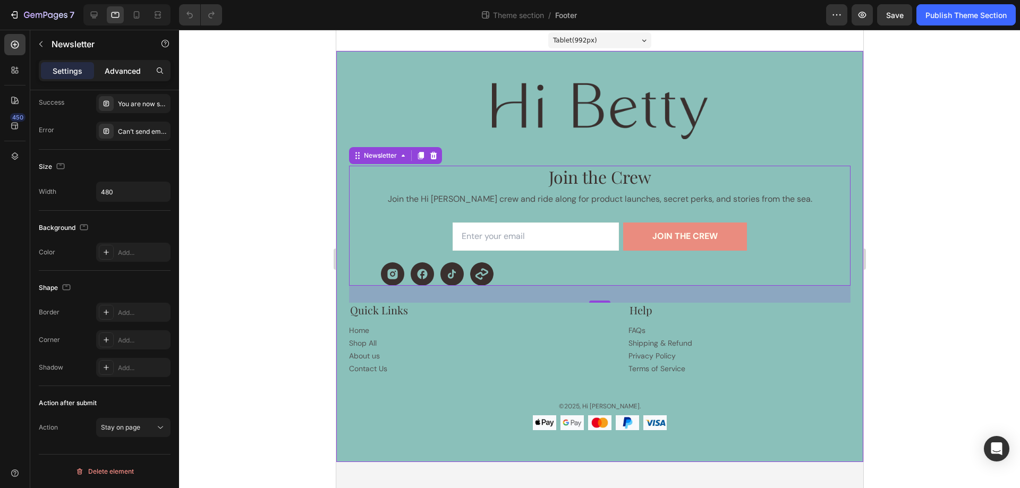
click at [110, 71] on p "Advanced" at bounding box center [123, 70] width 36 height 11
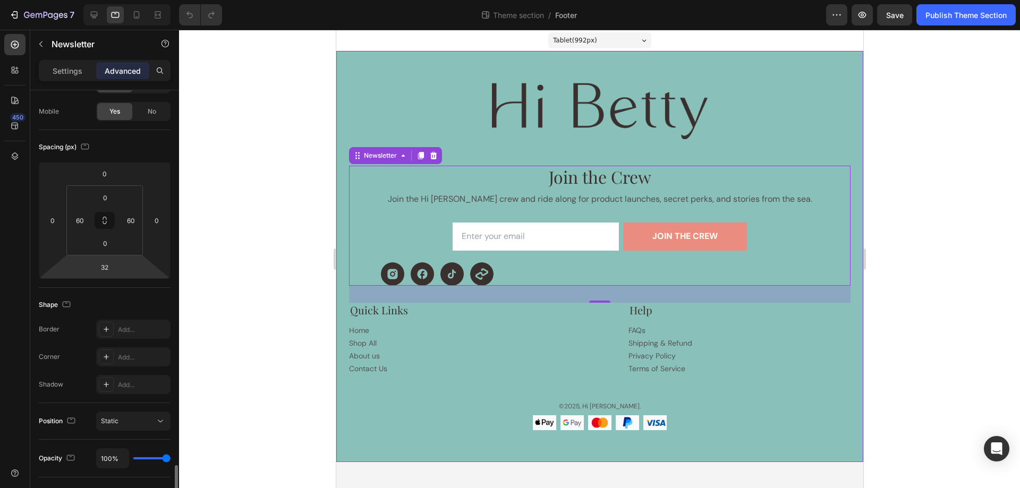
scroll to position [280, 0]
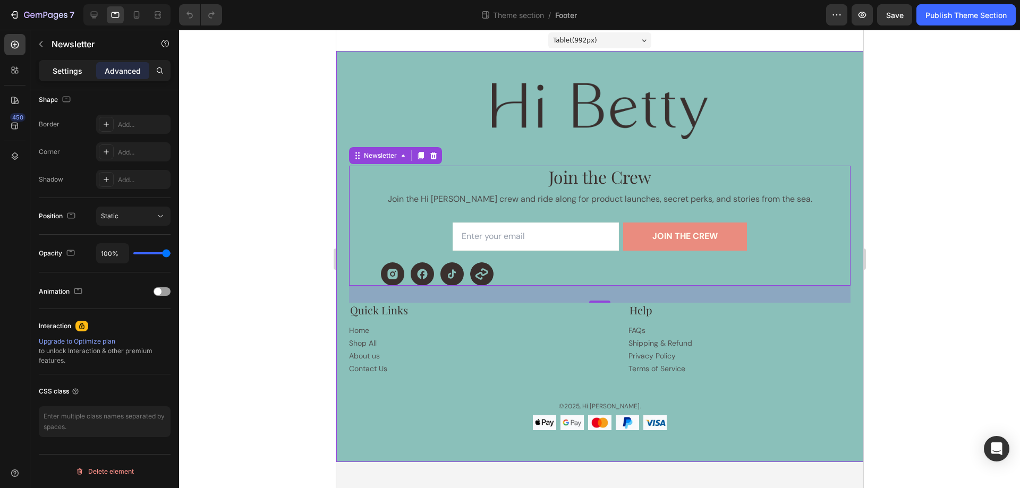
click at [64, 73] on p "Settings" at bounding box center [68, 70] width 30 height 11
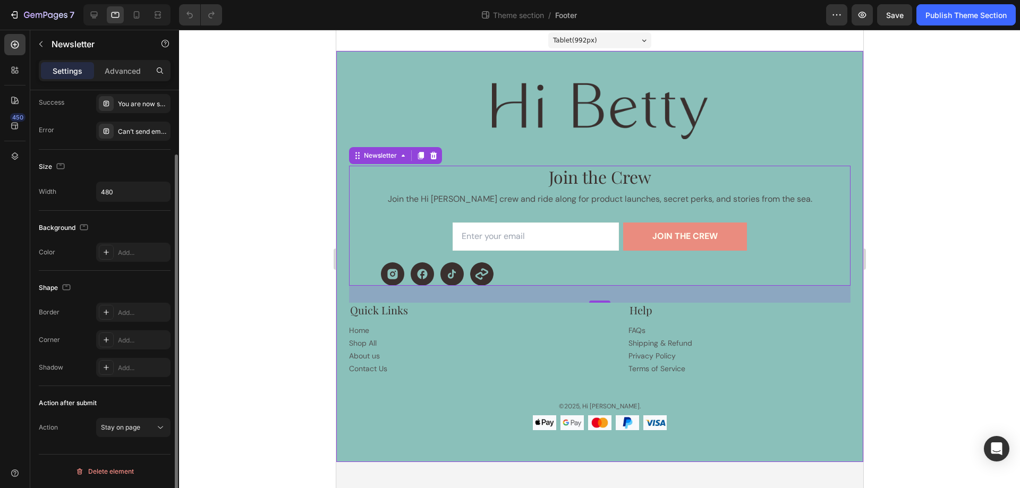
scroll to position [0, 0]
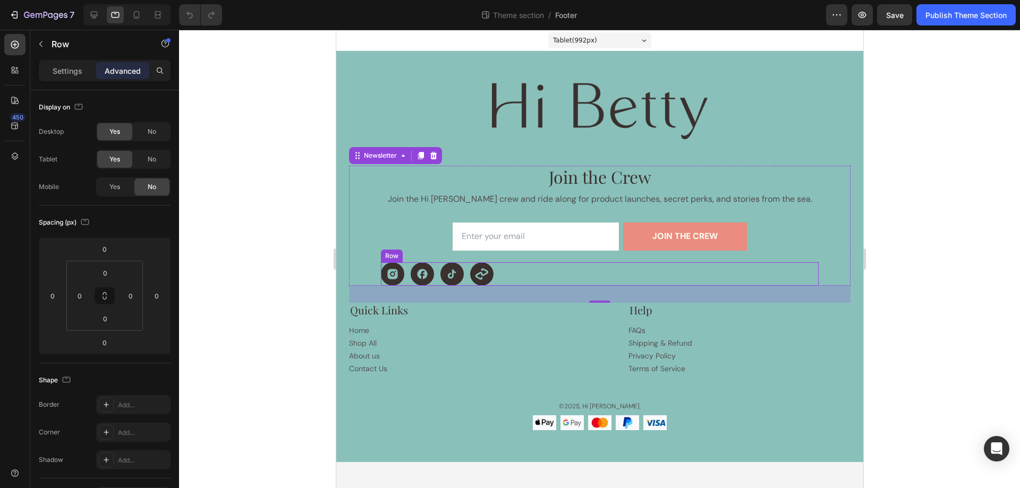
click at [537, 267] on div "Icon Icon Icon Icon Row" at bounding box center [599, 273] width 438 height 23
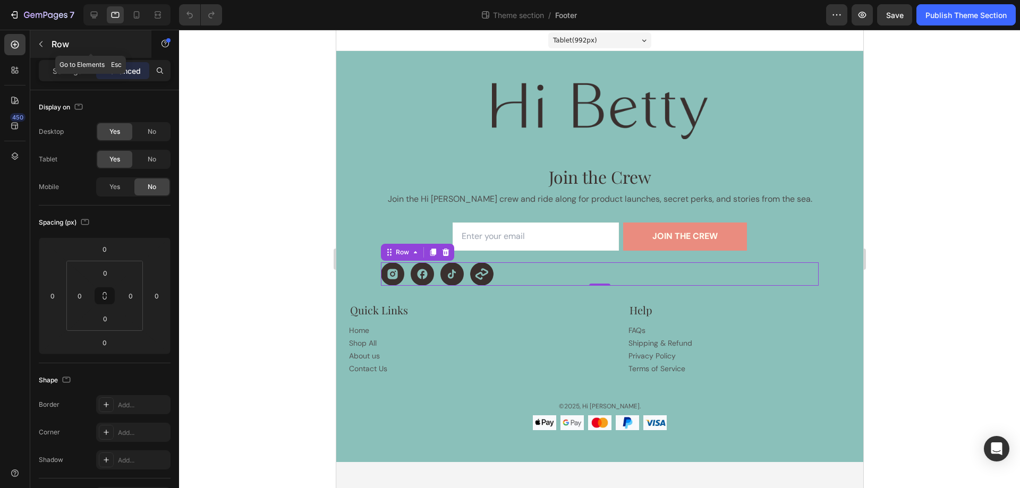
click at [42, 45] on icon "button" at bounding box center [41, 44] width 8 height 8
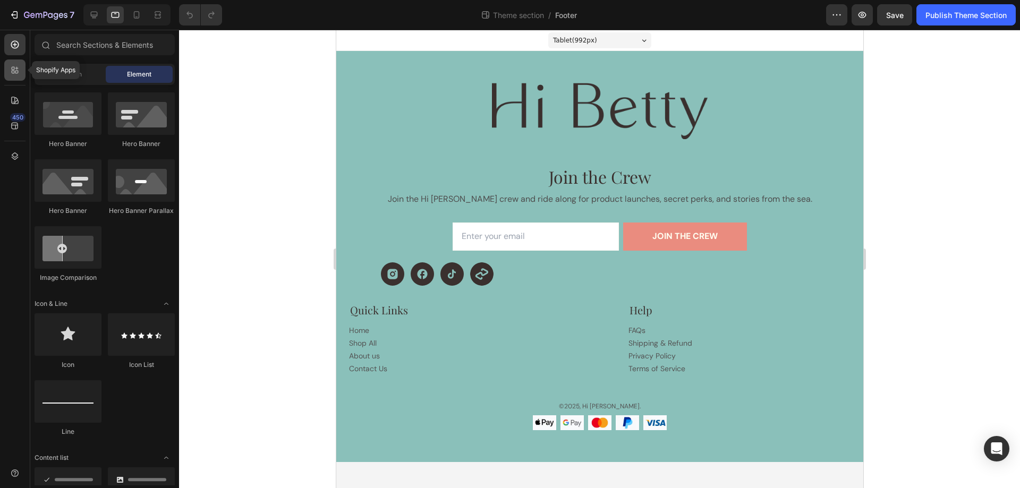
click at [19, 66] on icon at bounding box center [15, 70] width 11 height 11
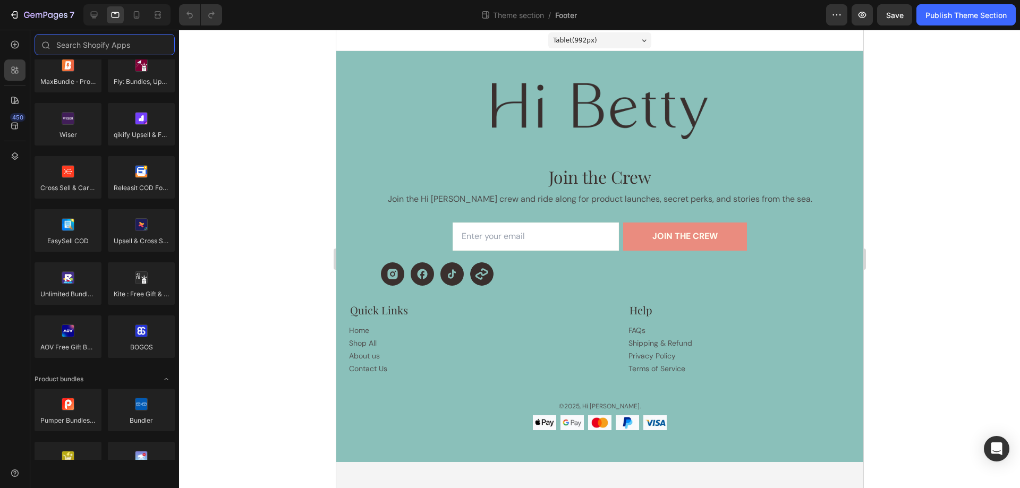
scroll to position [425, 0]
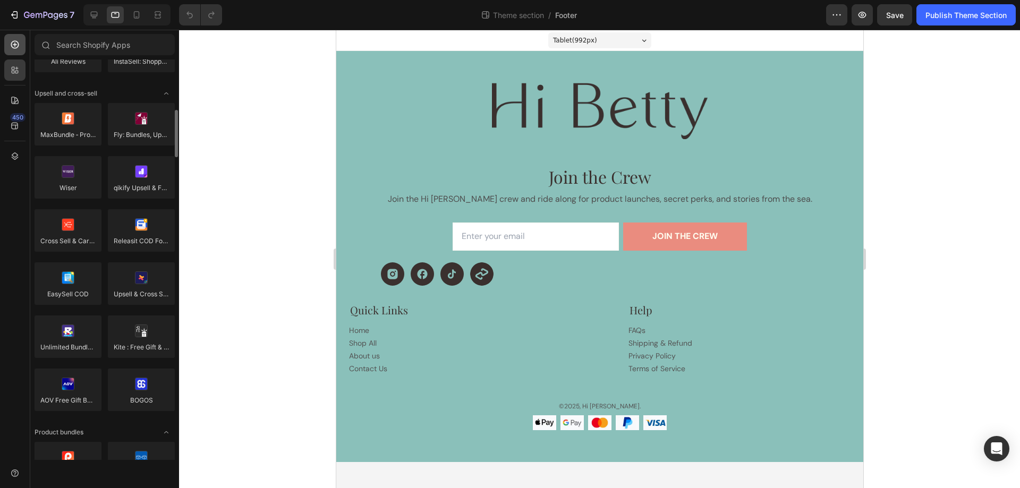
click at [15, 41] on icon at bounding box center [15, 45] width 8 height 8
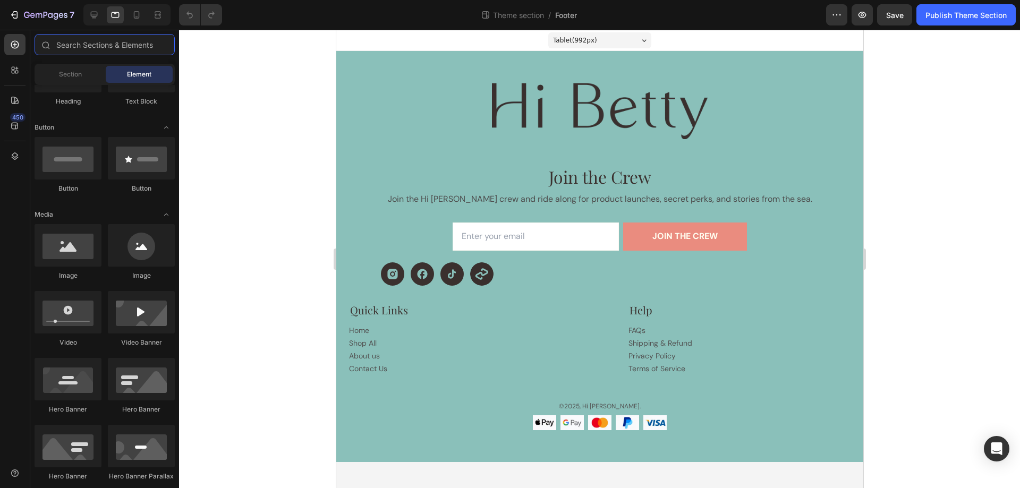
scroll to position [0, 0]
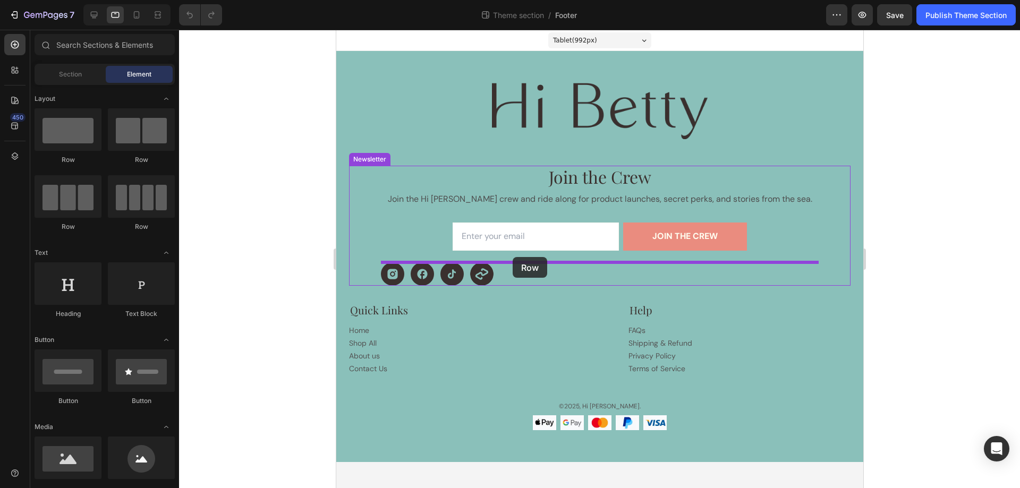
drag, startPoint x: 403, startPoint y: 168, endPoint x: 512, endPoint y: 257, distance: 140.9
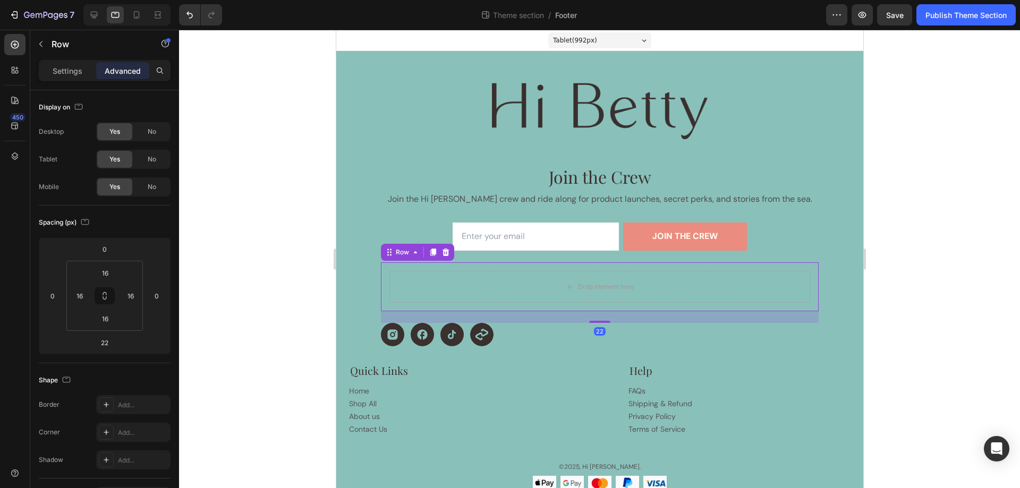
click at [520, 320] on div "22" at bounding box center [599, 317] width 438 height 12
click at [501, 334] on div "Icon Icon Icon Icon Row" at bounding box center [599, 334] width 438 height 23
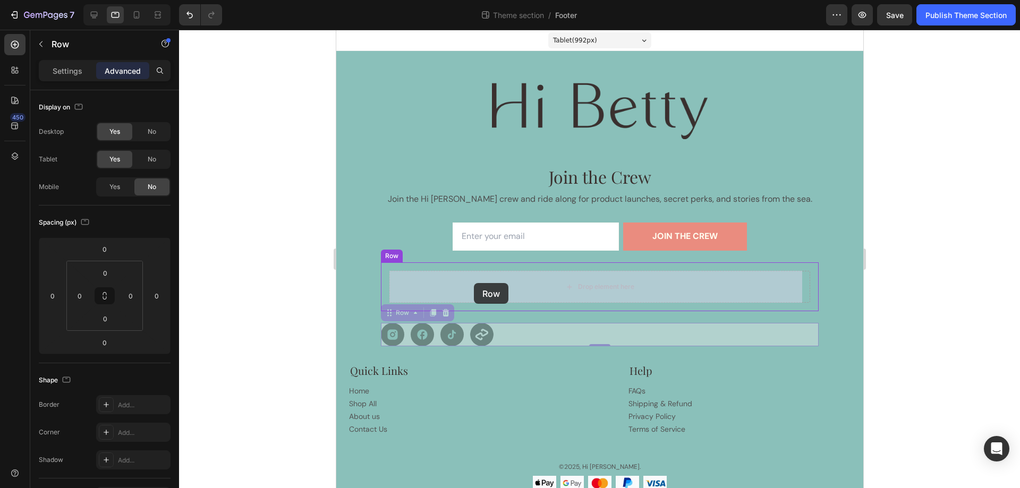
drag, startPoint x: 385, startPoint y: 312, endPoint x: 472, endPoint y: 284, distance: 91.6
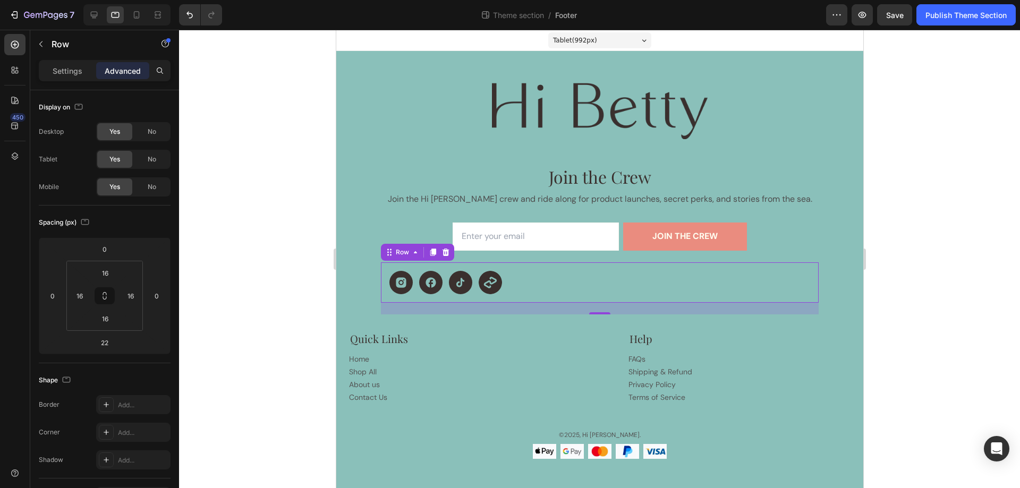
click at [520, 301] on div "Icon Icon Icon Icon Row Row 0" at bounding box center [599, 282] width 438 height 40
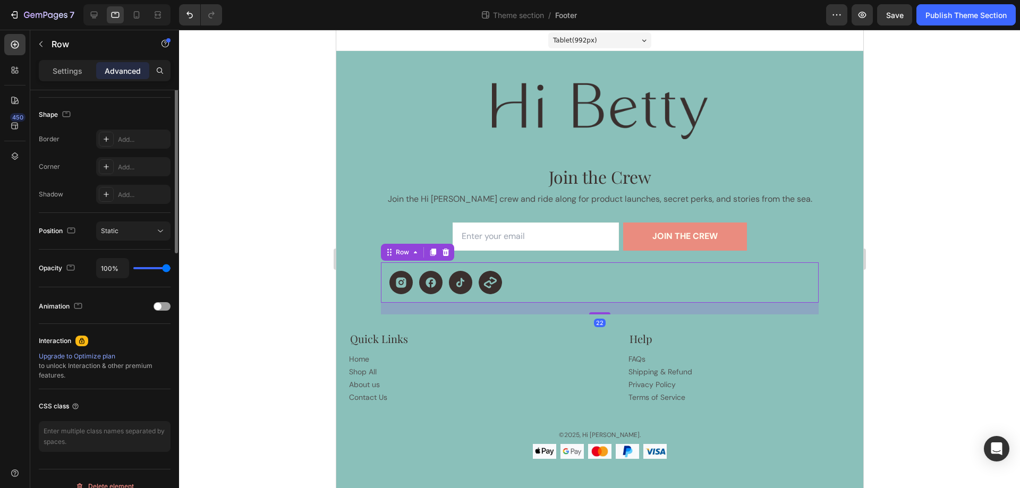
scroll to position [280, 0]
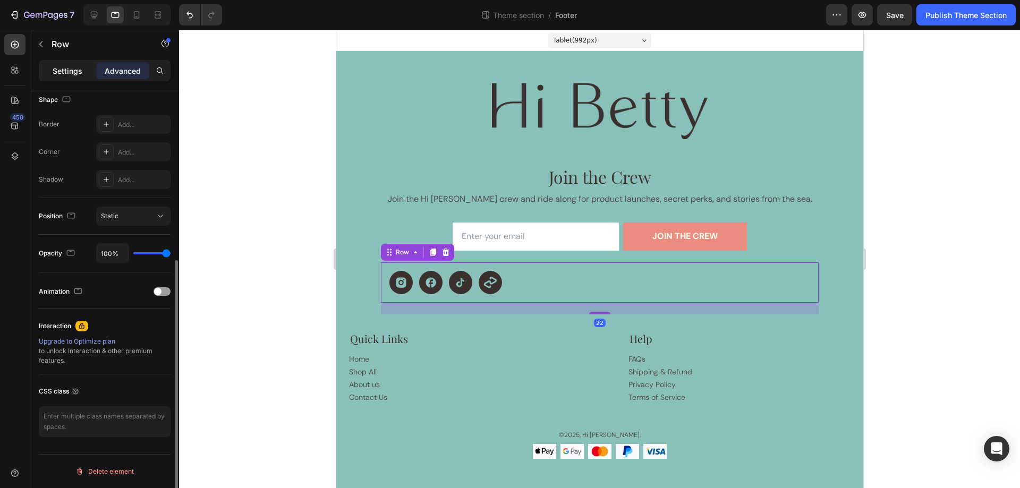
click at [63, 67] on p "Settings" at bounding box center [68, 70] width 30 height 11
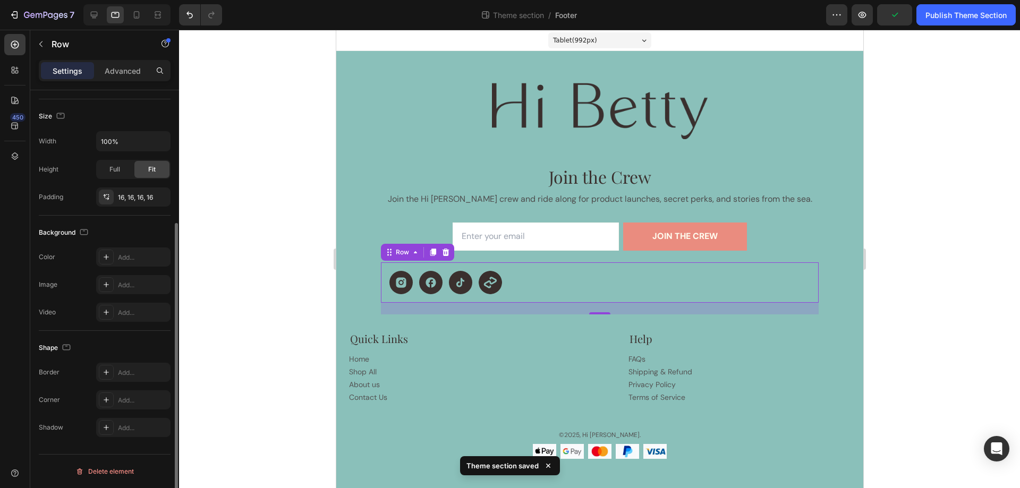
scroll to position [0, 0]
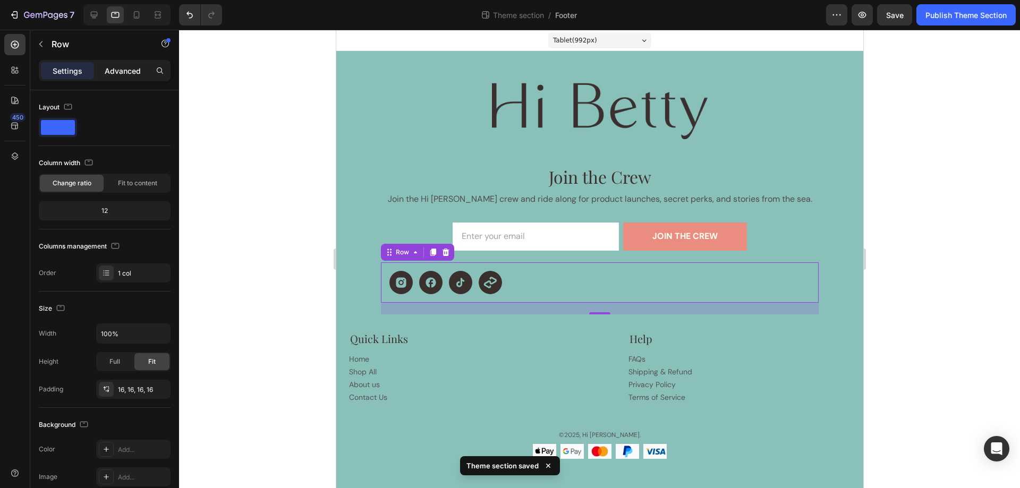
click at [108, 66] on p "Advanced" at bounding box center [123, 70] width 36 height 11
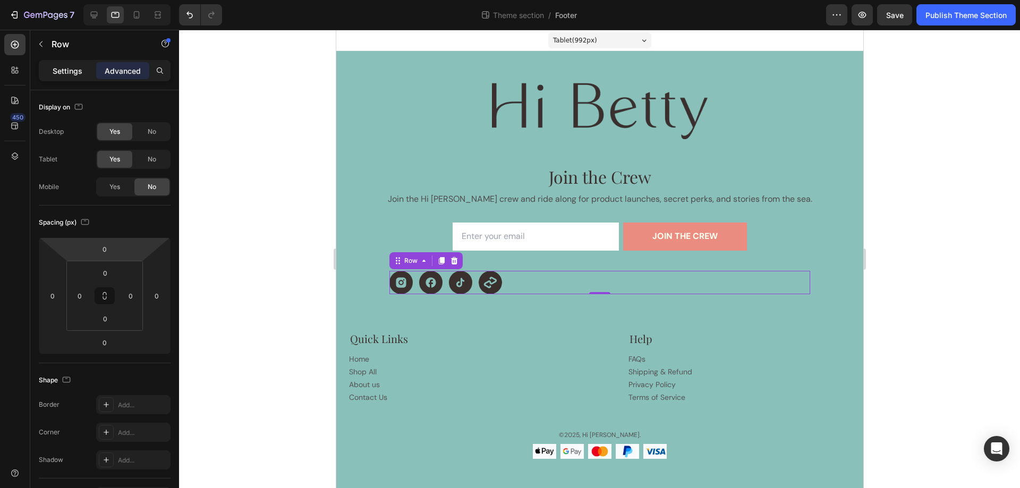
click at [51, 69] on div "Settings" at bounding box center [67, 70] width 53 height 17
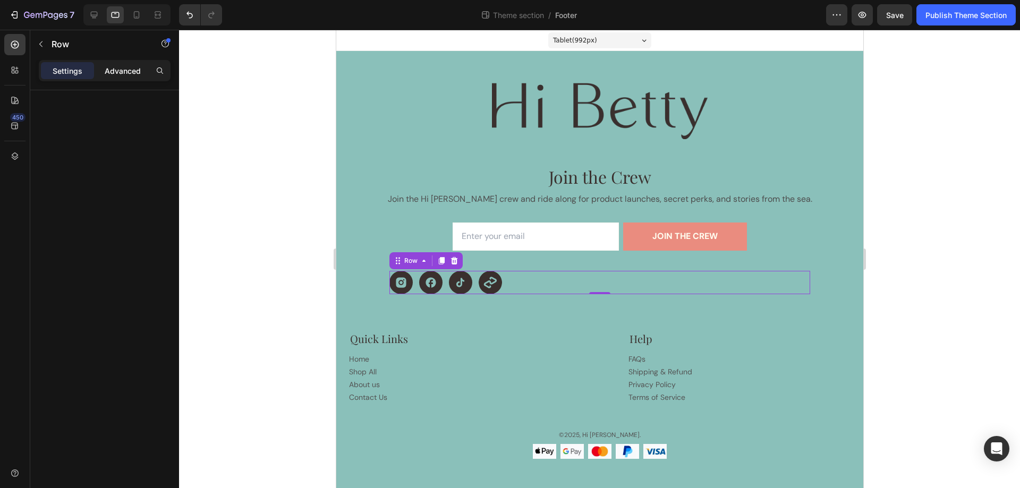
click at [113, 71] on p "Advanced" at bounding box center [123, 70] width 36 height 11
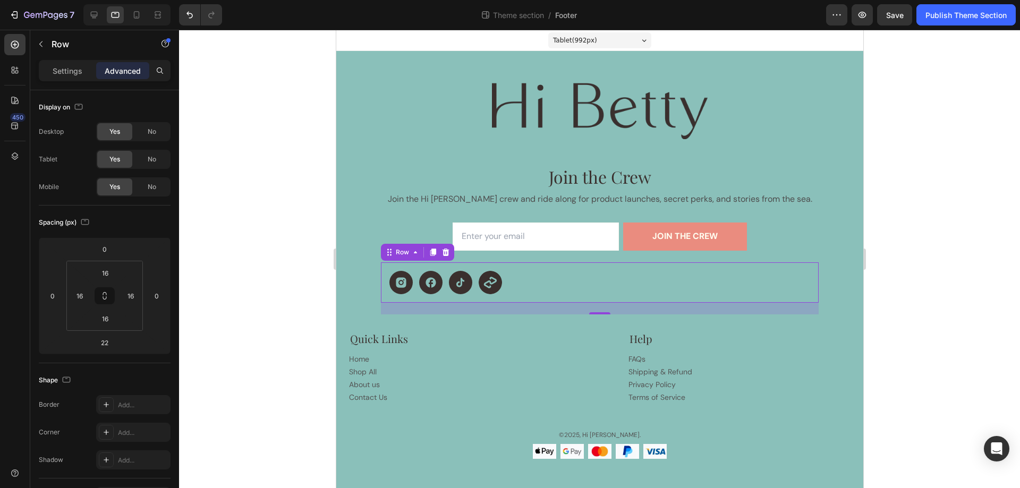
click at [440, 296] on div "Icon Icon Icon Icon Row Row 0" at bounding box center [599, 282] width 438 height 40
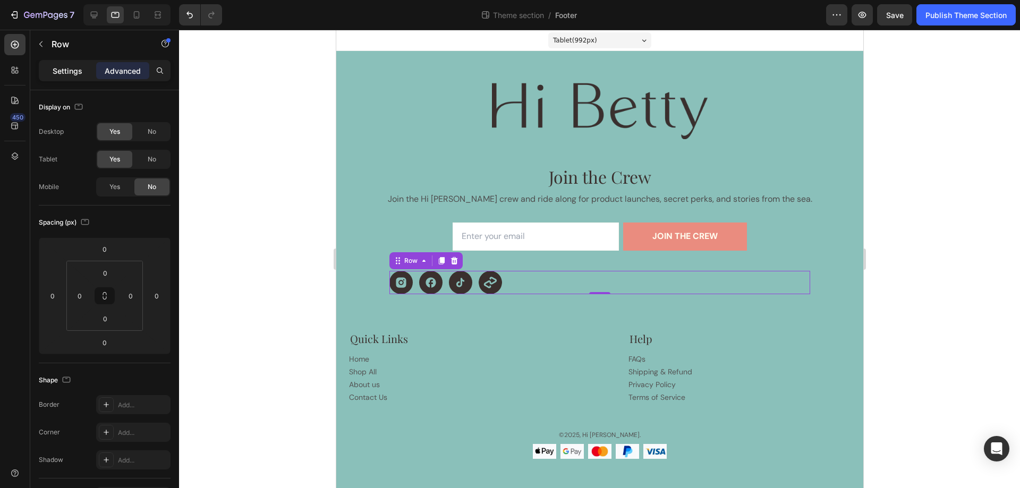
click at [64, 70] on p "Settings" at bounding box center [68, 70] width 30 height 11
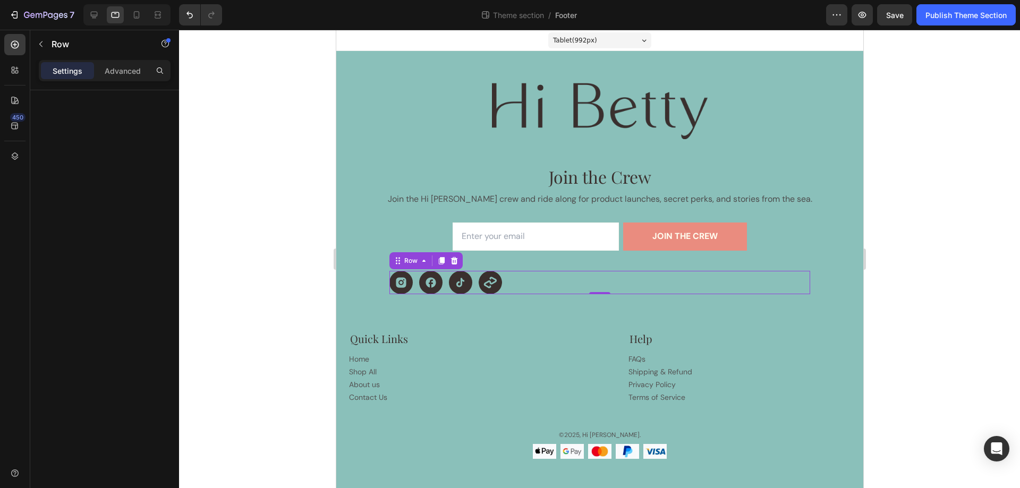
click at [522, 288] on div "Icon Icon Icon Icon Row 0" at bounding box center [599, 282] width 421 height 23
click at [91, 16] on icon at bounding box center [94, 15] width 11 height 11
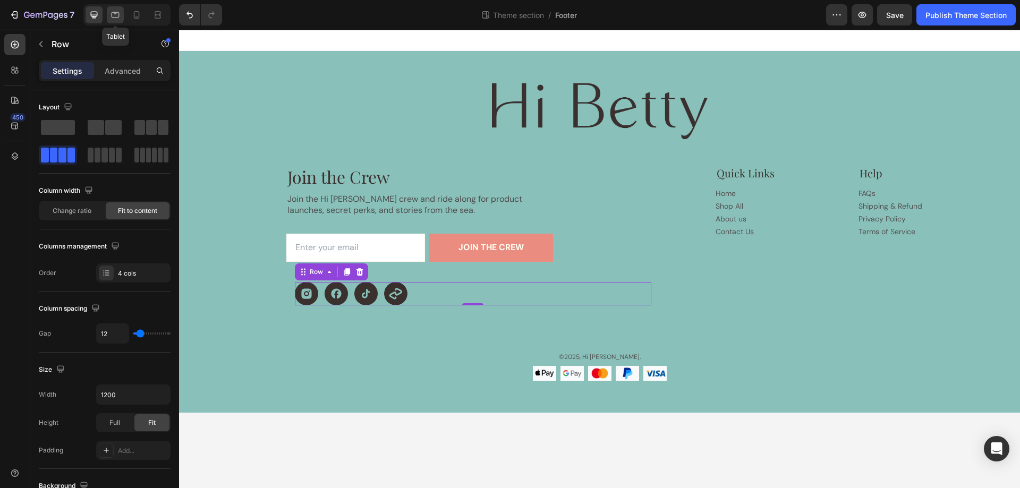
click at [112, 16] on icon at bounding box center [116, 15] width 8 height 6
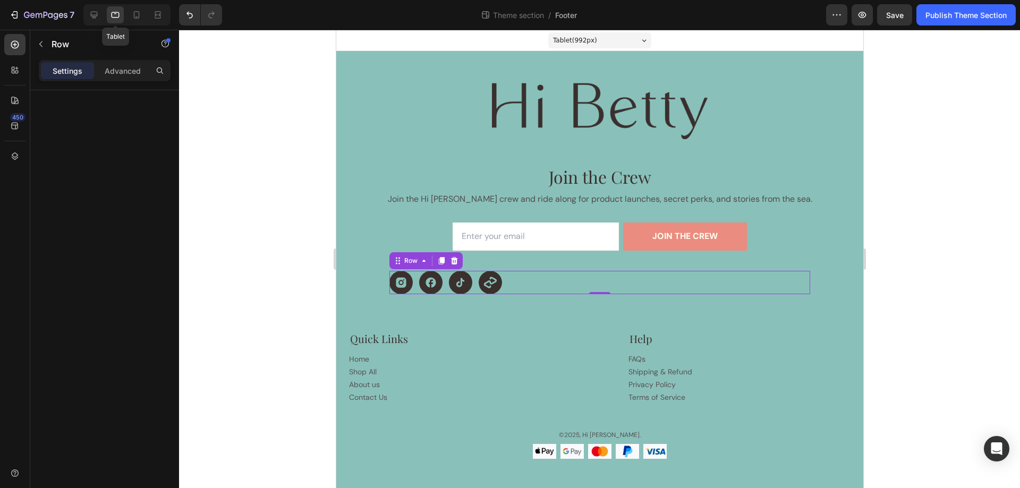
scroll to position [3, 0]
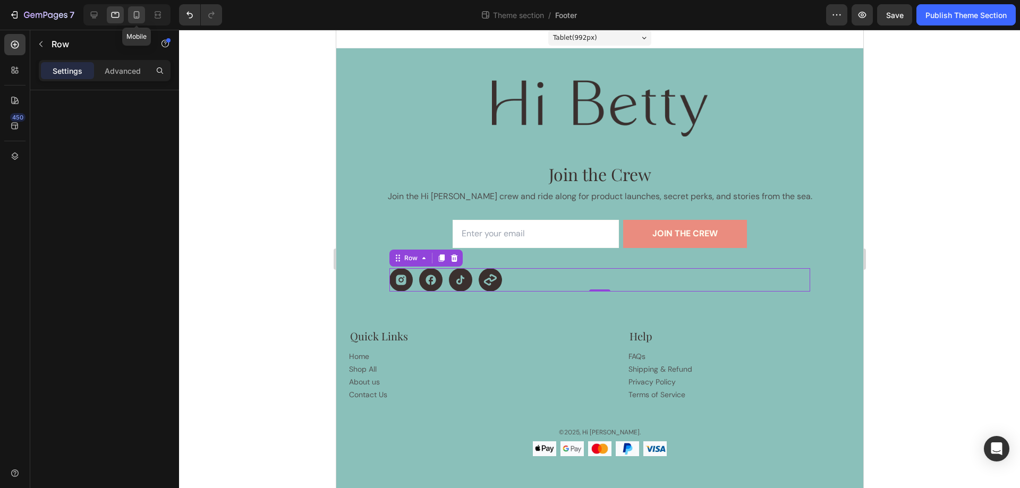
click at [134, 11] on icon at bounding box center [136, 15] width 11 height 11
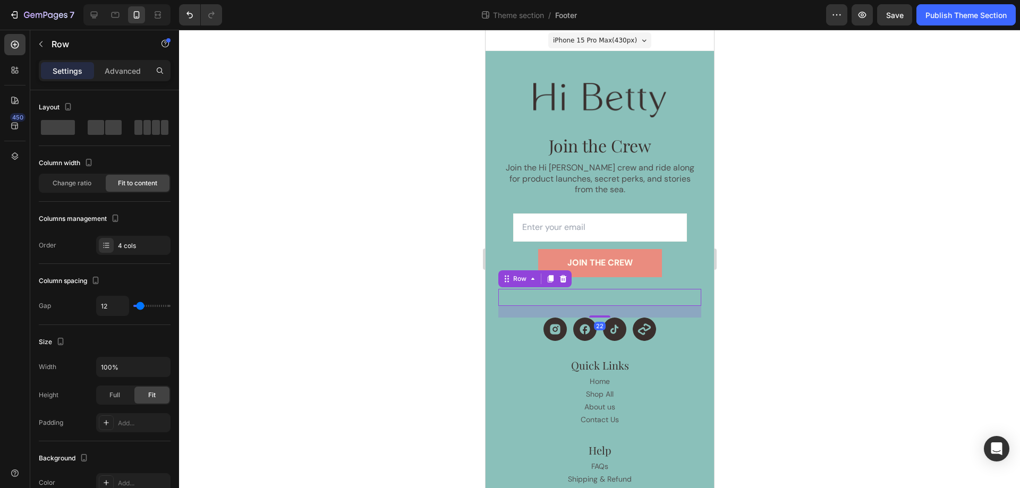
click at [571, 289] on div "Icon Icon Icon Icon Row Row 22" at bounding box center [599, 297] width 203 height 17
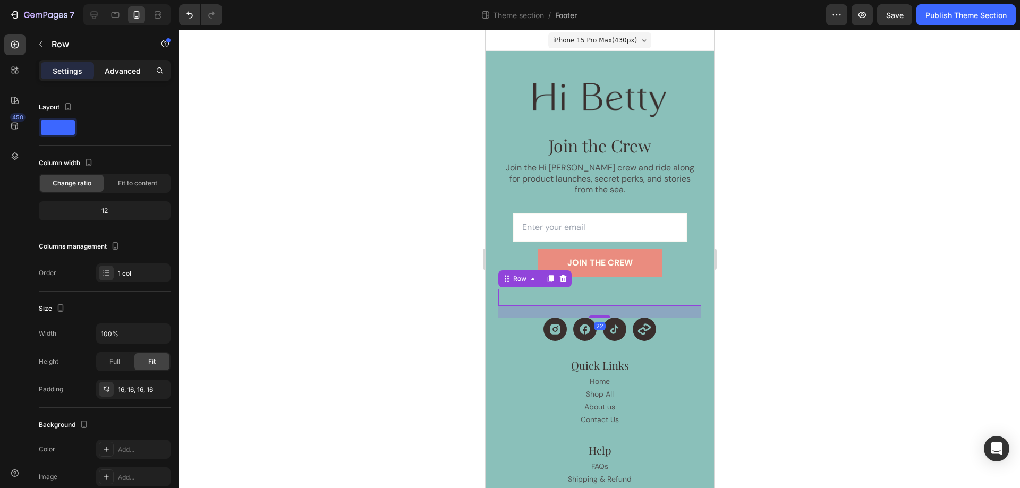
click at [114, 71] on p "Advanced" at bounding box center [123, 70] width 36 height 11
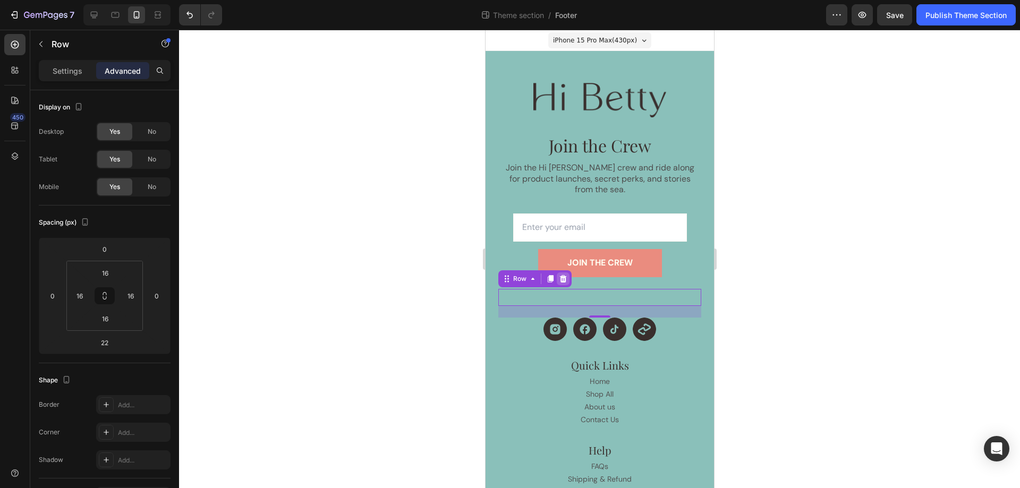
click at [562, 275] on icon at bounding box center [562, 278] width 7 height 7
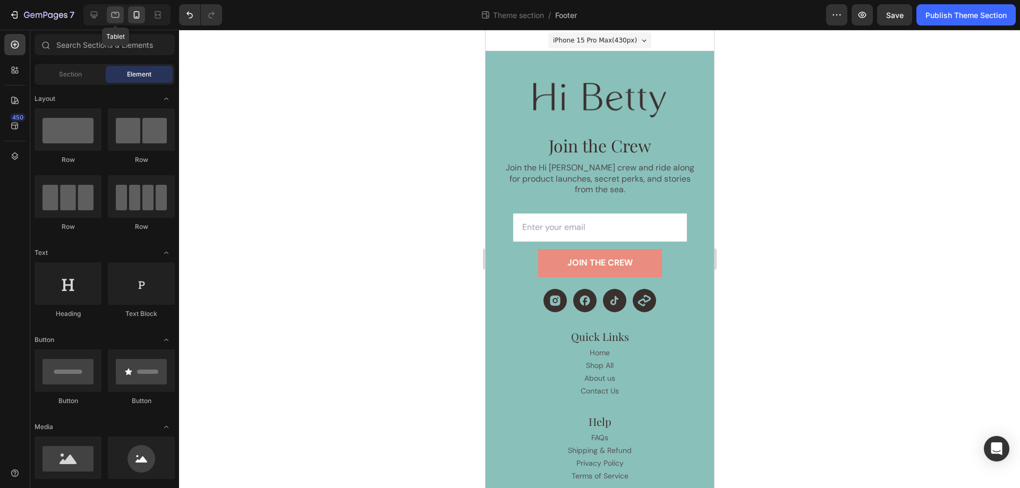
click at [114, 16] on icon at bounding box center [115, 15] width 11 height 11
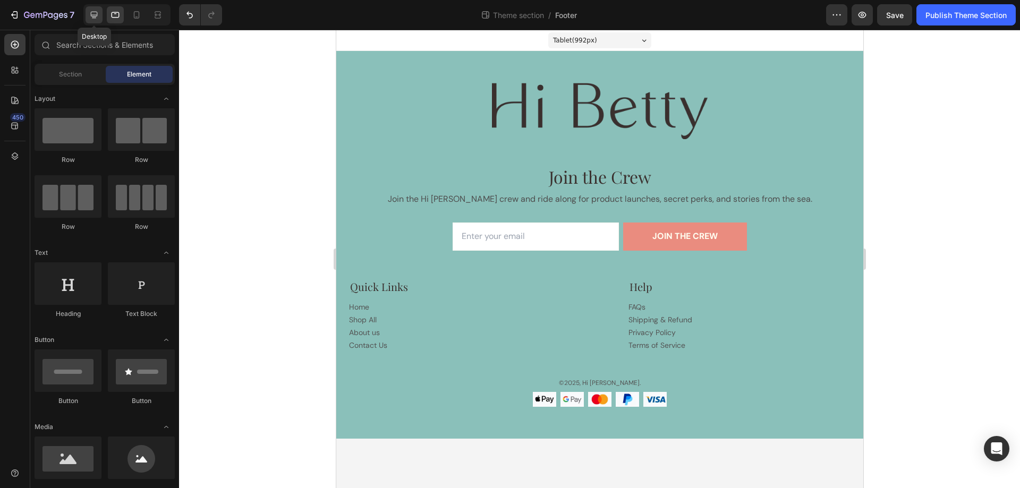
click at [95, 14] on icon at bounding box center [94, 15] width 11 height 11
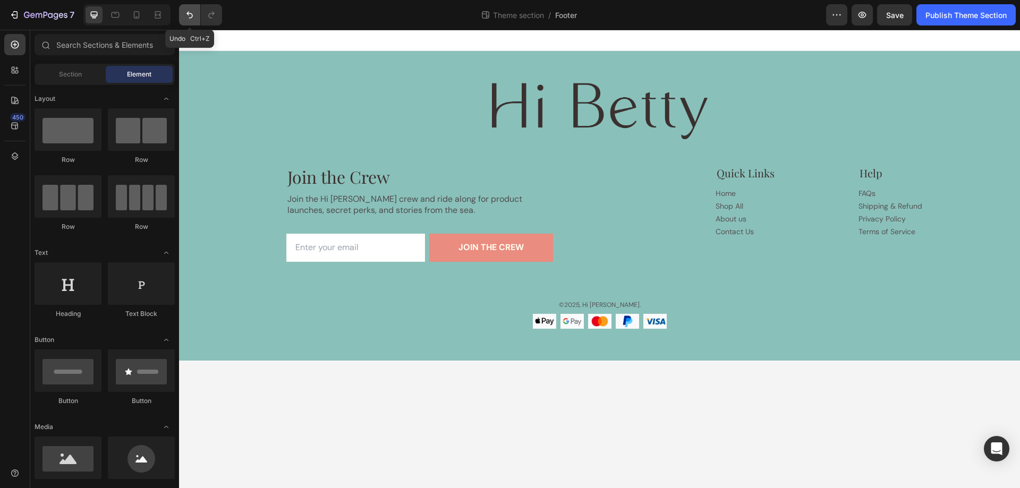
click at [185, 17] on icon "Undo/Redo" at bounding box center [189, 15] width 11 height 11
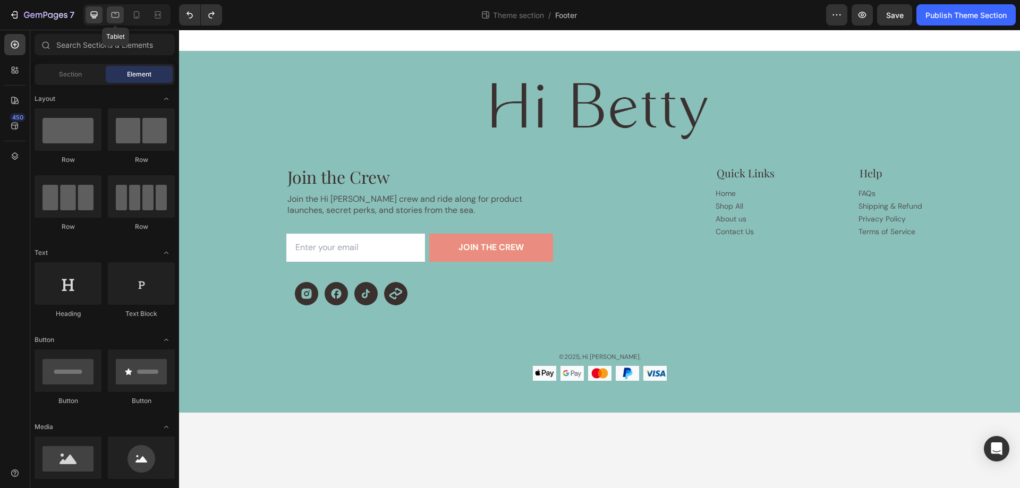
click at [115, 14] on icon at bounding box center [116, 15] width 8 height 6
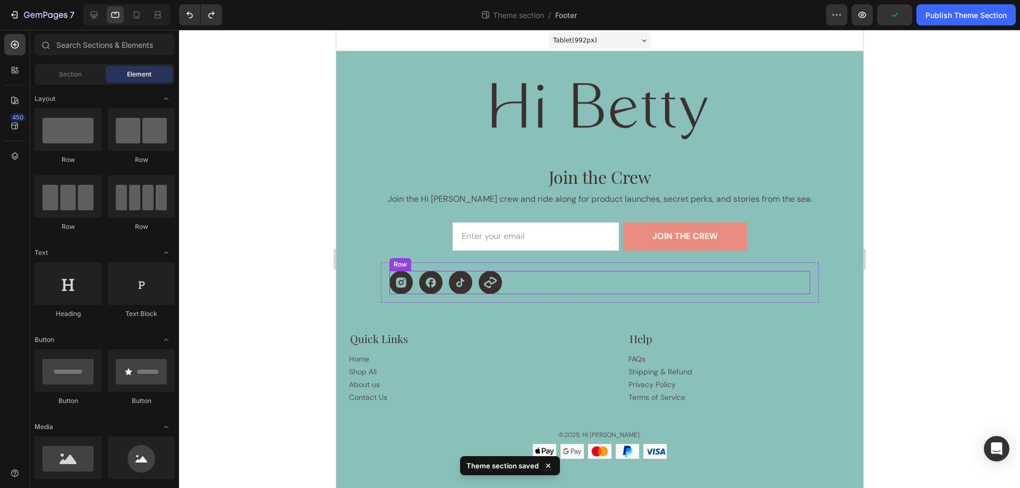
click at [527, 279] on div "Icon Icon Icon Icon Row" at bounding box center [599, 282] width 421 height 23
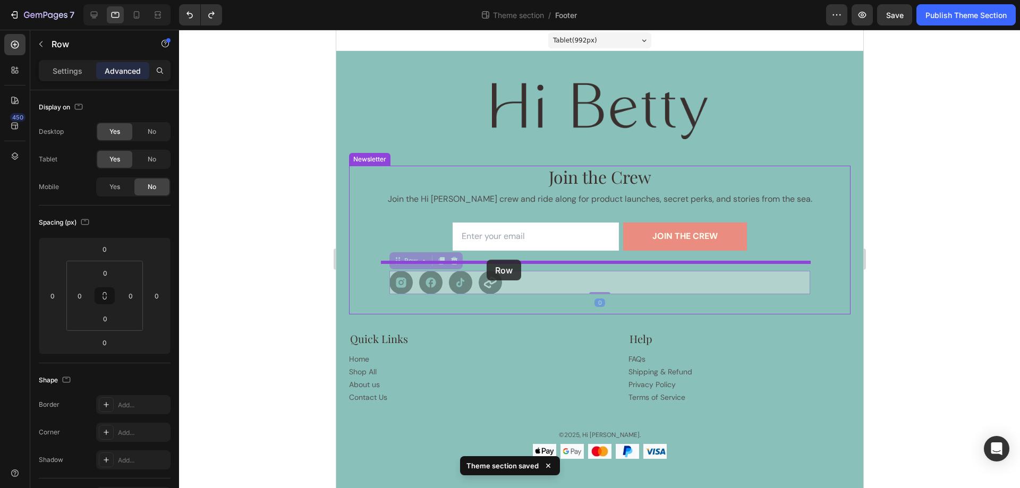
drag, startPoint x: 396, startPoint y: 260, endPoint x: 486, endPoint y: 260, distance: 89.8
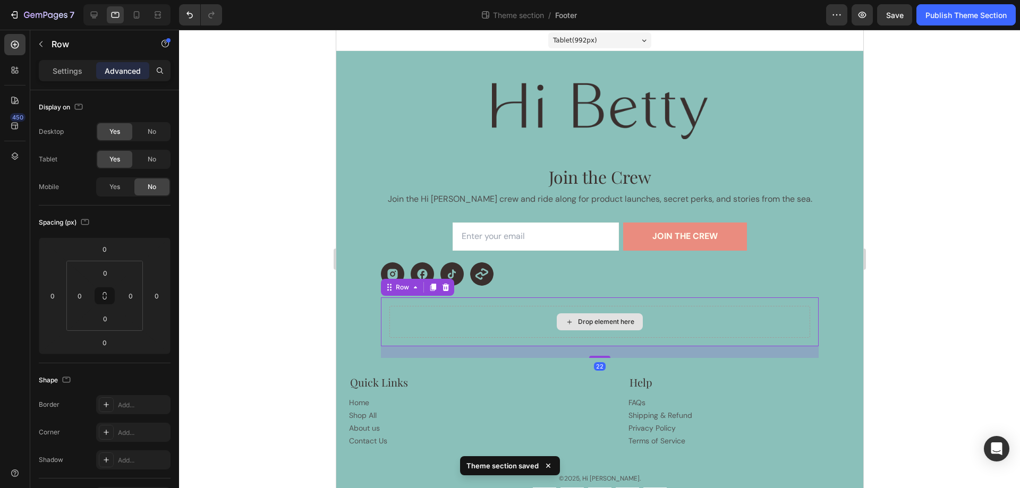
click at [516, 316] on div "Drop element here" at bounding box center [599, 322] width 421 height 32
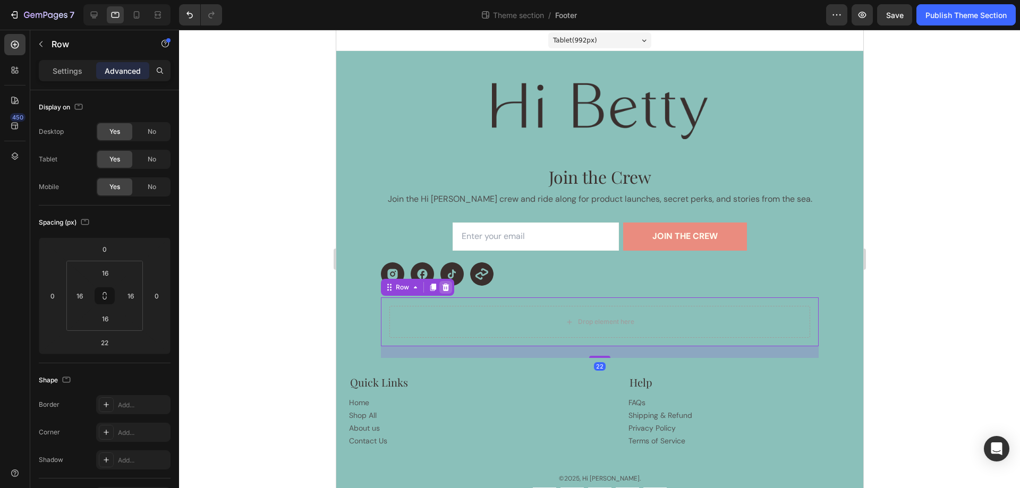
click at [446, 287] on icon at bounding box center [445, 287] width 8 height 8
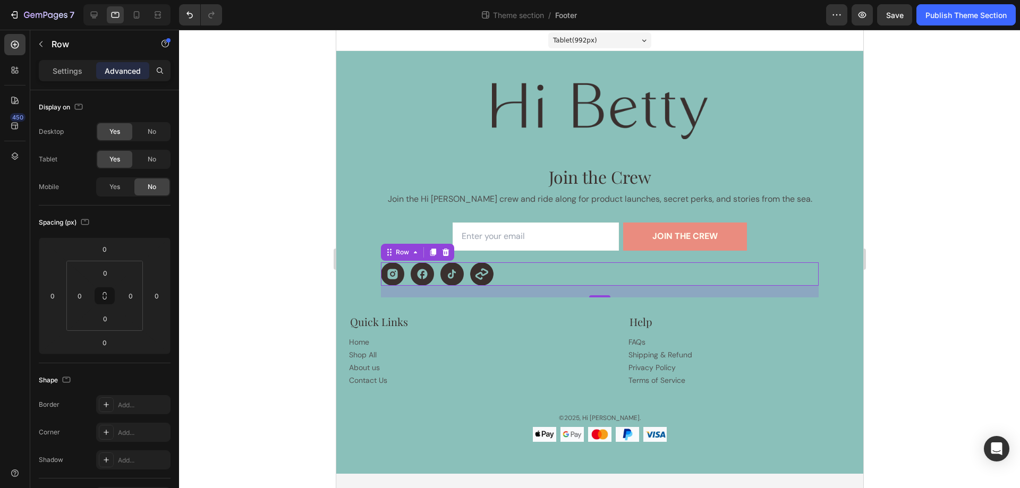
click at [511, 275] on div "Icon Icon Icon Icon Row 0" at bounding box center [599, 273] width 438 height 23
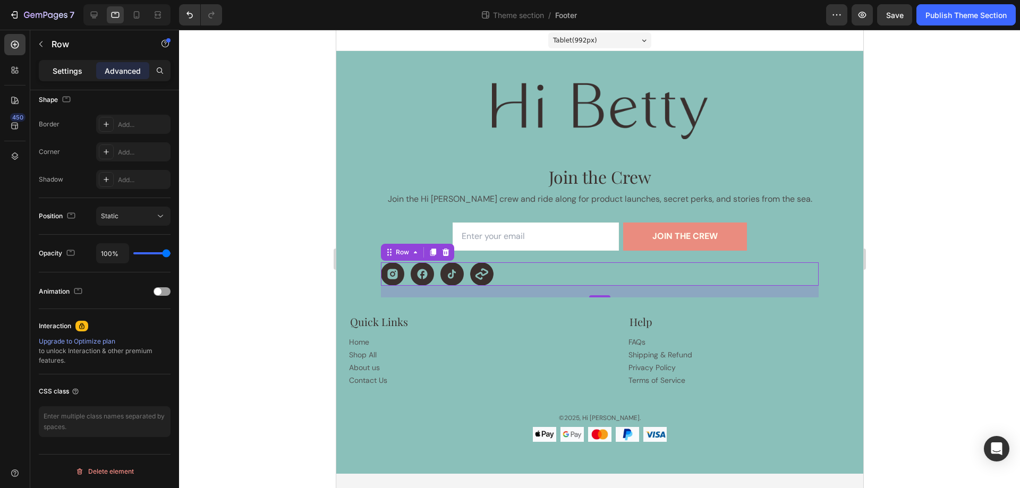
click at [54, 66] on p "Settings" at bounding box center [68, 70] width 30 height 11
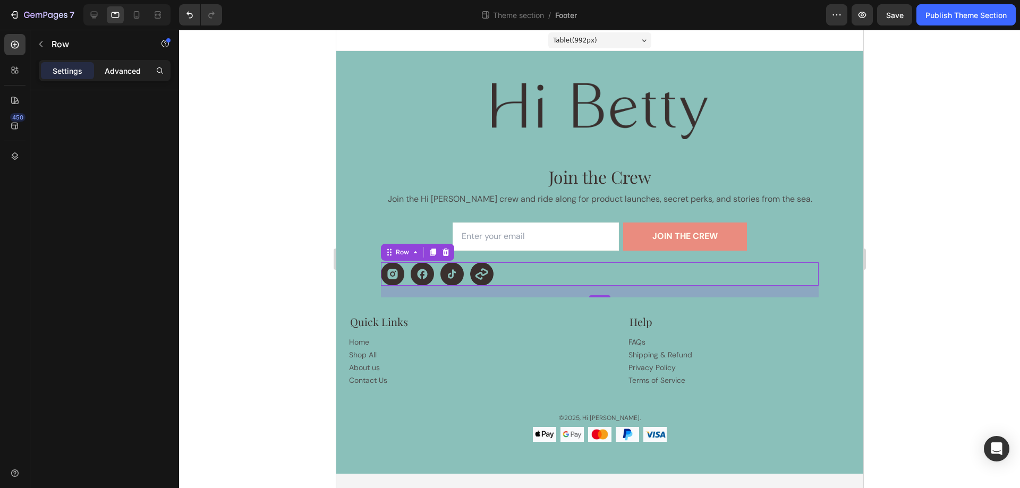
click at [126, 70] on p "Advanced" at bounding box center [123, 70] width 36 height 11
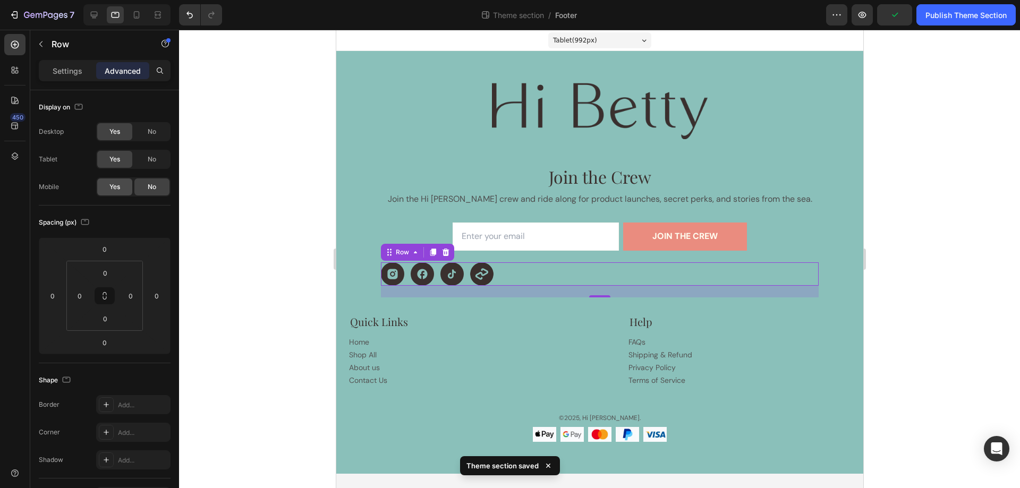
click at [120, 183] on span "Yes" at bounding box center [114, 187] width 11 height 10
click at [138, 14] on icon at bounding box center [136, 15] width 11 height 11
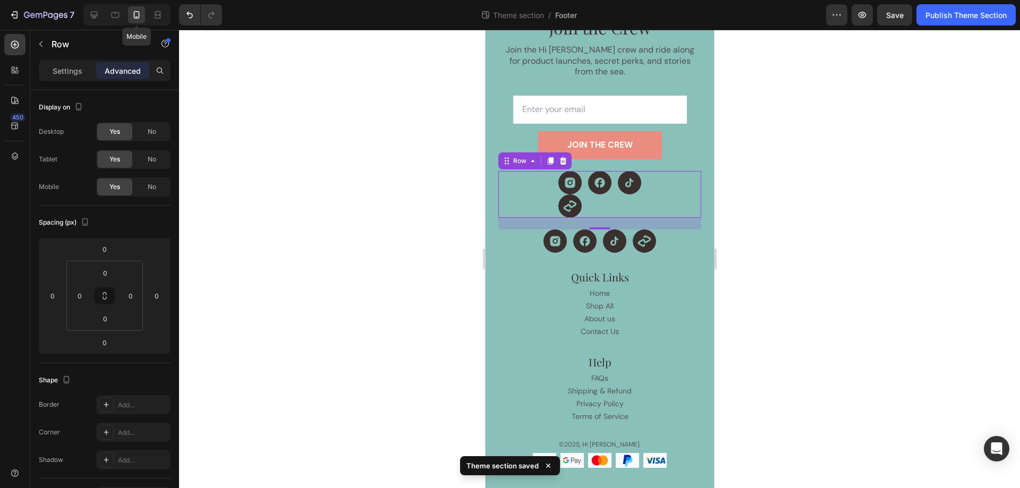
scroll to position [119, 0]
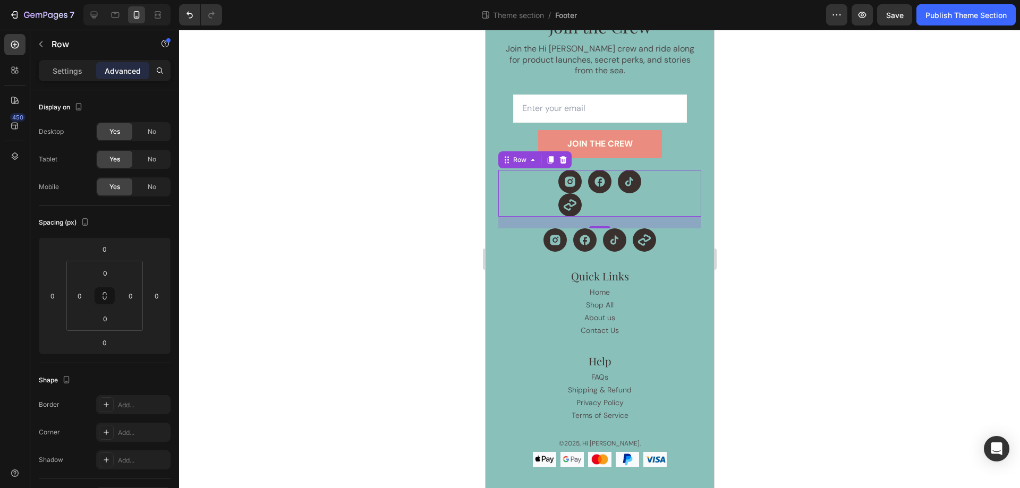
click at [628, 197] on div "Icon Icon Icon Icon Row 22" at bounding box center [599, 193] width 203 height 47
click at [65, 73] on p "Settings" at bounding box center [68, 70] width 30 height 11
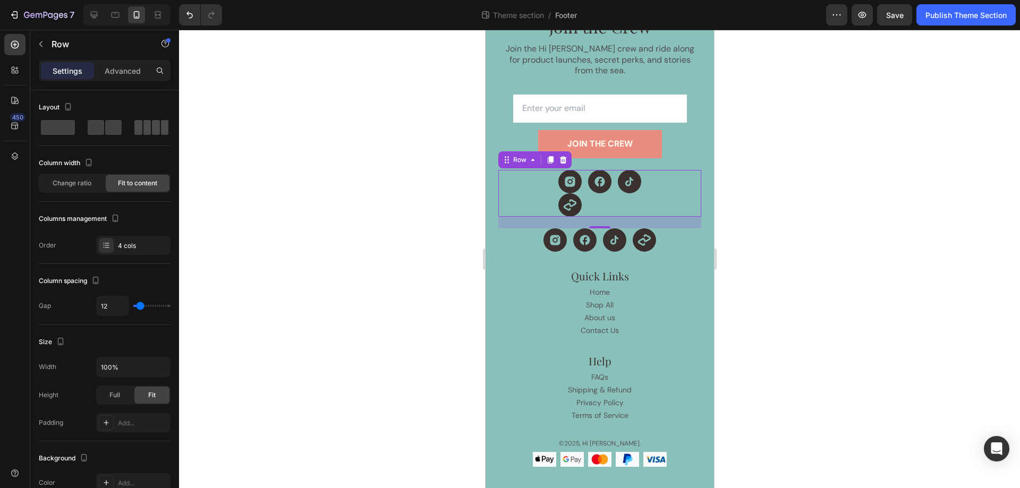
click at [161, 124] on span at bounding box center [165, 127] width 8 height 15
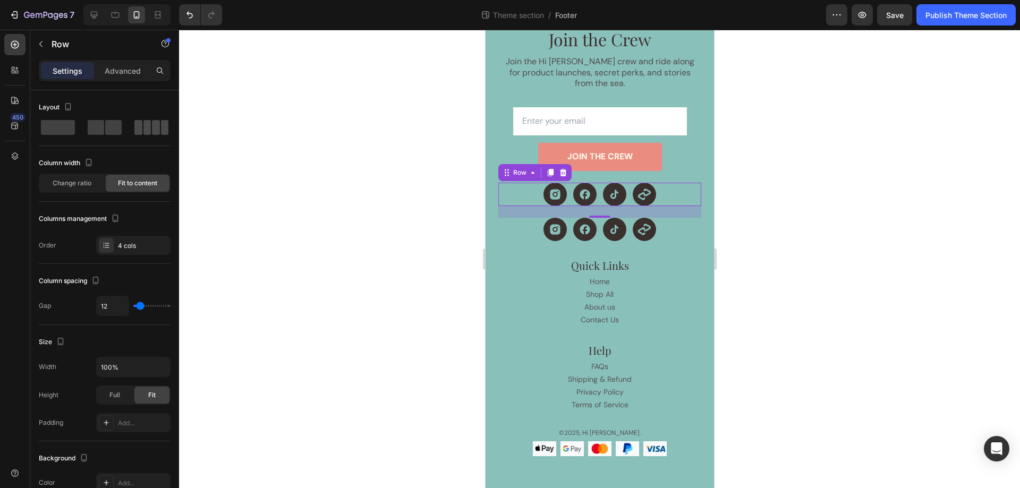
scroll to position [96, 0]
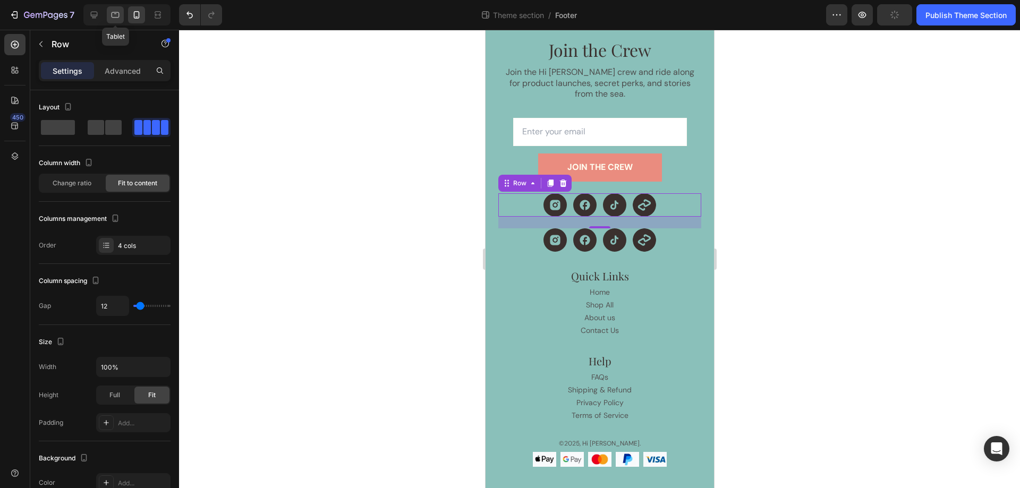
click at [114, 17] on icon at bounding box center [116, 15] width 8 height 6
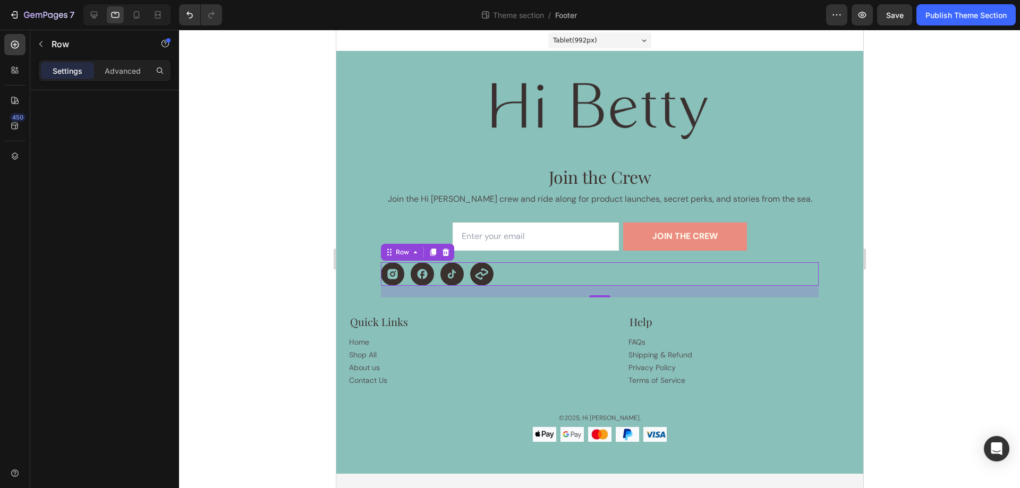
click at [792, 267] on div "Icon Icon Icon Icon Row 22" at bounding box center [599, 273] width 438 height 23
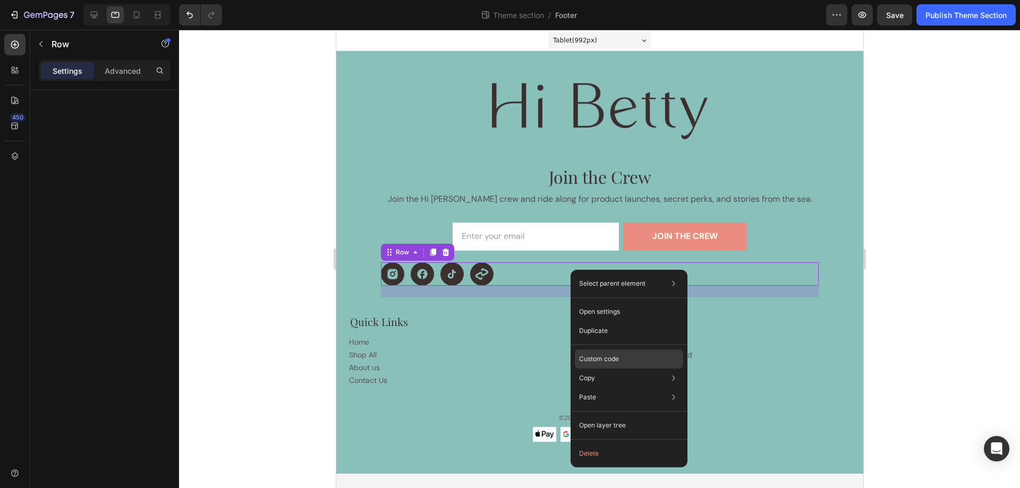
click at [606, 359] on p "Custom code" at bounding box center [599, 359] width 40 height 10
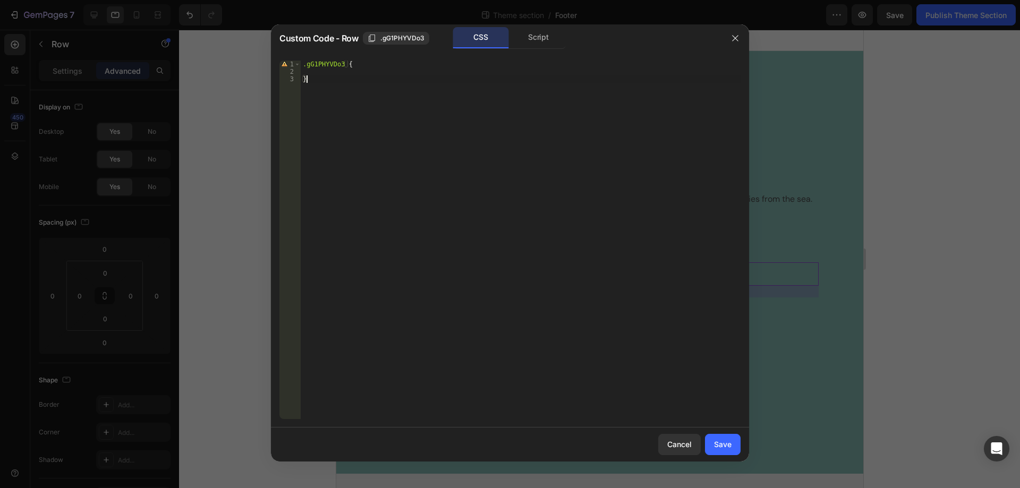
click at [322, 83] on div ".gG1PHYVDo3 { }" at bounding box center [521, 247] width 440 height 373
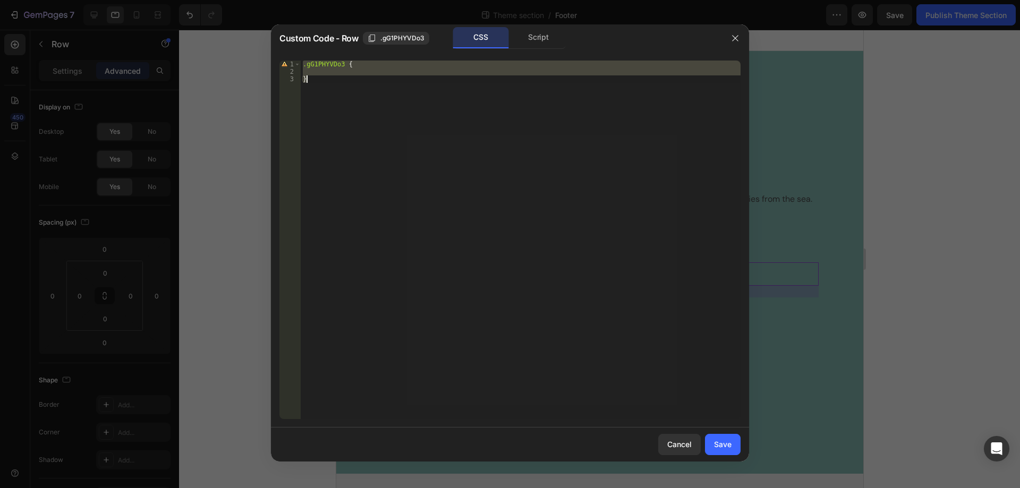
click at [427, 148] on div ".gG1PHYVDo3 { }" at bounding box center [521, 240] width 440 height 359
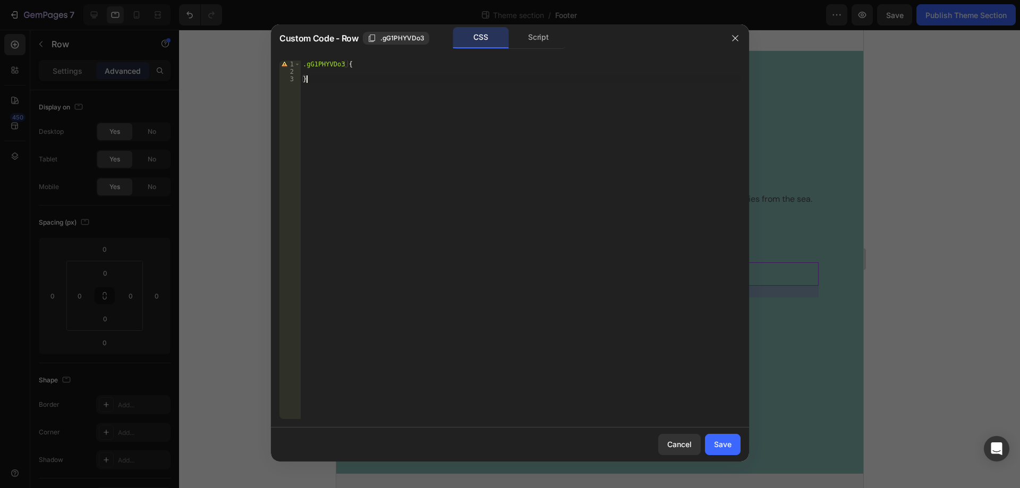
click at [433, 95] on div ".gG1PHYVDo3 { }" at bounding box center [521, 247] width 440 height 373
type textarea "}"
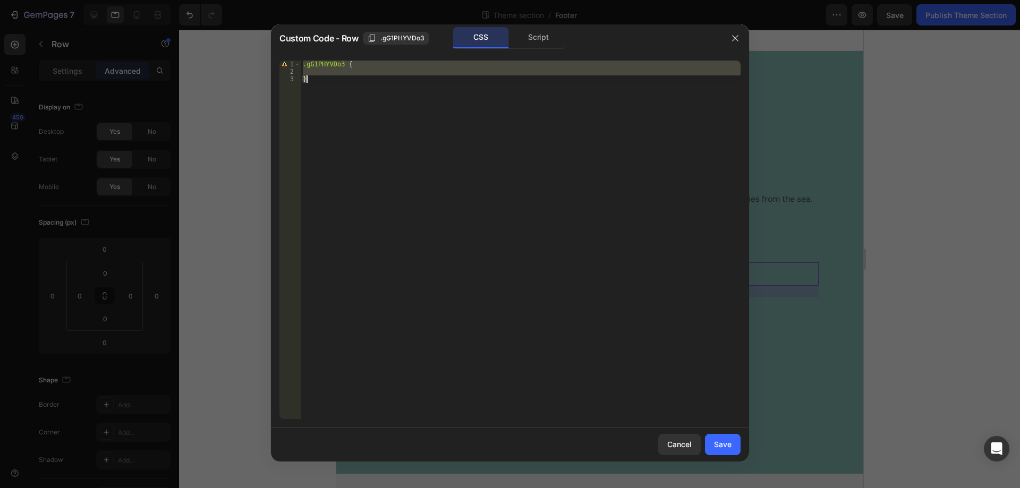
paste textarea
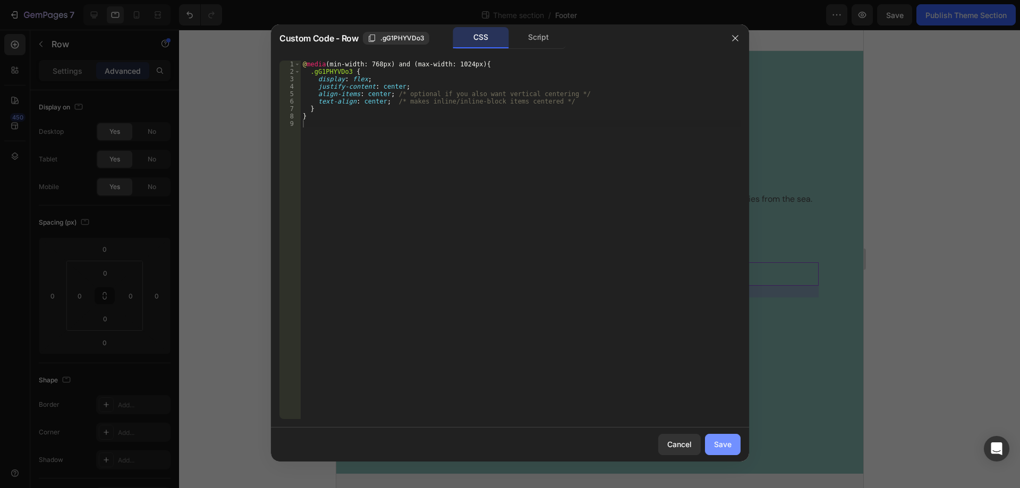
drag, startPoint x: 719, startPoint y: 442, endPoint x: 382, endPoint y: 413, distance: 338.1
click at [719, 442] on div "Save" at bounding box center [723, 444] width 18 height 11
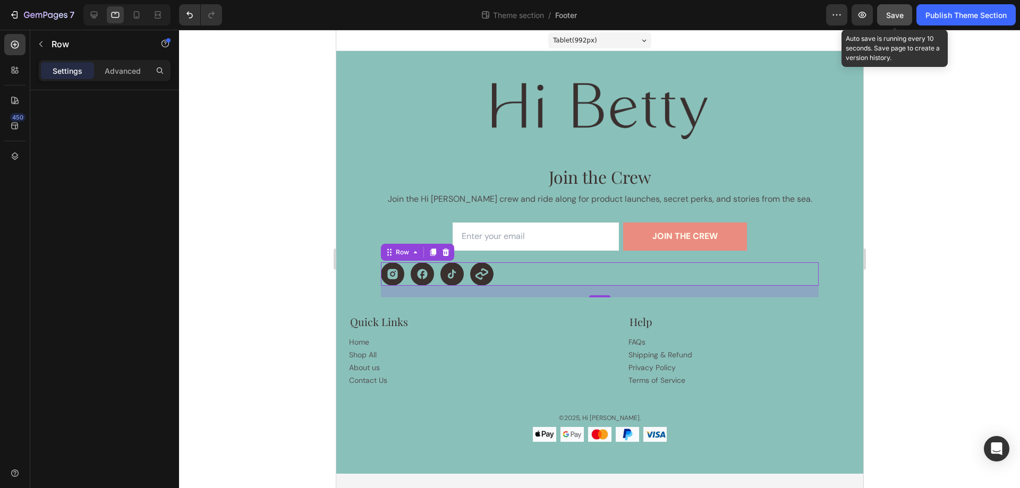
click at [898, 13] on span "Save" at bounding box center [895, 15] width 18 height 9
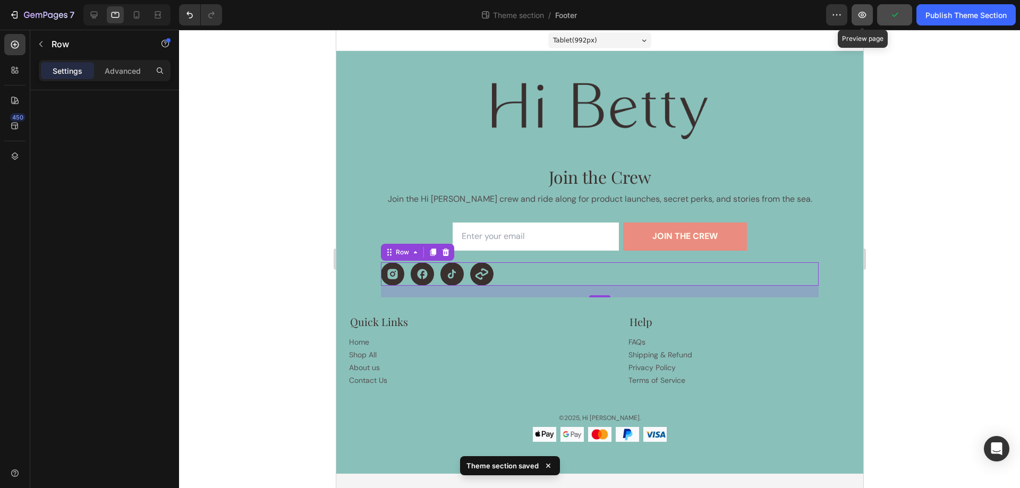
click at [861, 15] on icon "button" at bounding box center [862, 15] width 8 height 6
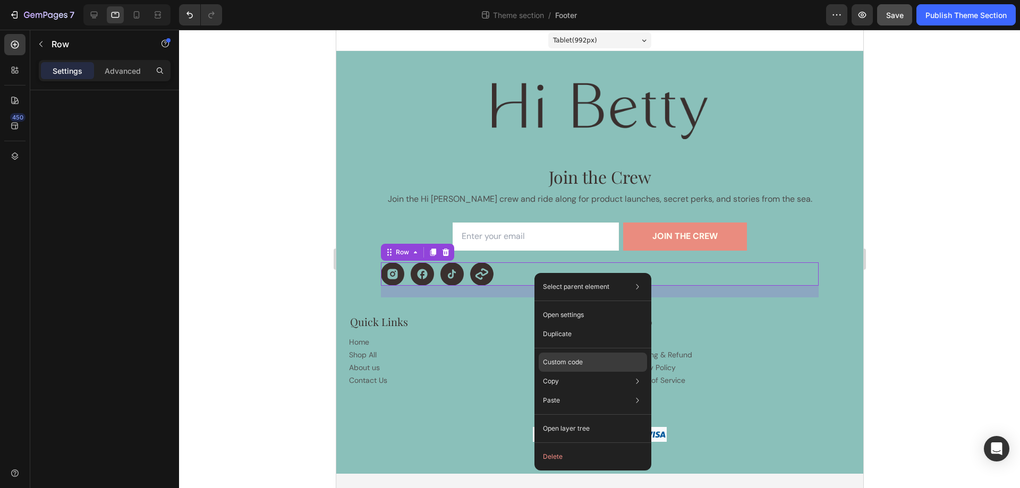
click at [576, 359] on p "Custom code" at bounding box center [563, 363] width 40 height 10
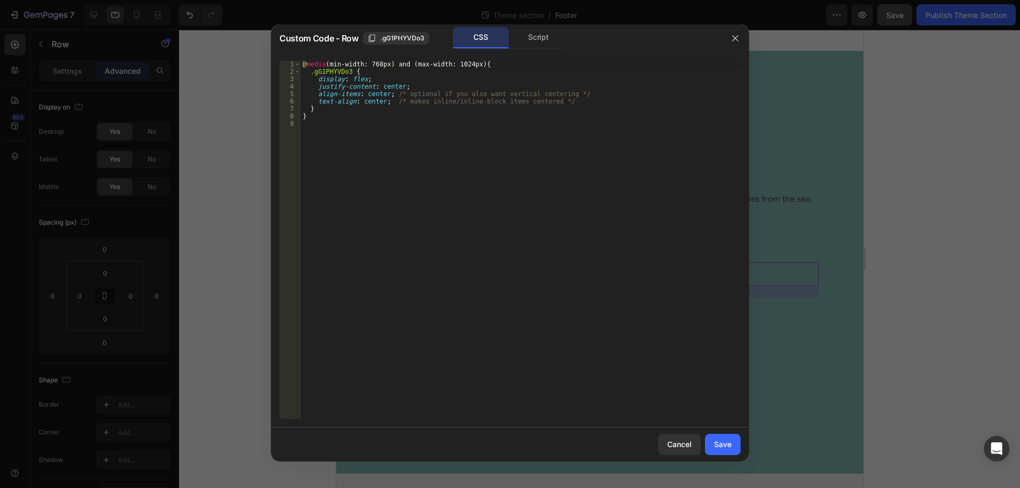
click at [372, 150] on div "@ media (min-width: 768px) and (max-width: 1024px) { .gG1PHYVDo3 { display : fl…" at bounding box center [521, 247] width 440 height 373
type textarea "}"
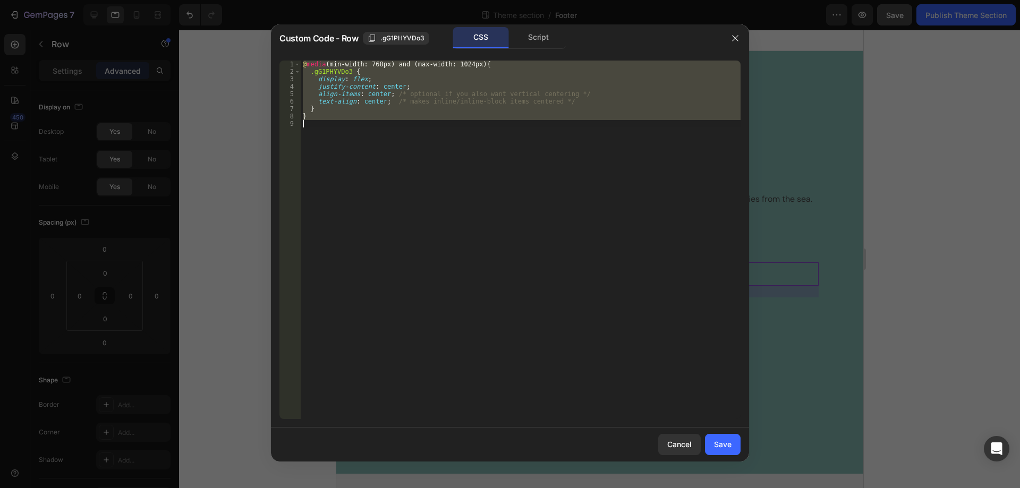
paste textarea
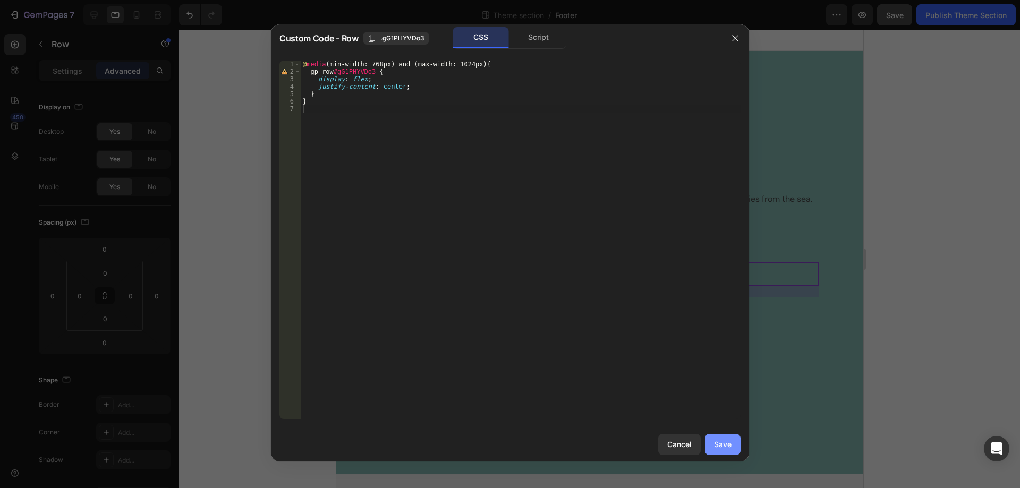
click at [723, 444] on div "Save" at bounding box center [723, 444] width 18 height 11
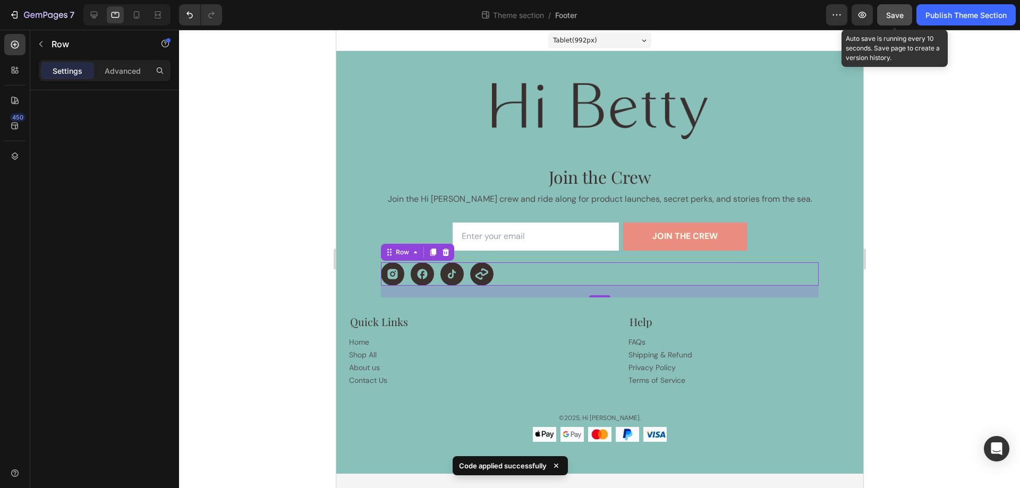
click at [892, 13] on span "Save" at bounding box center [895, 15] width 18 height 9
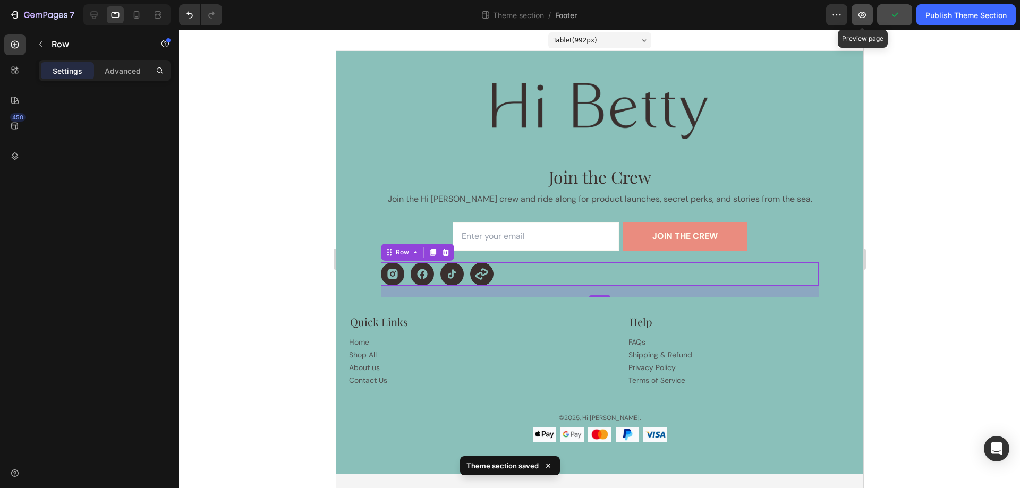
click at [861, 16] on icon "button" at bounding box center [862, 15] width 11 height 11
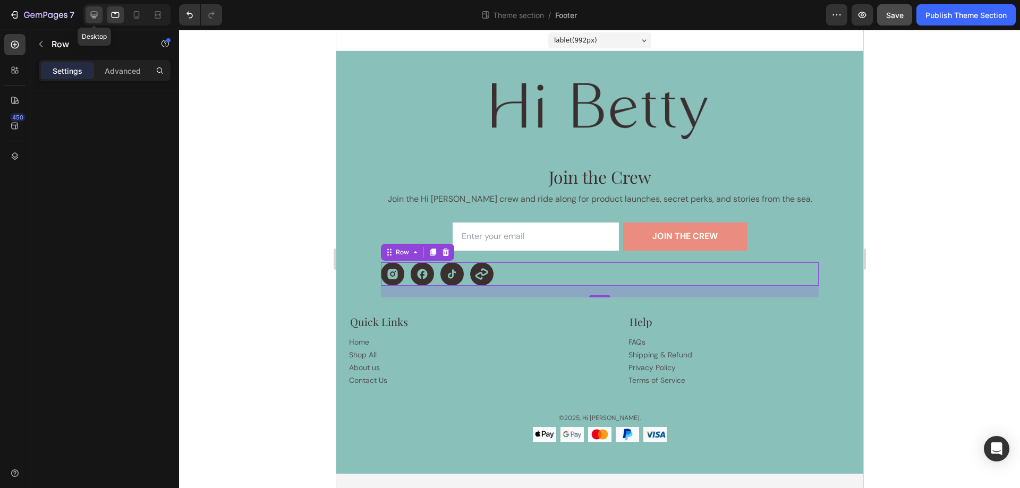
click at [95, 13] on icon at bounding box center [94, 15] width 11 height 11
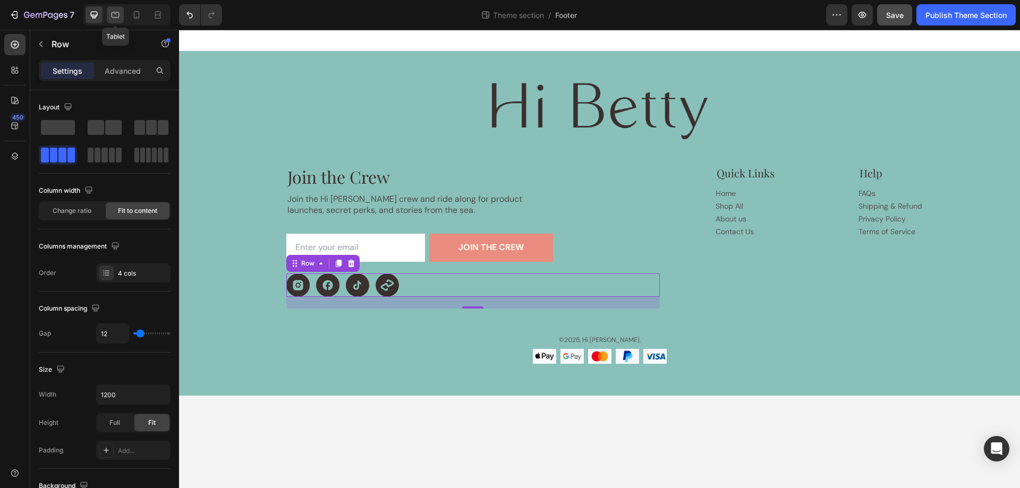
click at [114, 13] on icon at bounding box center [116, 15] width 8 height 6
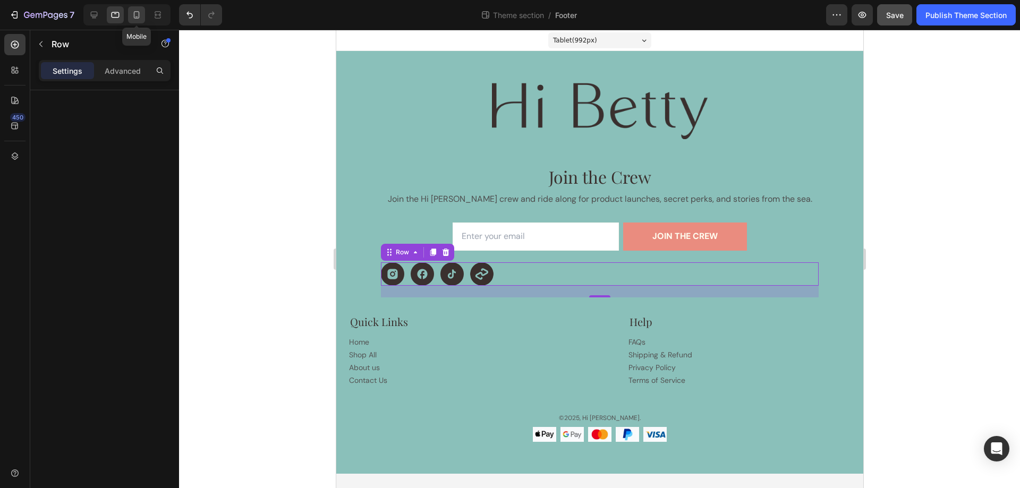
click at [139, 15] on icon at bounding box center [137, 14] width 6 height 7
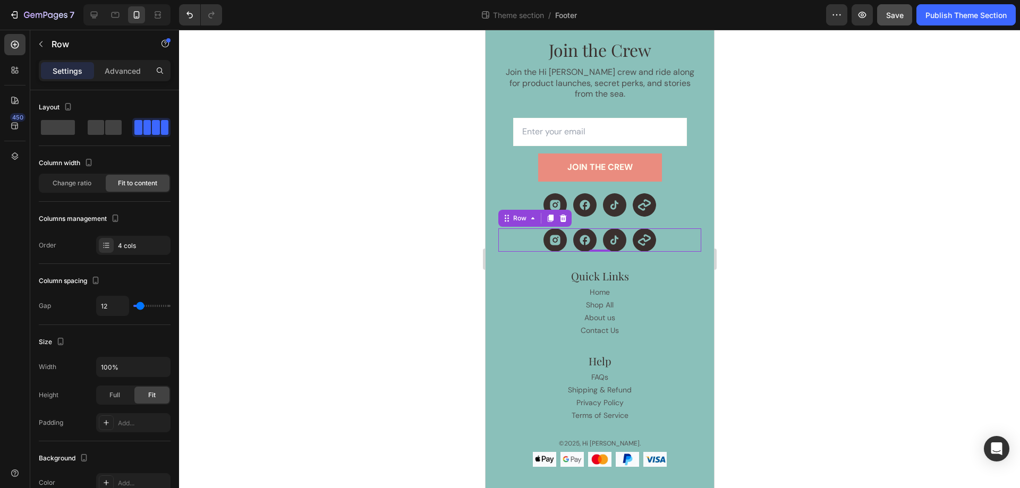
scroll to position [280, 0]
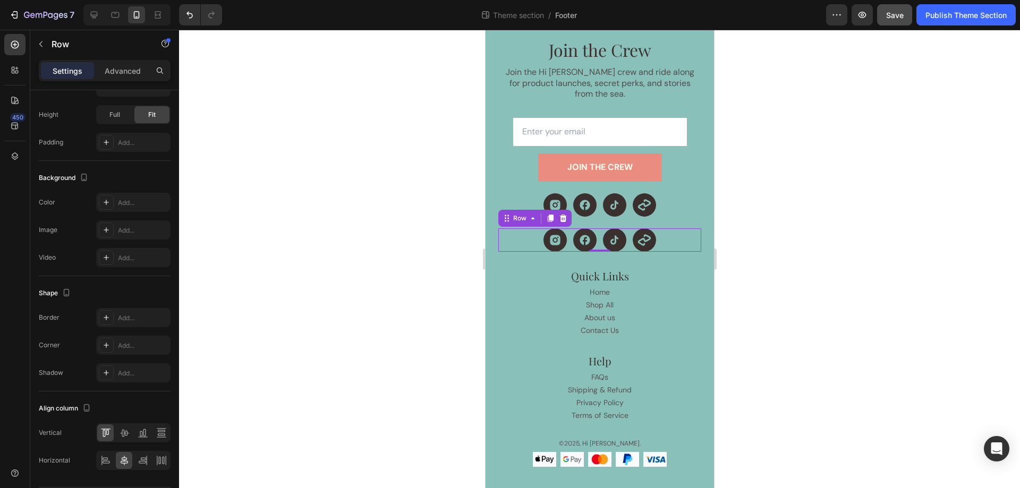
click at [659, 233] on div "Icon Icon Icon Icon Row 0" at bounding box center [599, 239] width 203 height 23
click at [562, 215] on icon at bounding box center [562, 218] width 7 height 7
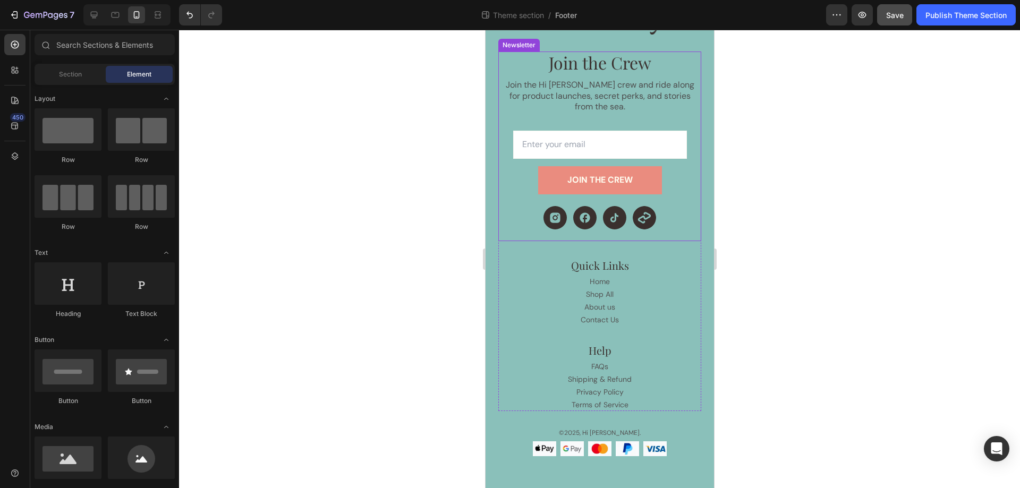
scroll to position [72, 0]
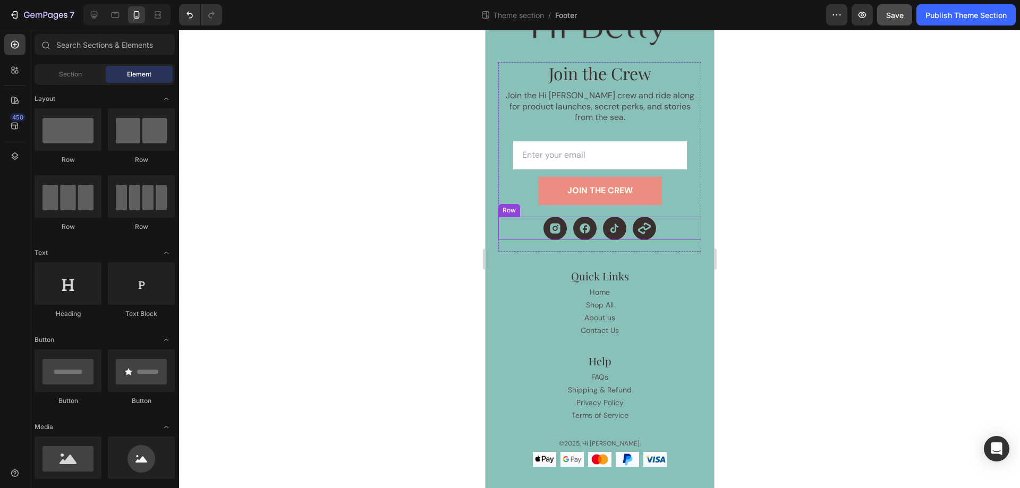
click at [654, 229] on div "Icon Icon Icon Icon Row" at bounding box center [599, 228] width 203 height 23
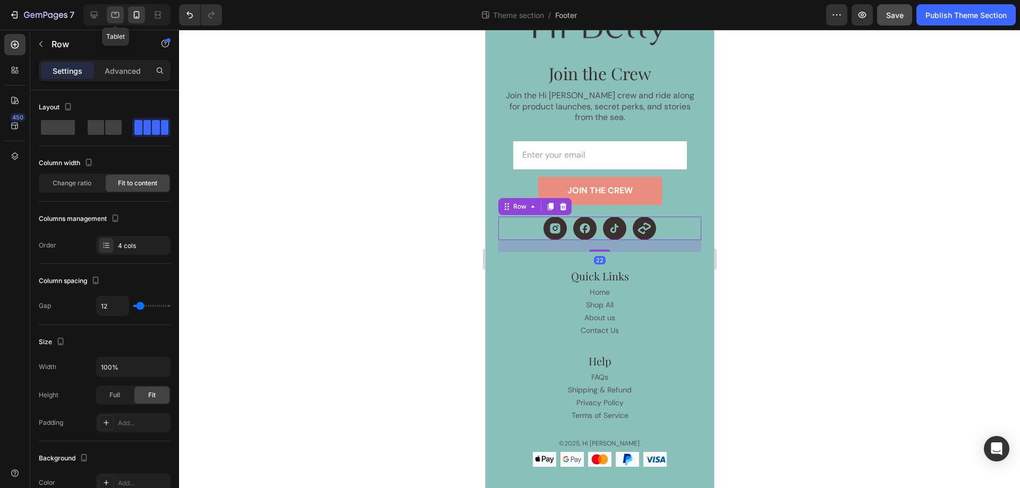
click at [117, 15] on icon at bounding box center [115, 15] width 11 height 11
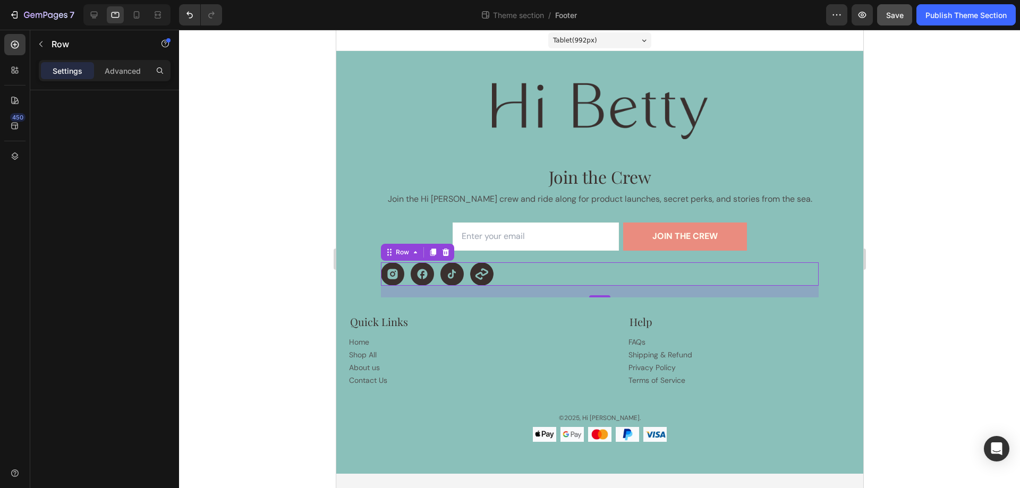
click at [535, 273] on div "Icon Icon Icon Icon Row 22" at bounding box center [599, 273] width 438 height 23
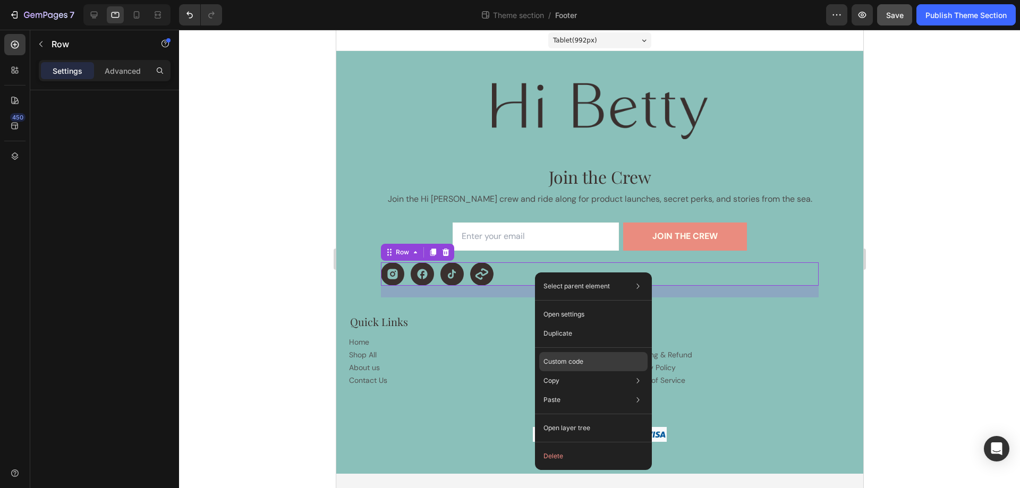
click at [580, 361] on p "Custom code" at bounding box center [563, 362] width 40 height 10
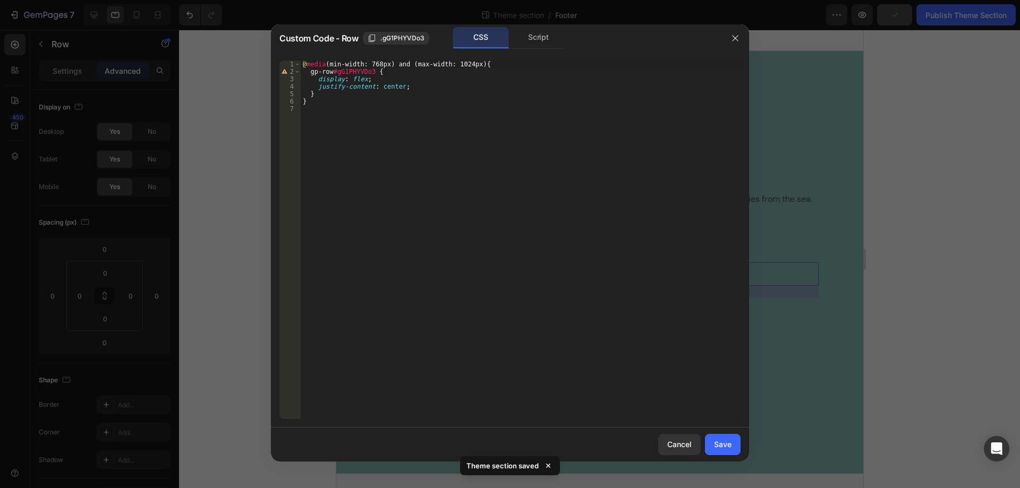
drag, startPoint x: 732, startPoint y: 33, endPoint x: 640, endPoint y: 53, distance: 94.0
click at [667, 45] on div "Custom Code - Row .gG1PHYVDo3 CSS Script" at bounding box center [510, 38] width 478 height 28
click at [397, 86] on div "@ media (min-width: 768px) and (max-width: 1024px) { gp-row #gG1PHYVDo3 { displ…" at bounding box center [521, 247] width 440 height 373
type textarea "justify-content: center!;"
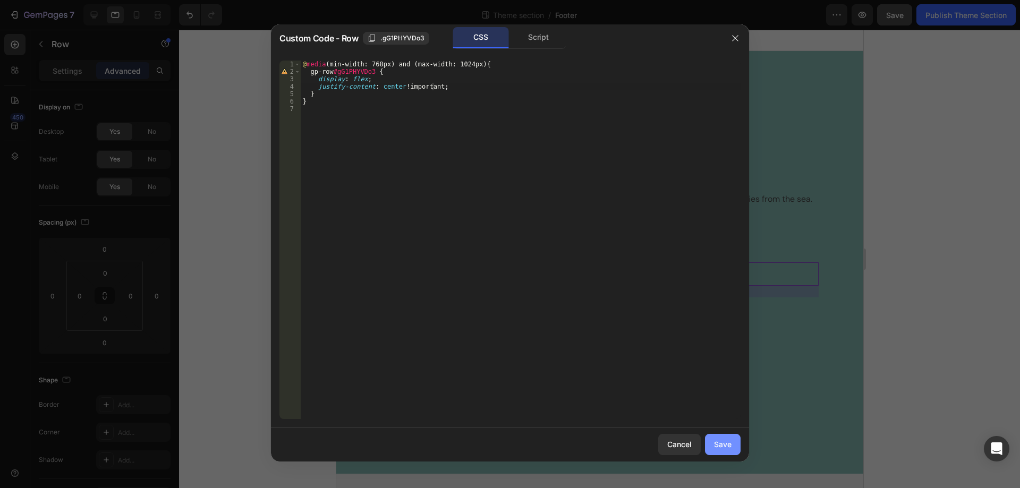
drag, startPoint x: 727, startPoint y: 439, endPoint x: 391, endPoint y: 409, distance: 337.6
click at [727, 439] on div "Save" at bounding box center [723, 444] width 18 height 11
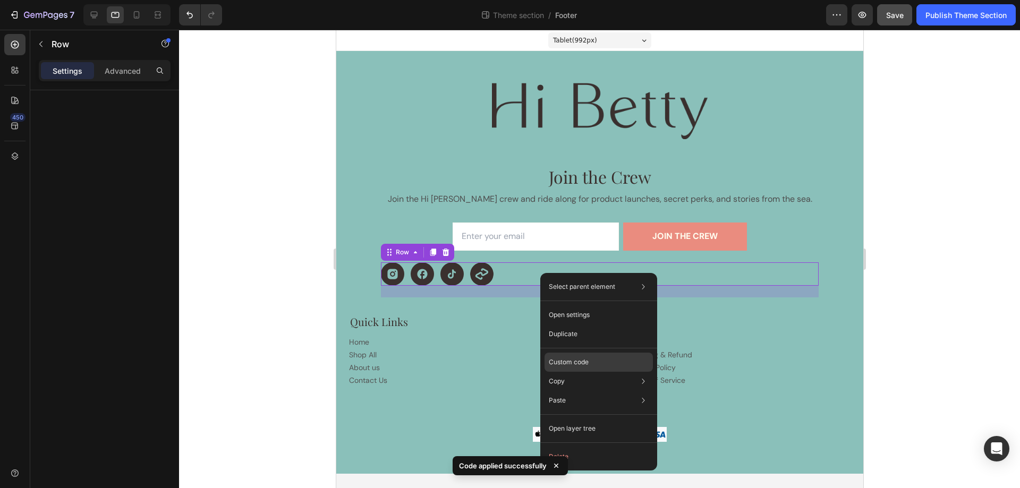
click at [599, 391] on div "Custom code" at bounding box center [599, 400] width 108 height 19
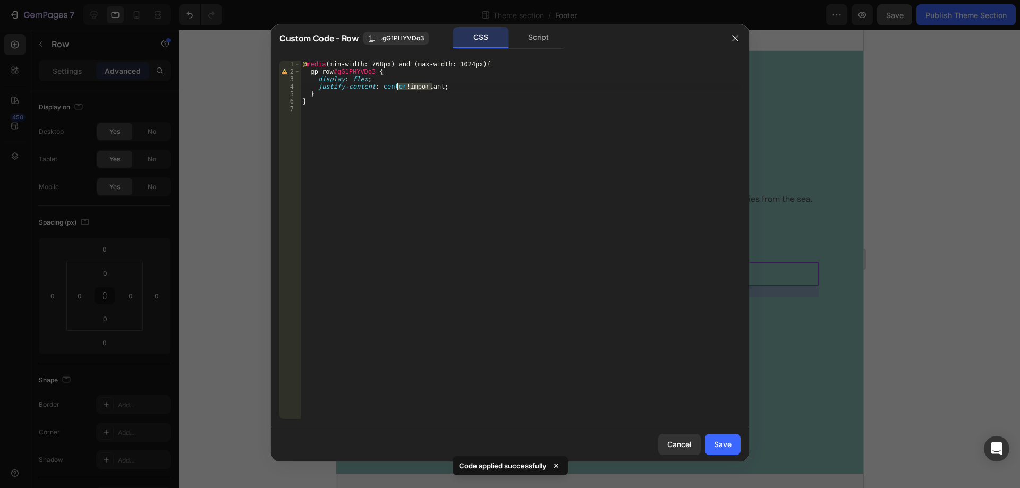
drag, startPoint x: 433, startPoint y: 86, endPoint x: 398, endPoint y: 87, distance: 34.6
click at [398, 87] on div "@ media (min-width: 768px) and (max-width: 1024px) { gp-row #gG1PHYVDo3 { displ…" at bounding box center [521, 247] width 440 height 373
type textarea "justify-content: center;"
drag, startPoint x: 732, startPoint y: 443, endPoint x: 399, endPoint y: 409, distance: 334.3
click at [732, 443] on button "Save" at bounding box center [723, 444] width 36 height 21
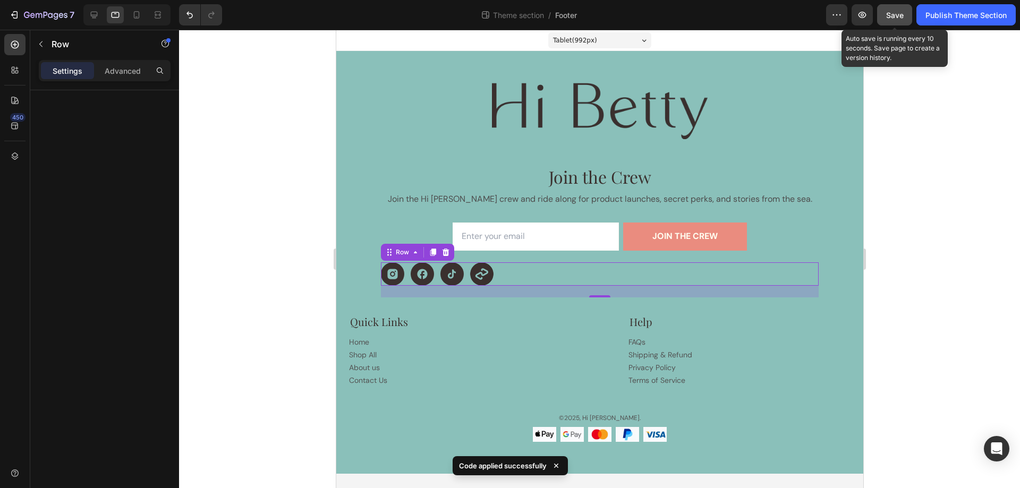
click at [896, 12] on span "Save" at bounding box center [895, 15] width 18 height 9
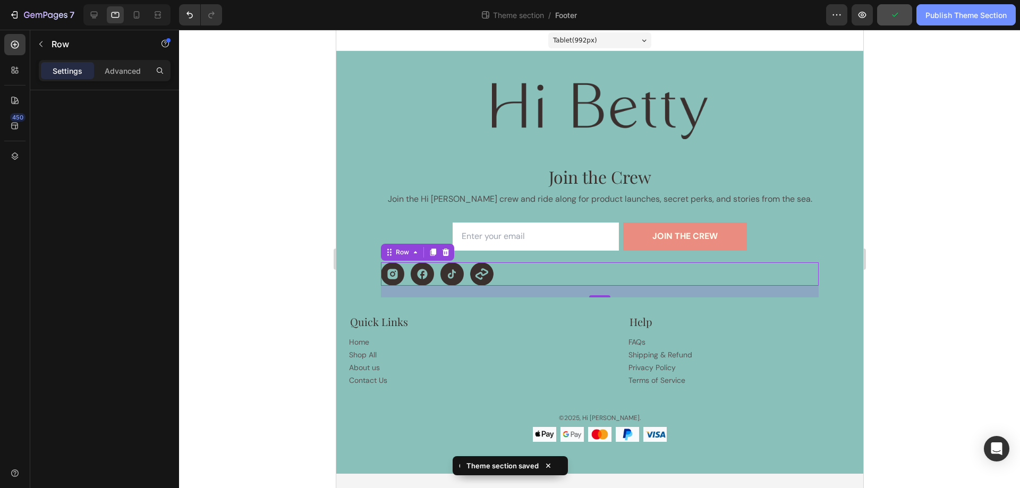
click at [972, 17] on div "Publish Theme Section" at bounding box center [965, 15] width 81 height 11
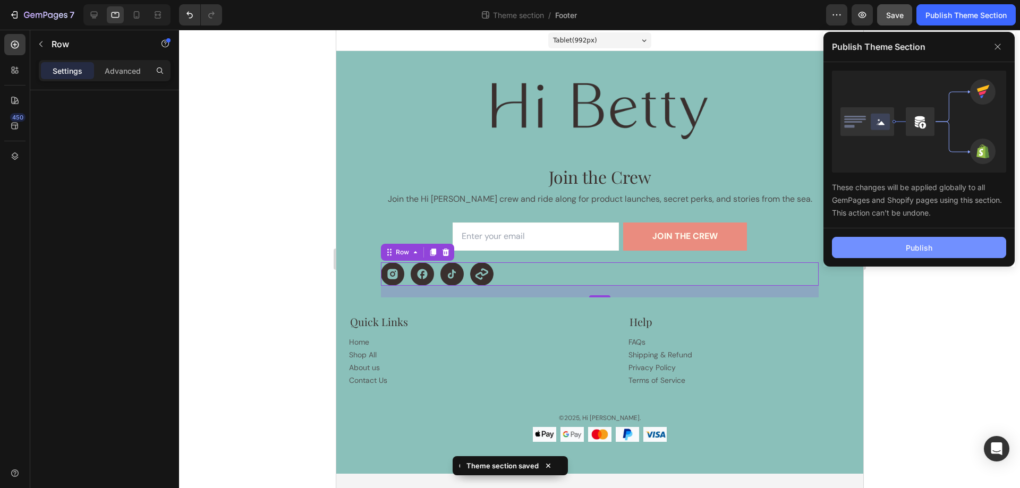
click at [900, 250] on button "Publish" at bounding box center [919, 247] width 174 height 21
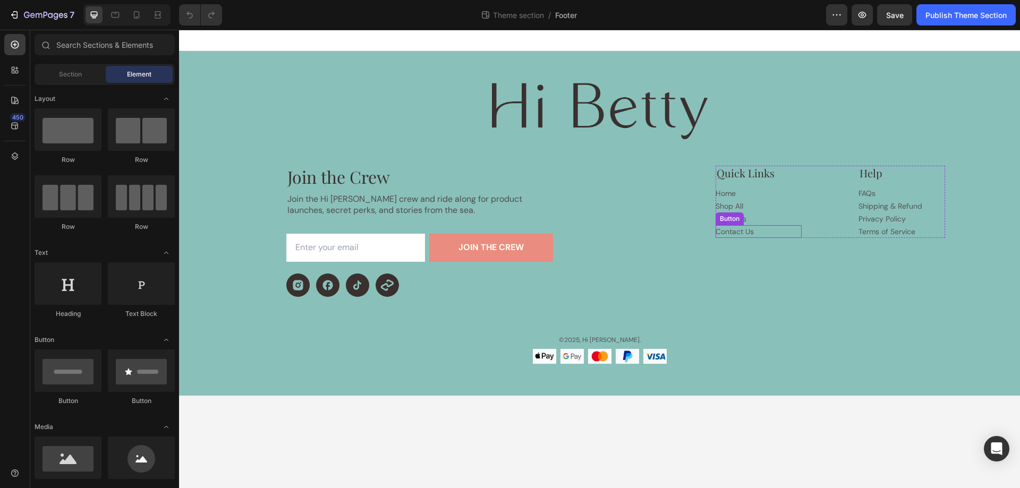
click at [764, 228] on div "Contact Us Button" at bounding box center [759, 231] width 87 height 13
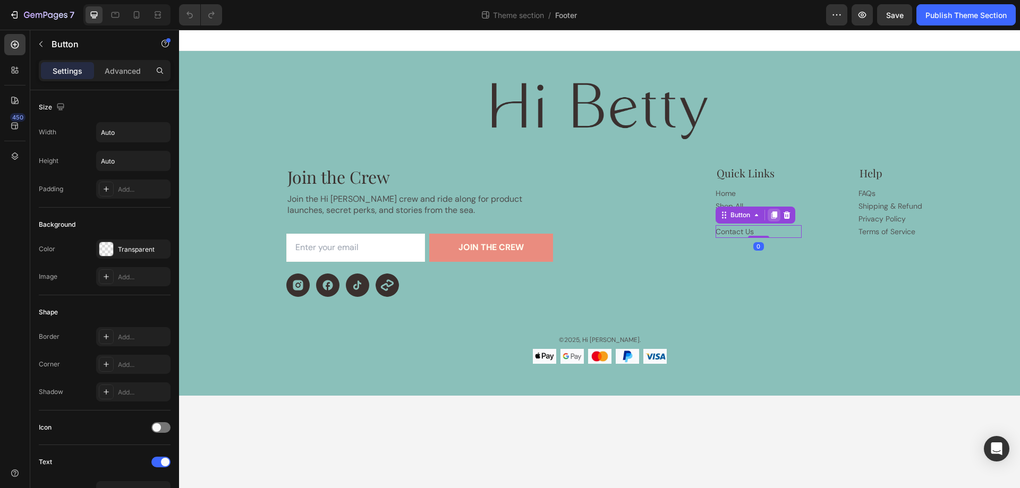
click at [773, 216] on icon at bounding box center [774, 215] width 6 height 7
click at [749, 242] on p "Contact Us" at bounding box center [735, 245] width 38 height 10
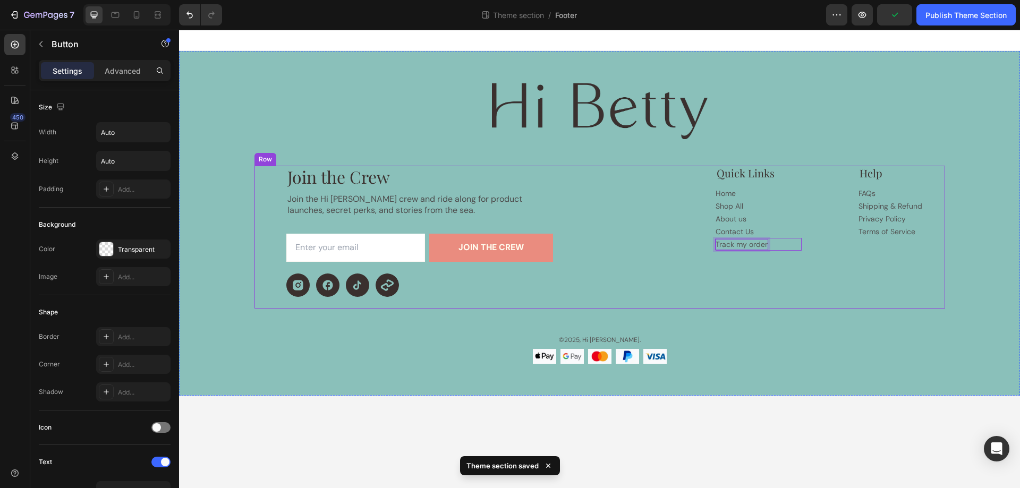
click at [801, 280] on div "Quick Links Text Block Home Button Shop All Button About us Button Contact Us B…" at bounding box center [830, 237] width 229 height 143
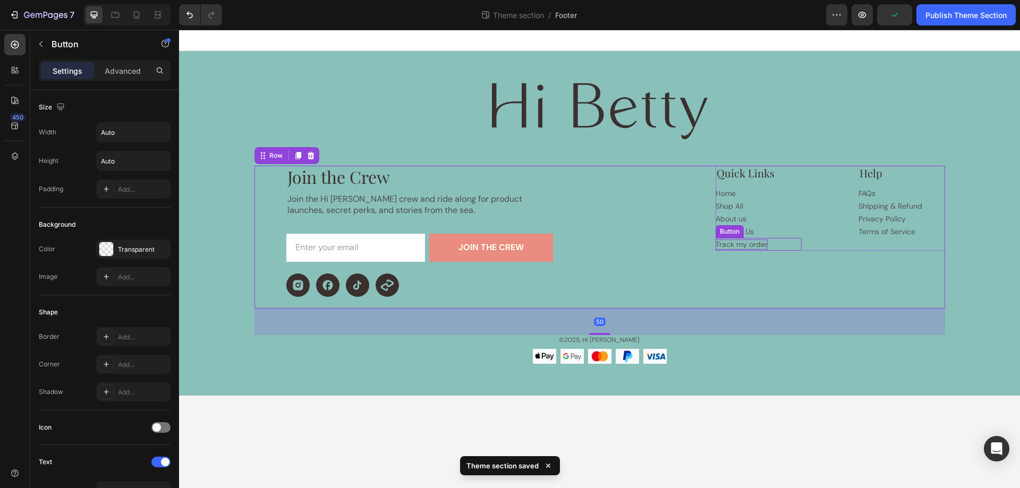
click at [775, 241] on div "Track my order Button" at bounding box center [759, 244] width 87 height 13
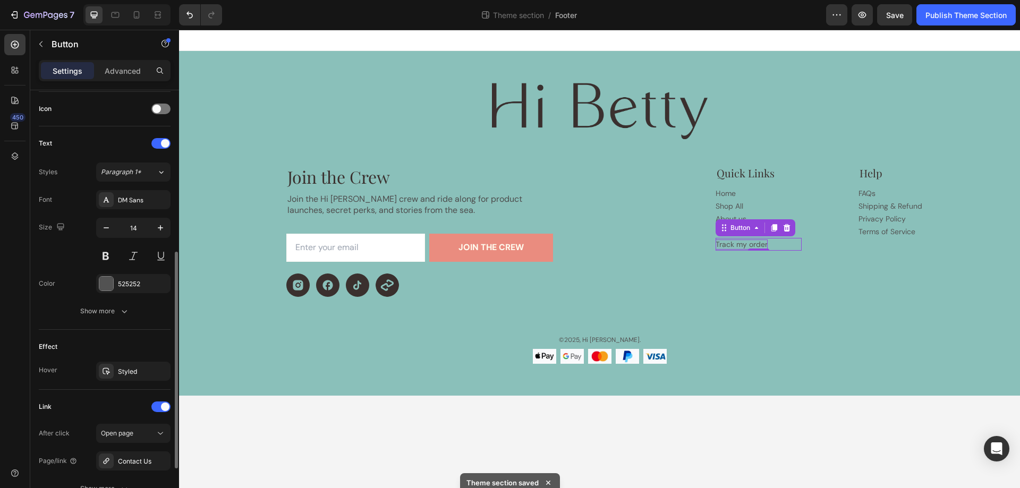
scroll to position [416, 0]
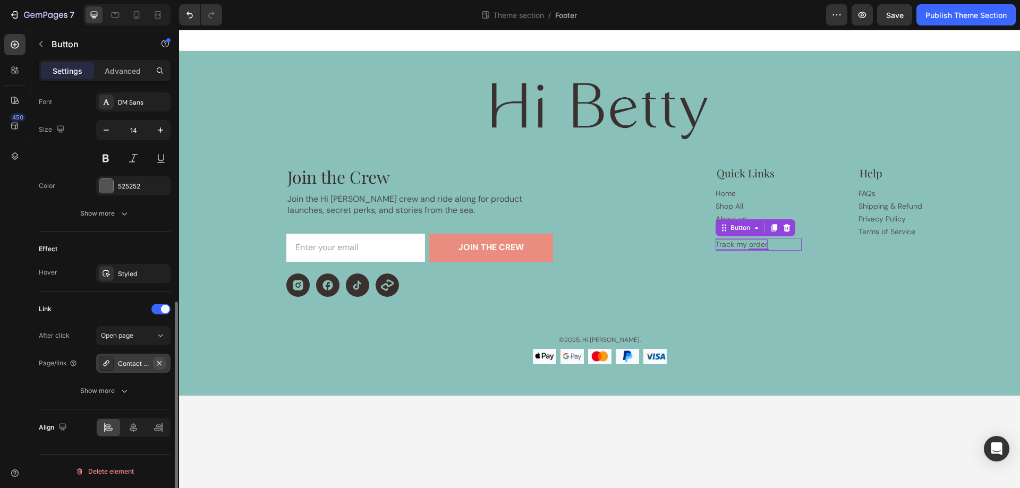
click at [159, 365] on icon "button" at bounding box center [159, 363] width 8 height 8
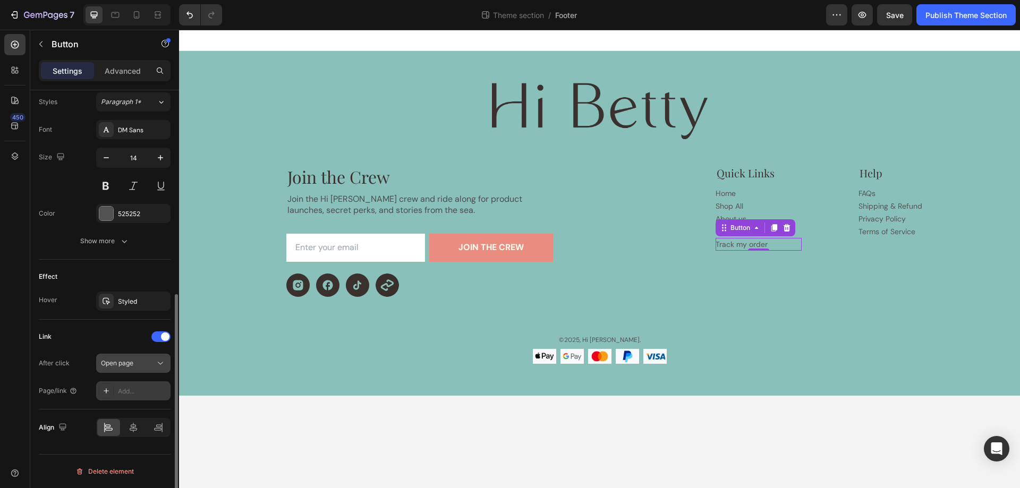
scroll to position [389, 0]
click at [134, 390] on div "Add..." at bounding box center [143, 392] width 50 height 10
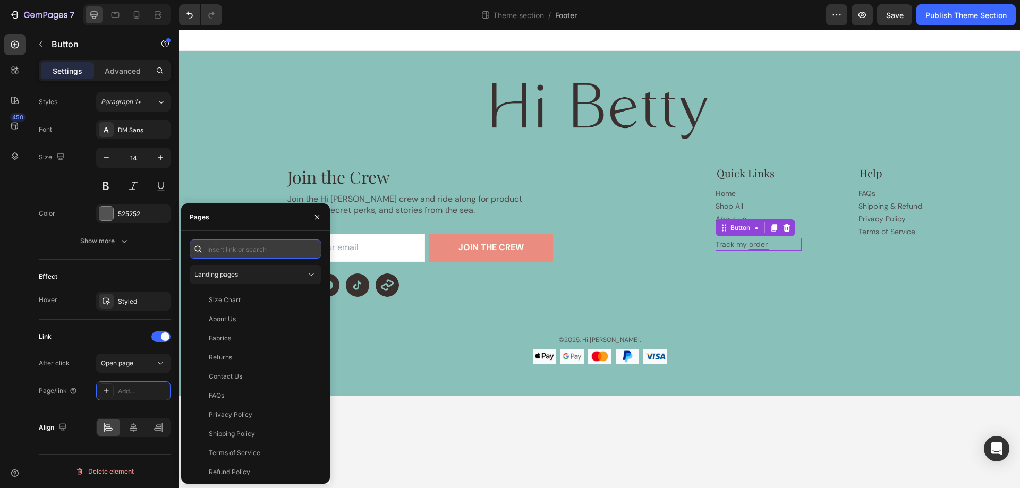
click at [229, 252] on input "text" at bounding box center [256, 249] width 132 height 19
paste input "[URL][DOMAIN_NAME][PERSON_NAME]"
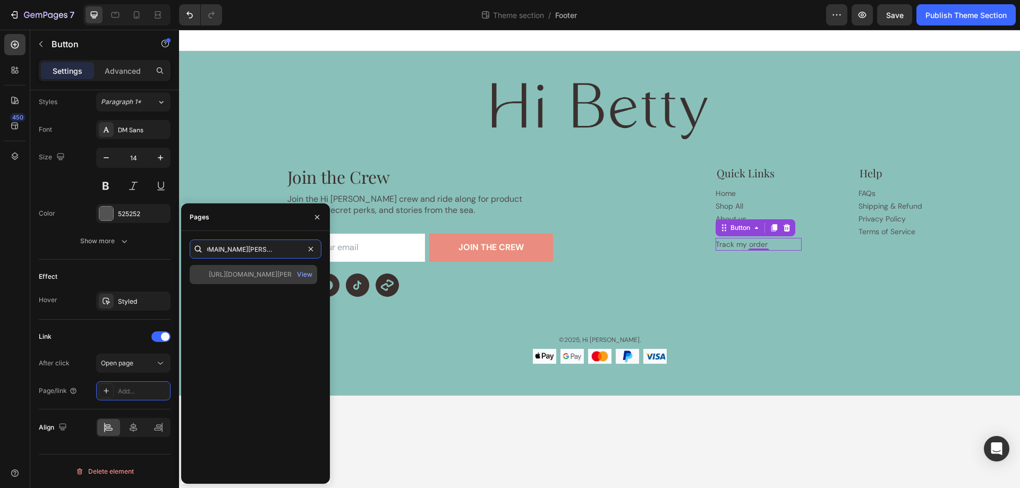
type input "[URL][DOMAIN_NAME][PERSON_NAME]"
click at [249, 275] on div "[URL][DOMAIN_NAME][PERSON_NAME]" at bounding box center [260, 275] width 102 height 10
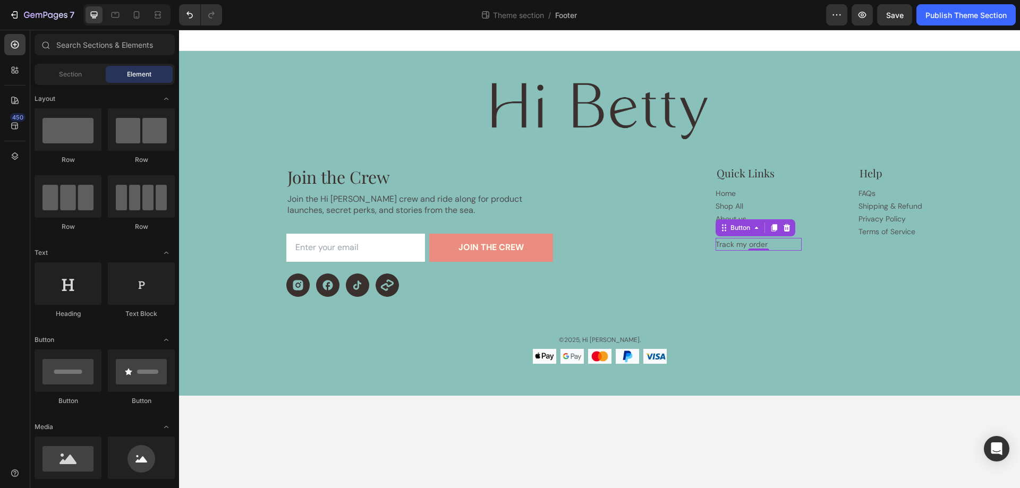
click at [766, 431] on body "Image Join the Crew Heading Join the Hi [PERSON_NAME] crew and ride along for p…" at bounding box center [599, 259] width 841 height 458
click at [108, 13] on div at bounding box center [115, 14] width 17 height 17
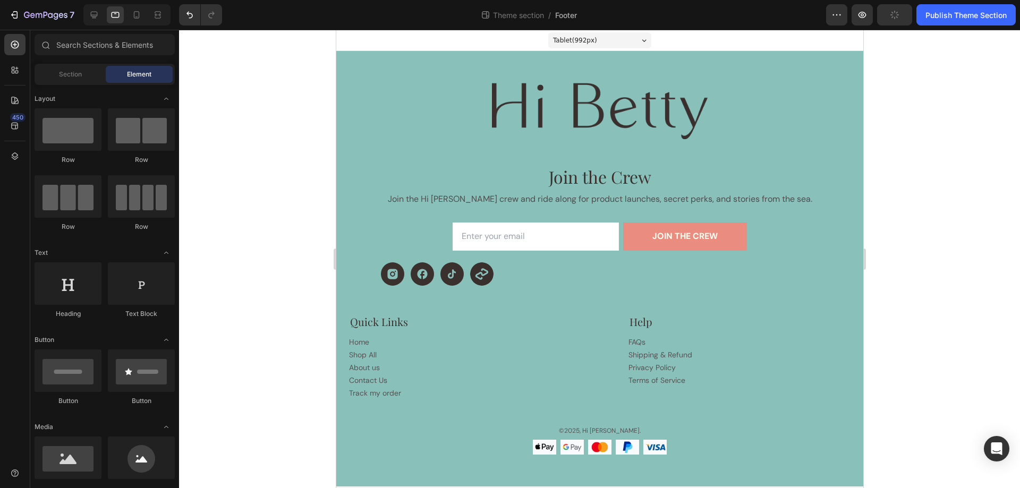
click at [126, 9] on div at bounding box center [126, 14] width 87 height 21
click at [134, 12] on icon at bounding box center [136, 15] width 11 height 11
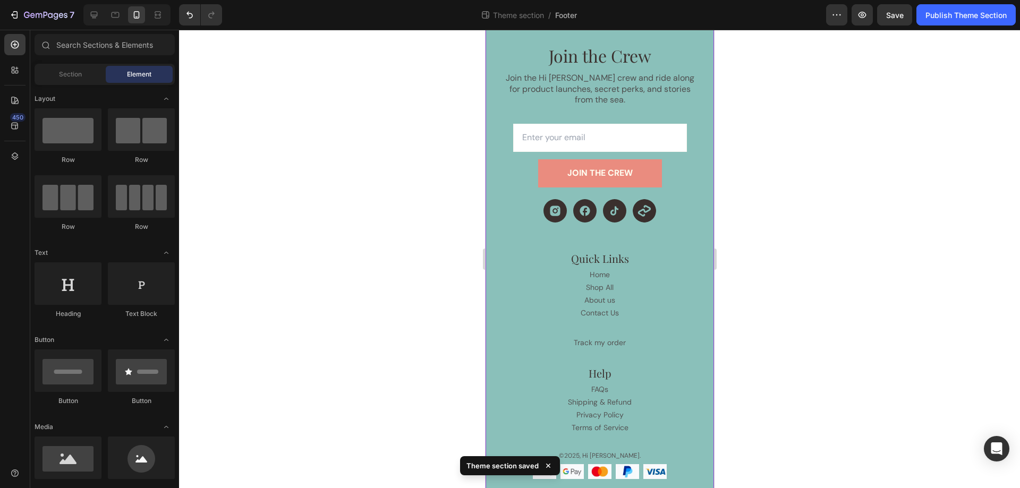
scroll to position [102, 0]
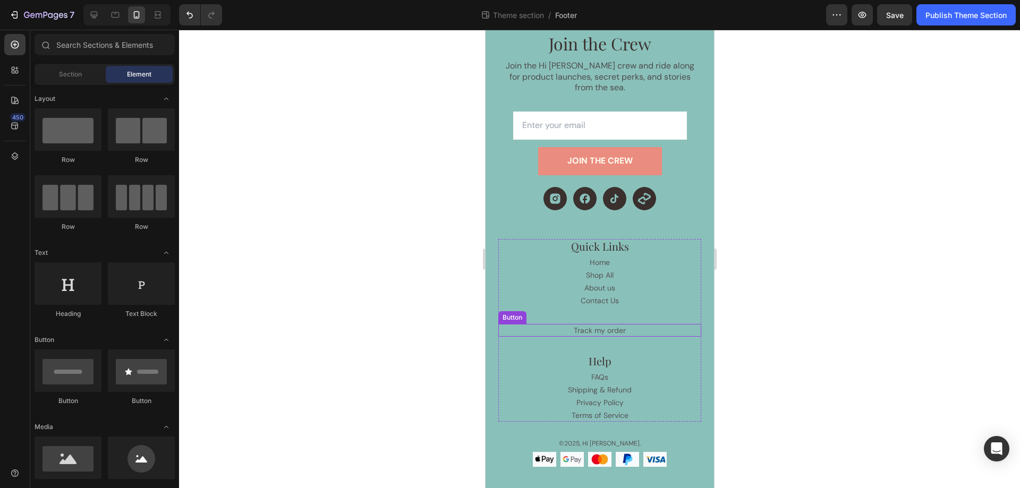
click at [640, 324] on div "Track my order Button" at bounding box center [599, 330] width 203 height 13
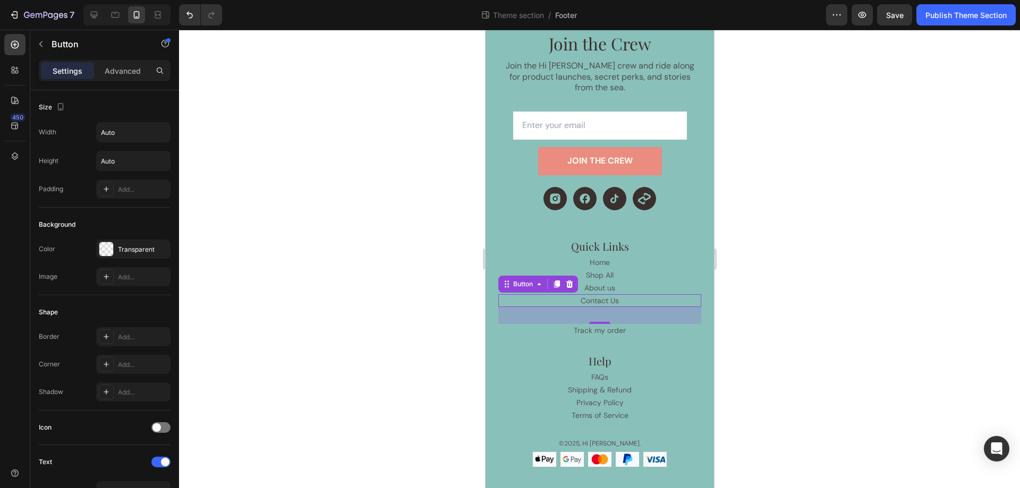
scroll to position [389, 0]
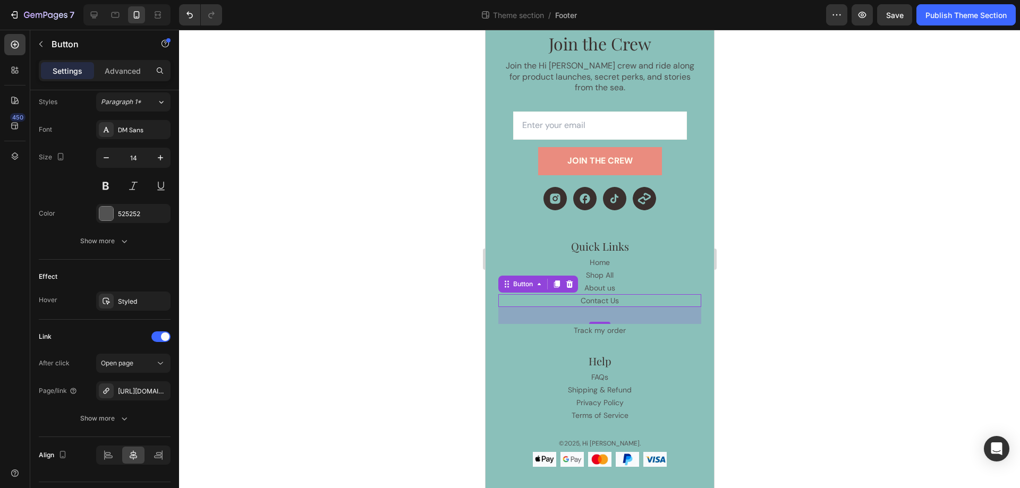
click at [627, 294] on div "Contact Us Button 0" at bounding box center [599, 300] width 203 height 13
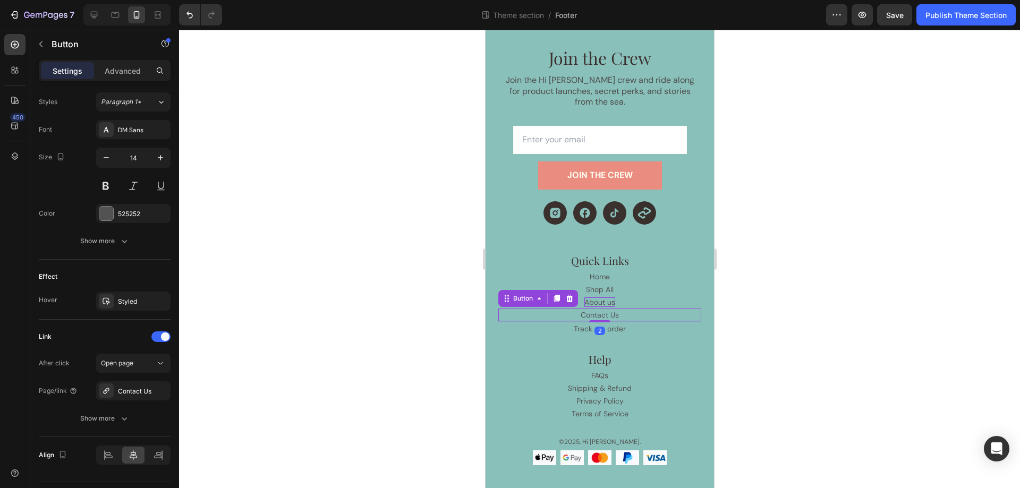
scroll to position [85, 0]
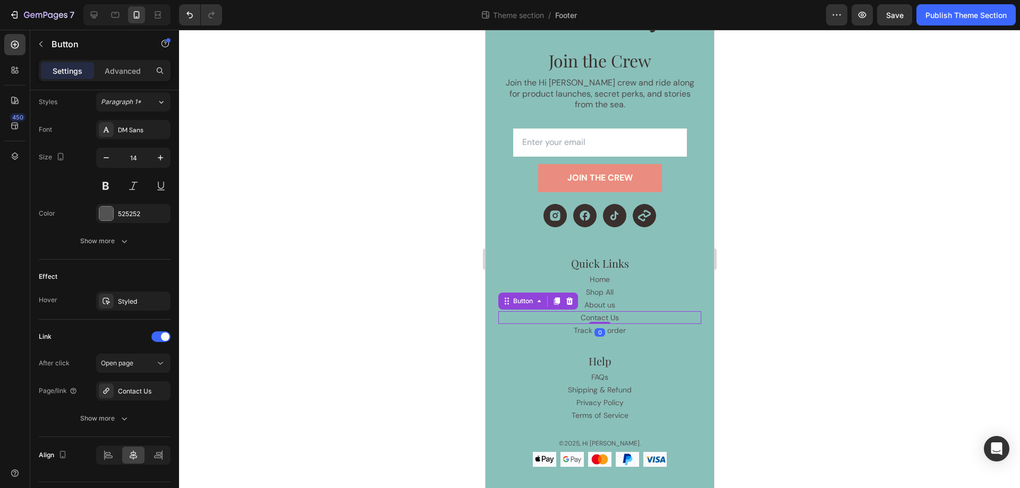
drag, startPoint x: 596, startPoint y: 311, endPoint x: 600, endPoint y: 275, distance: 37.0
click at [600, 275] on div "Quick Links Text Block Home Button Shop All Button About us Button Contact Us B…" at bounding box center [599, 305] width 203 height 98
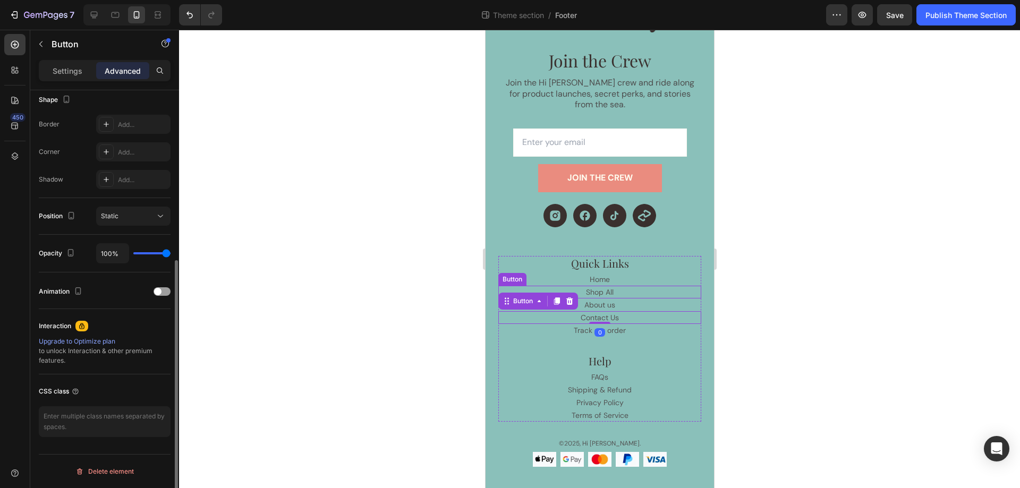
scroll to position [280, 0]
click at [818, 303] on div at bounding box center [599, 259] width 841 height 458
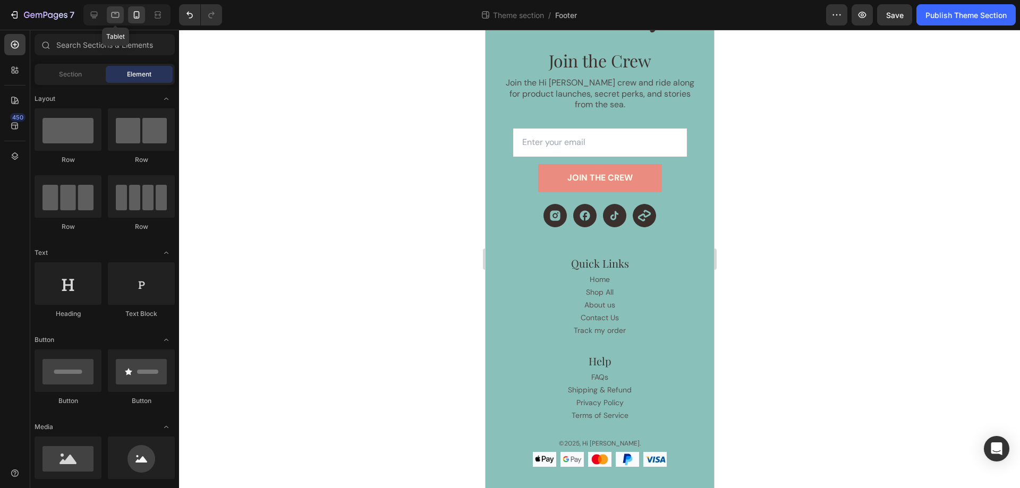
click at [113, 9] on div at bounding box center [115, 14] width 17 height 17
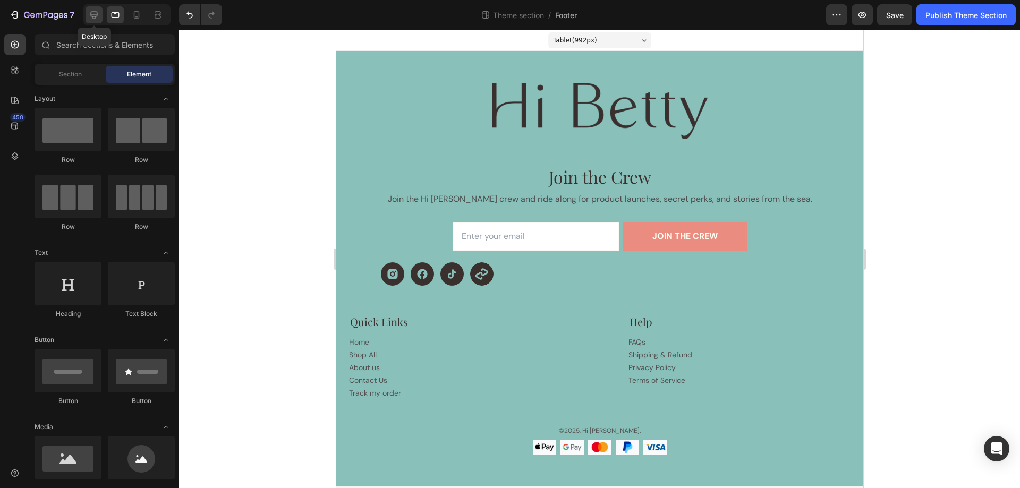
click at [94, 14] on icon at bounding box center [94, 15] width 11 height 11
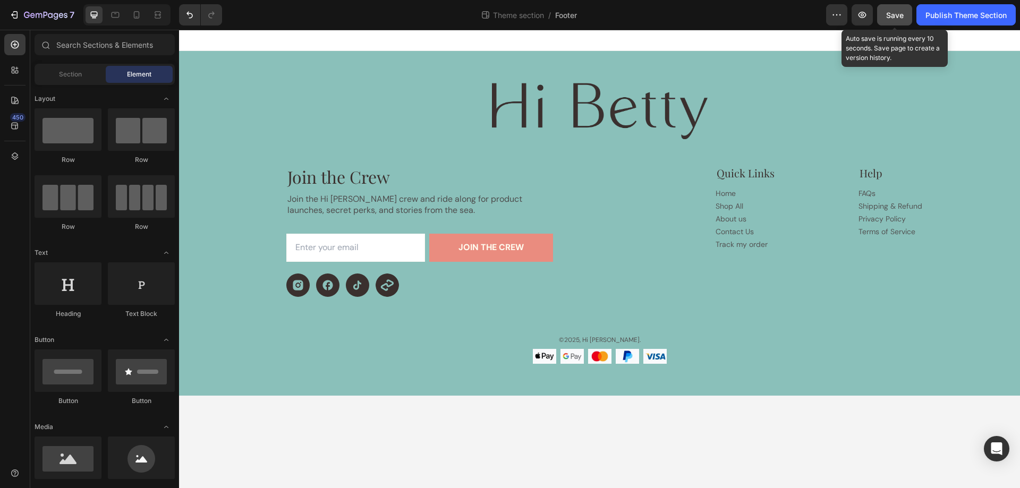
click at [887, 13] on span "Save" at bounding box center [895, 15] width 18 height 9
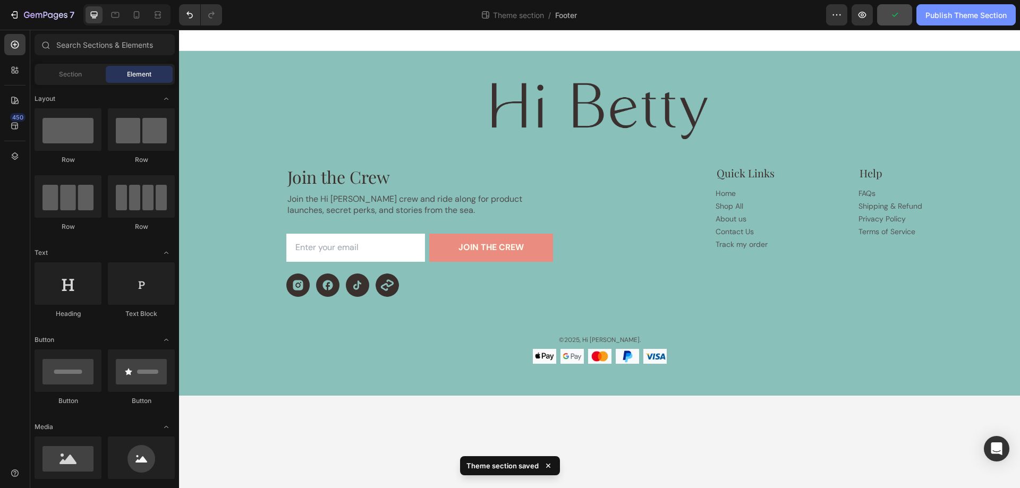
click at [949, 19] on div "Publish Theme Section" at bounding box center [965, 15] width 81 height 11
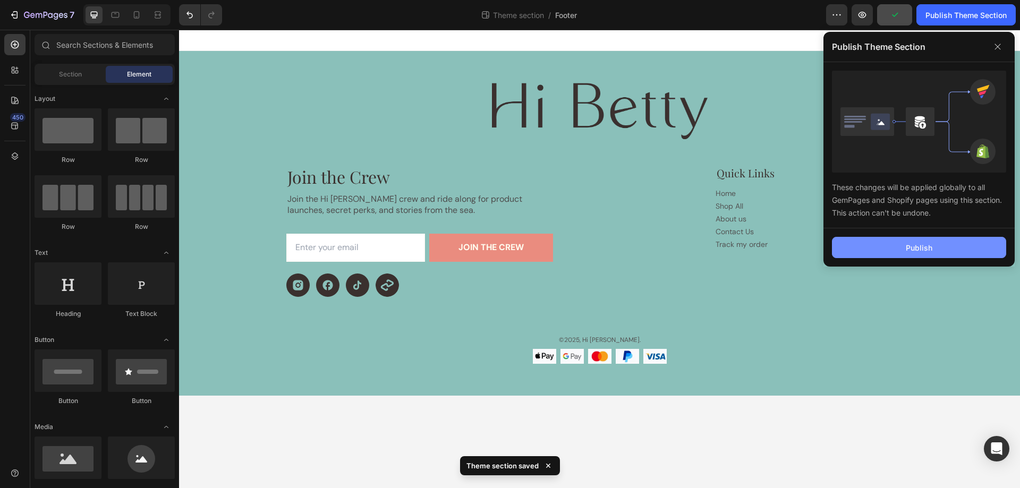
click at [930, 242] on div "Publish" at bounding box center [919, 247] width 27 height 11
